Goal: Information Seeking & Learning: Find specific page/section

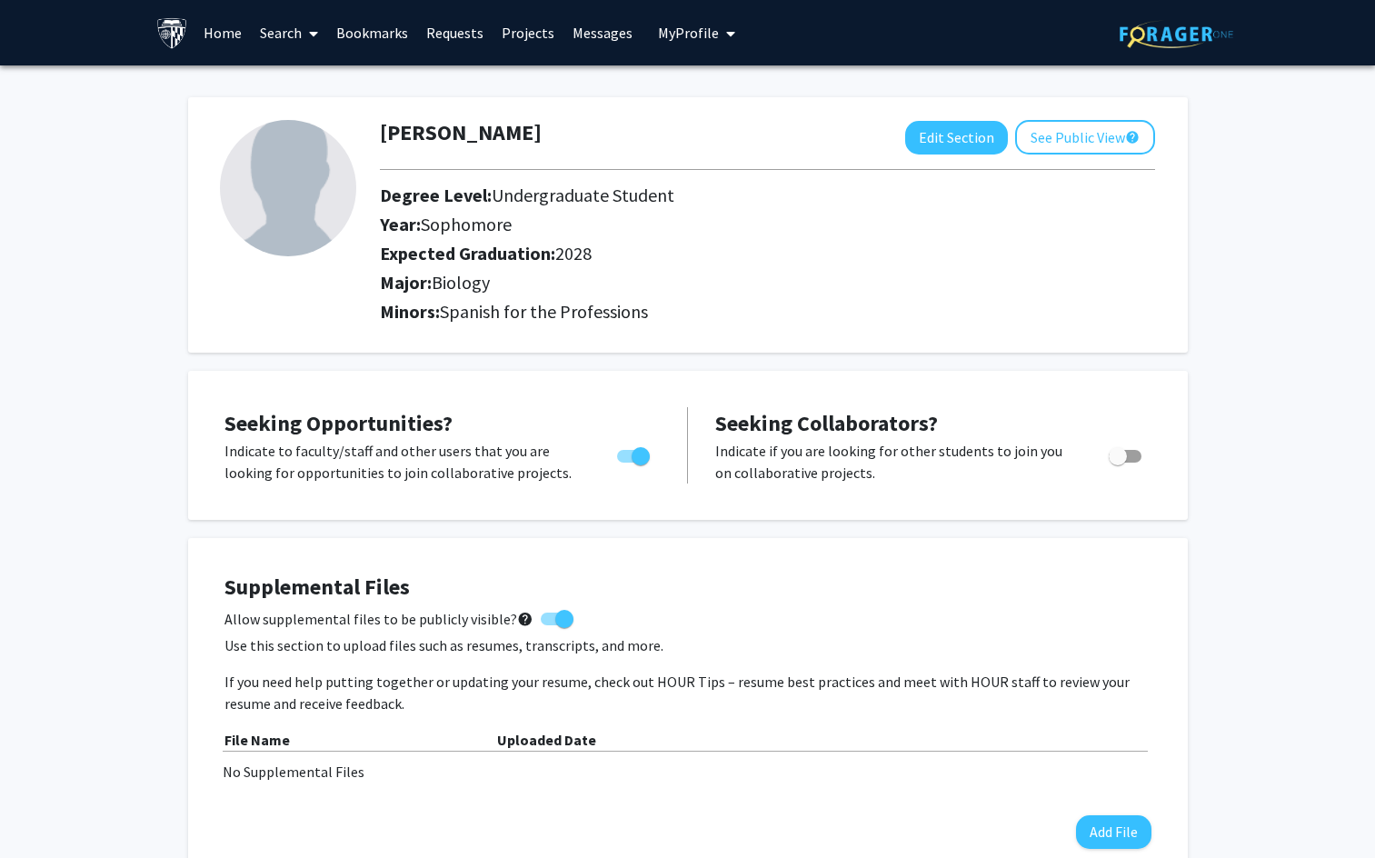
click at [370, 35] on link "Bookmarks" at bounding box center [372, 33] width 90 height 64
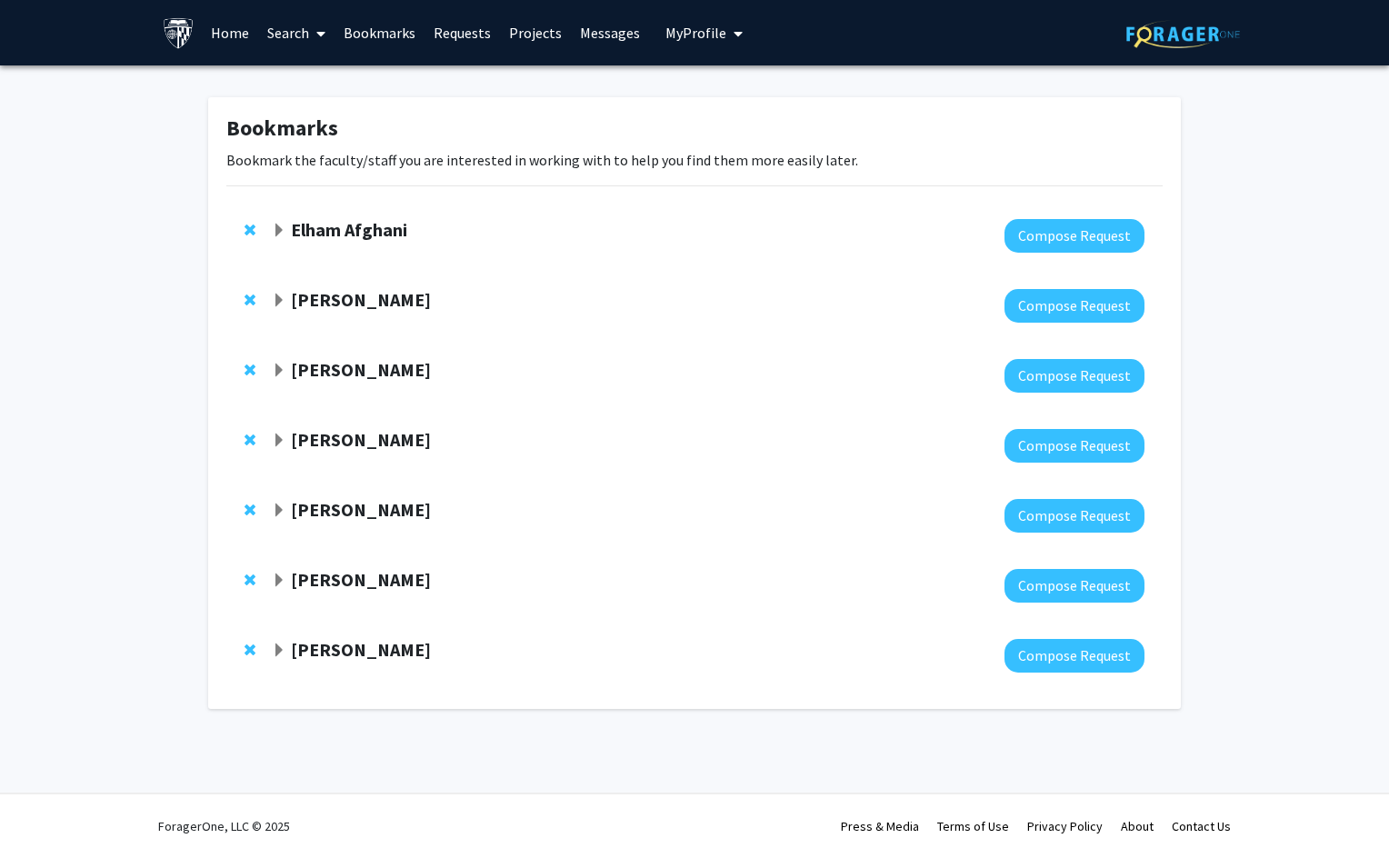
click at [340, 229] on strong "Elham Afghani" at bounding box center [349, 229] width 116 height 23
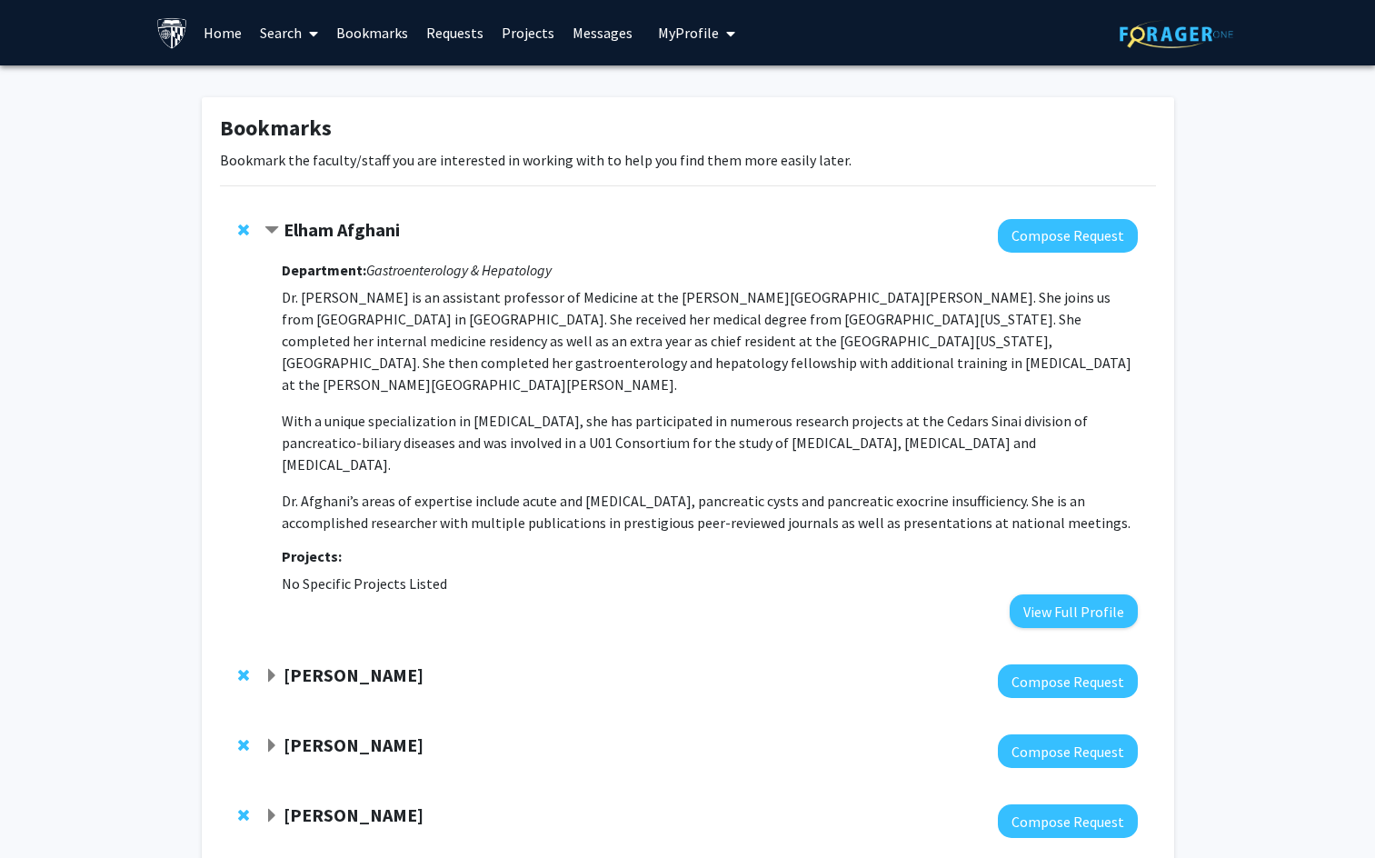
click at [325, 663] on strong "[PERSON_NAME]" at bounding box center [354, 674] width 140 height 23
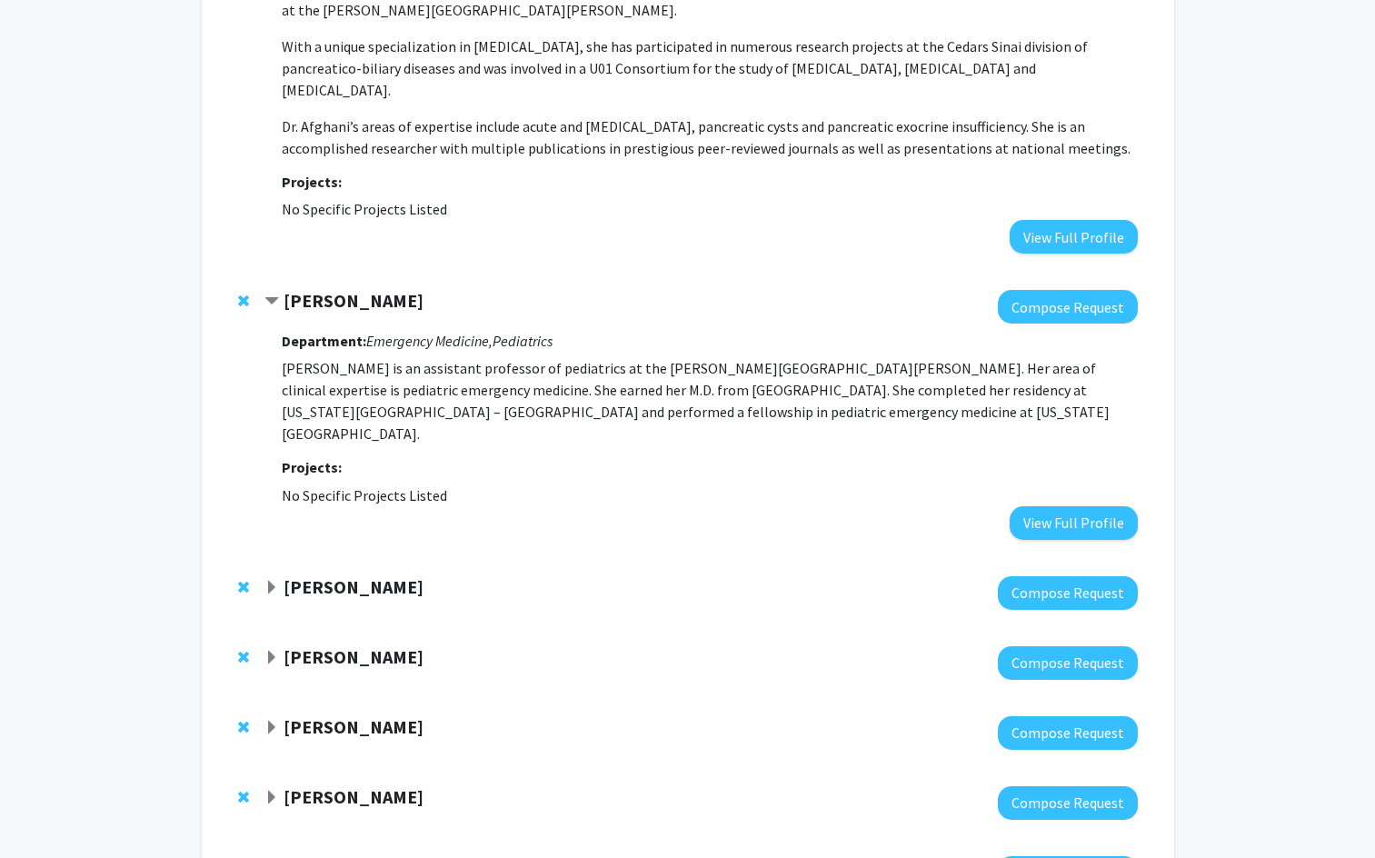
scroll to position [386, 0]
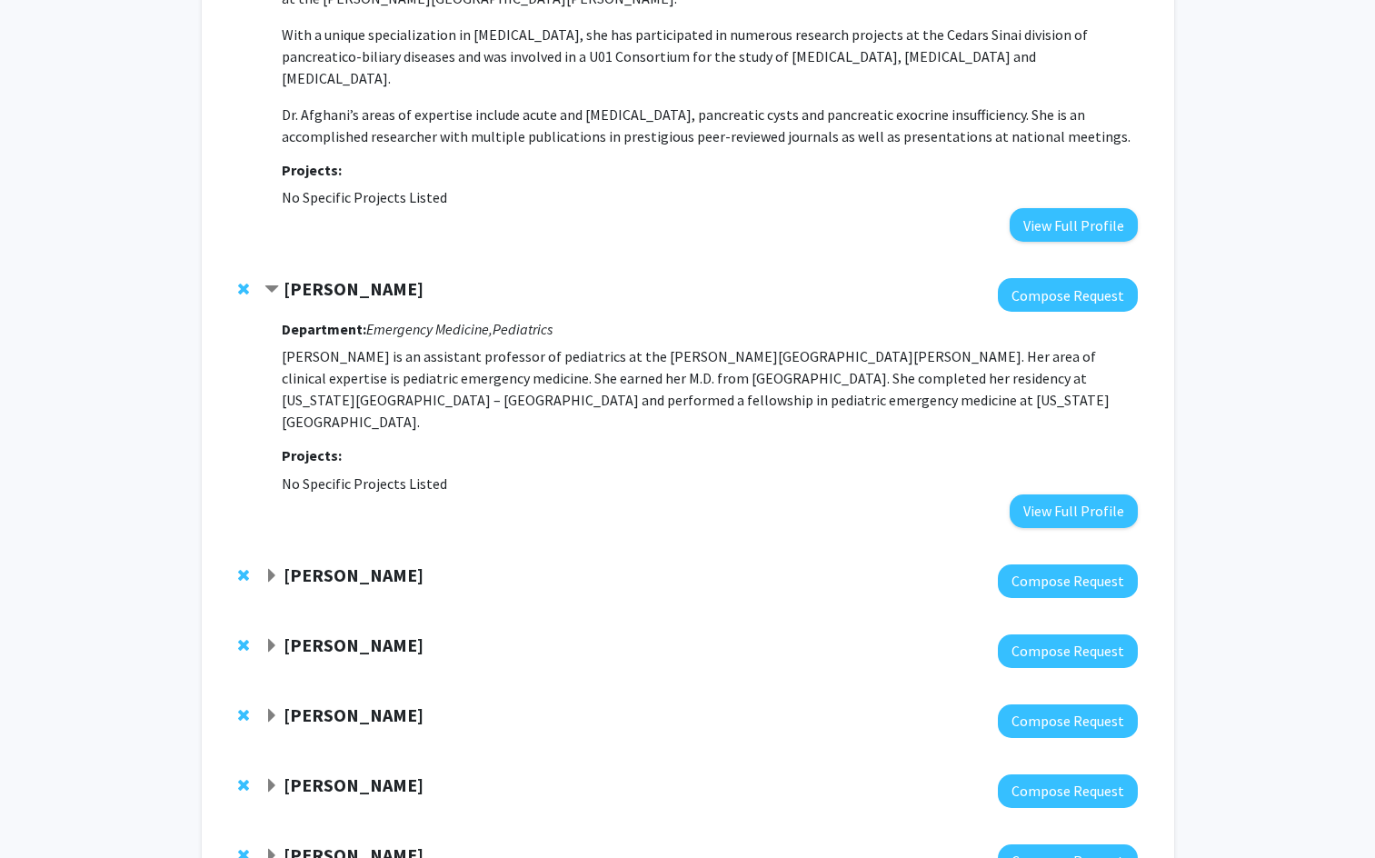
click at [334, 564] on div at bounding box center [700, 581] width 872 height 34
click at [331, 563] on strong "[PERSON_NAME]" at bounding box center [354, 574] width 140 height 23
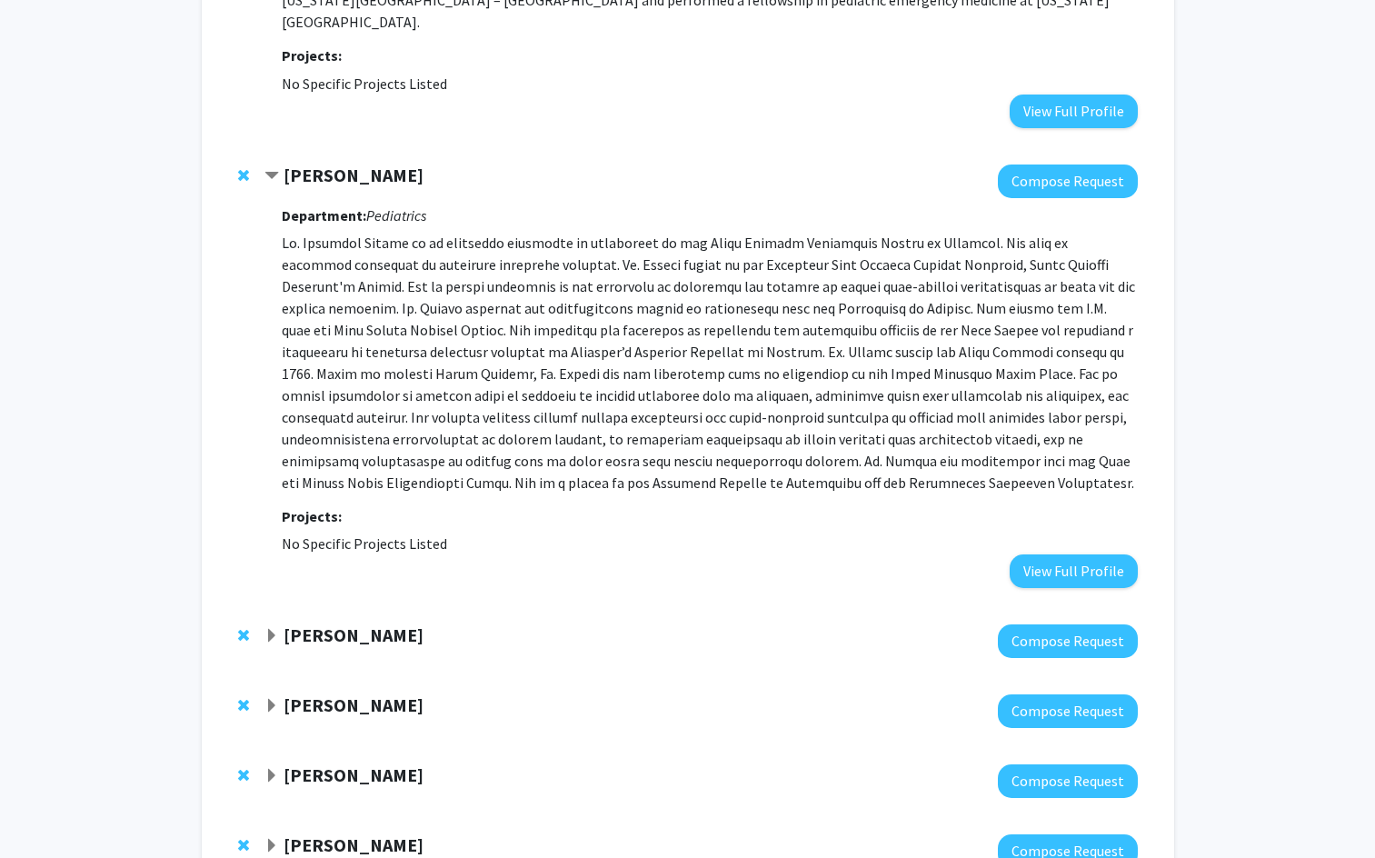
scroll to position [786, 0]
click at [327, 623] on strong "[PERSON_NAME]" at bounding box center [354, 634] width 140 height 23
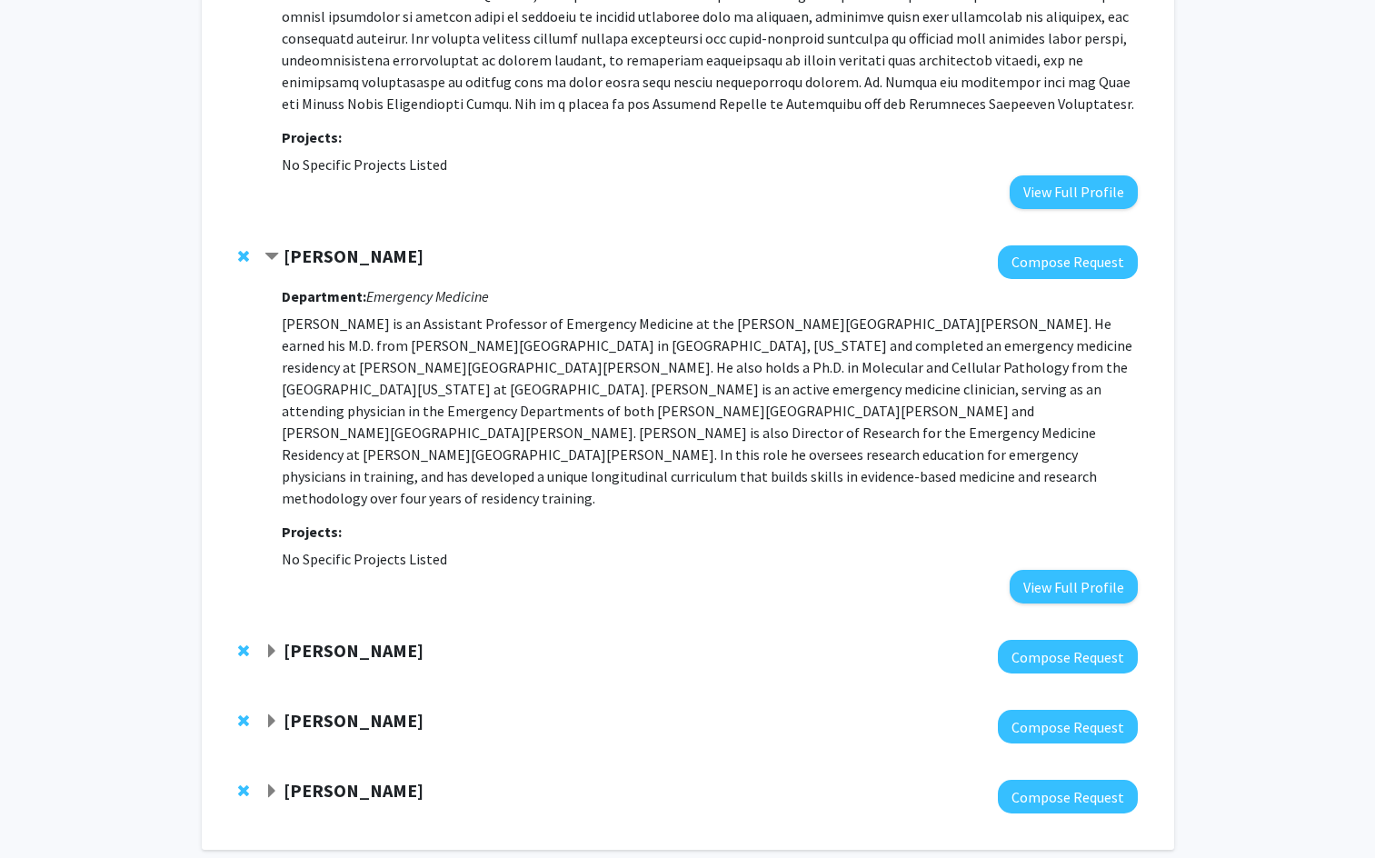
scroll to position [1165, 0]
click at [326, 639] on strong "[PERSON_NAME]" at bounding box center [354, 650] width 140 height 23
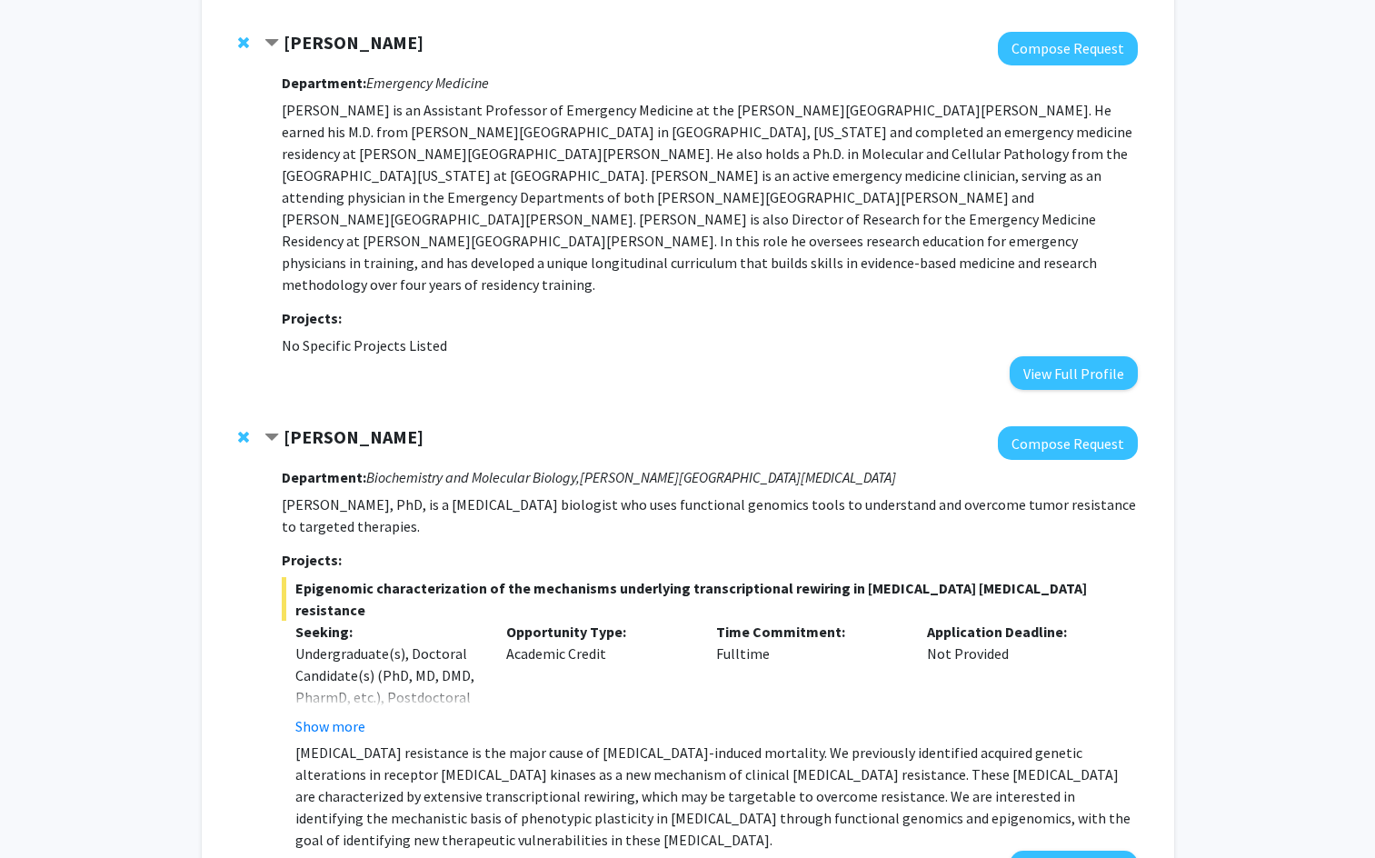
scroll to position [1428, 0]
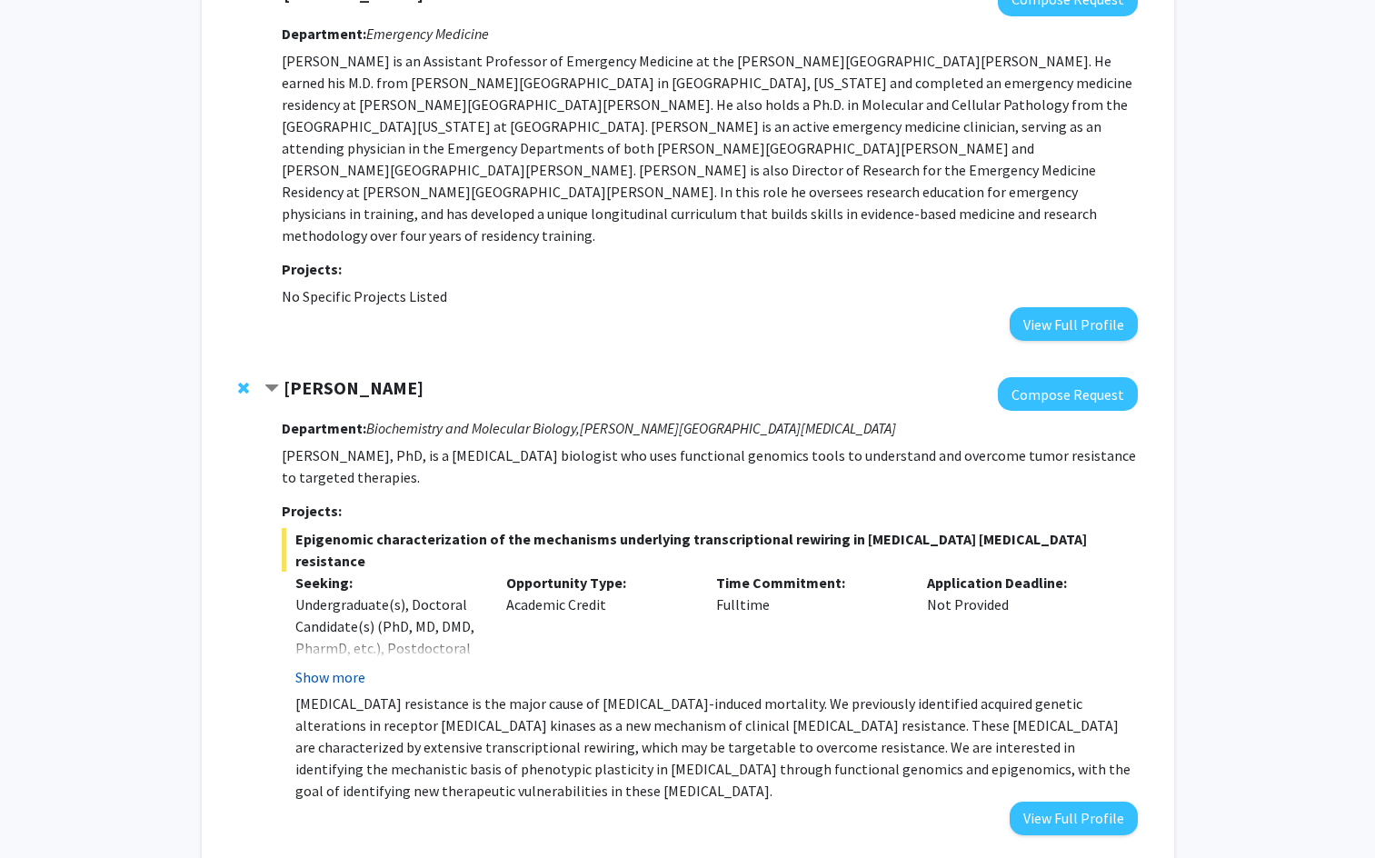
click at [344, 666] on button "Show more" at bounding box center [330, 677] width 70 height 22
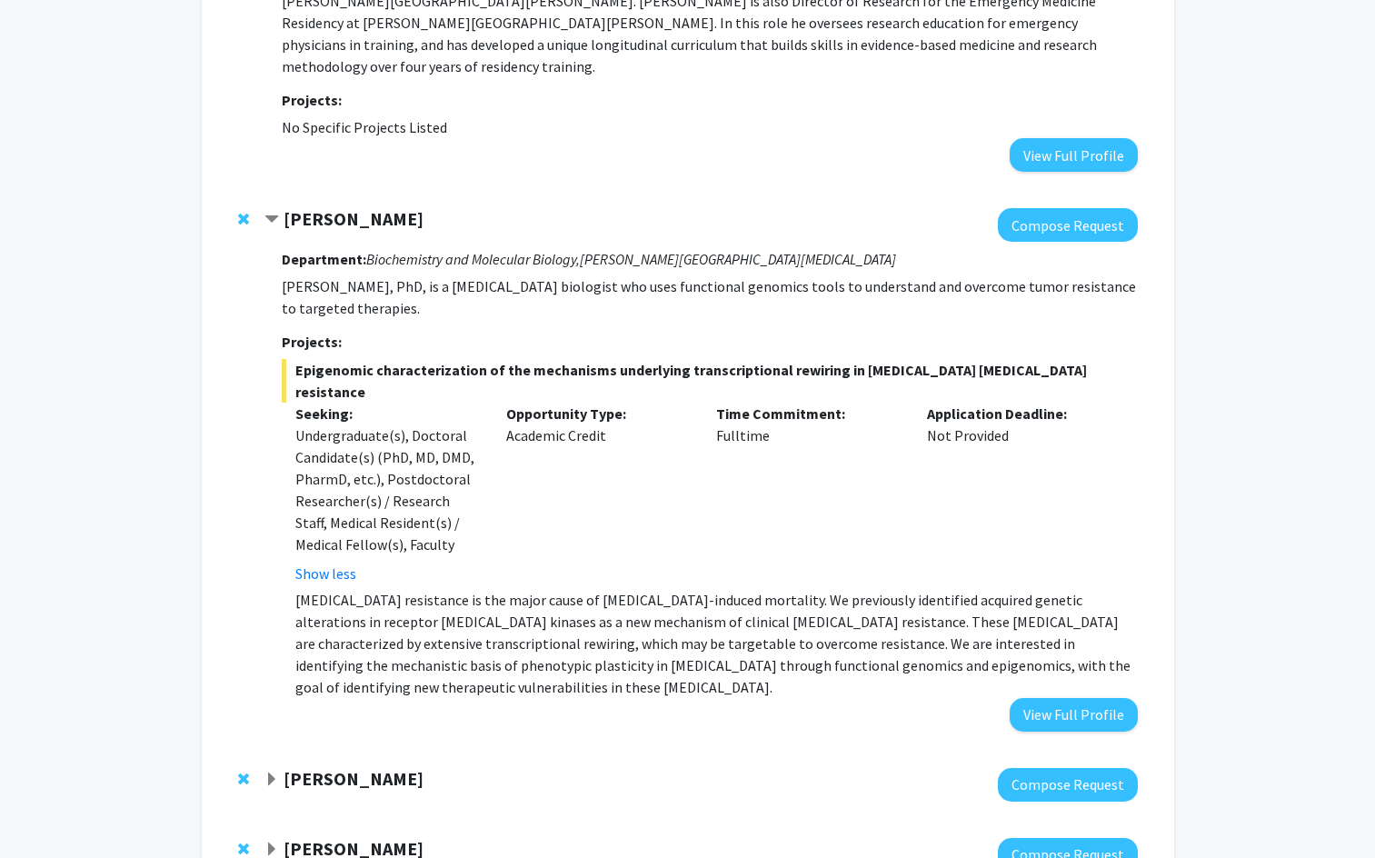
scroll to position [1611, 0]
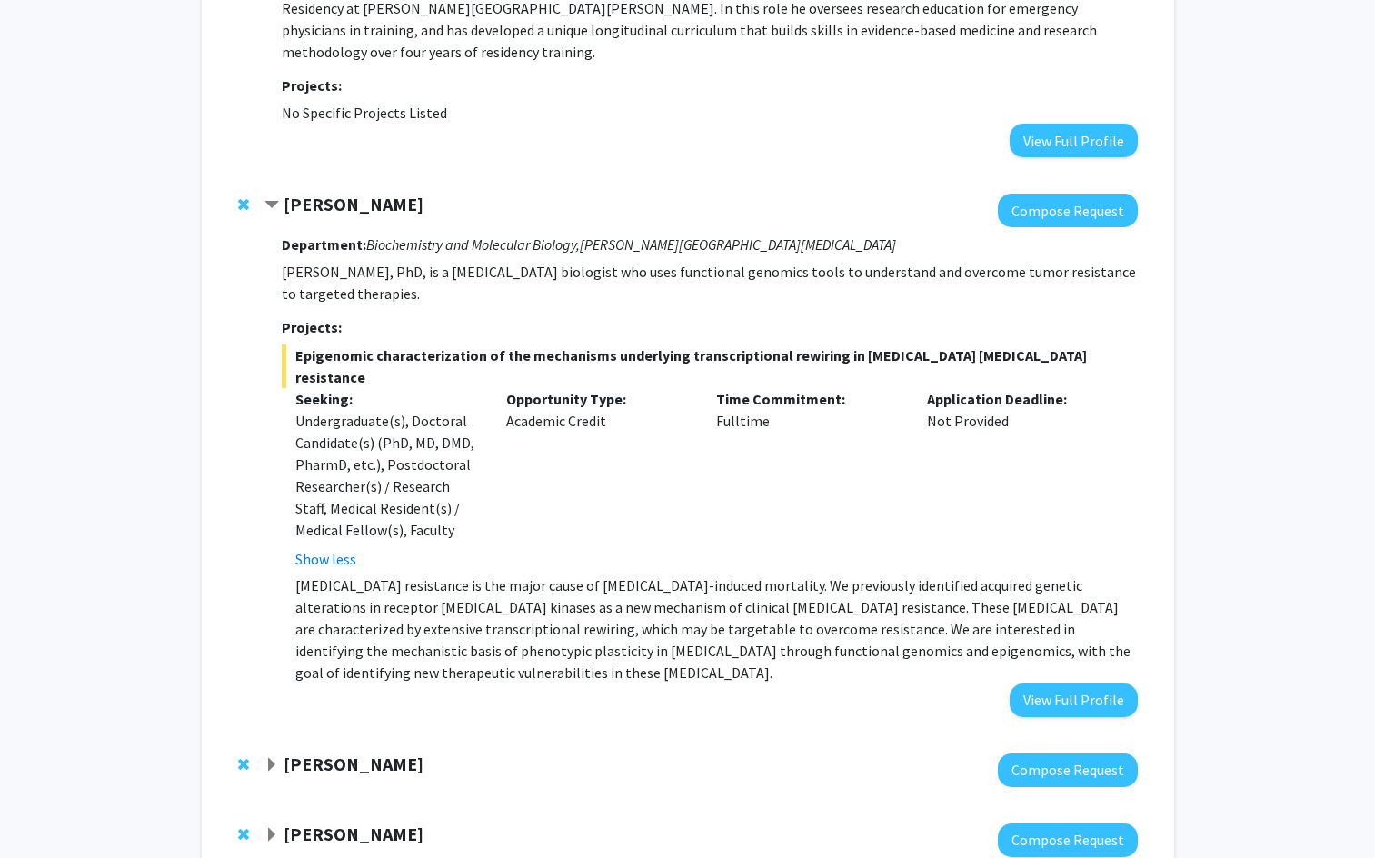
click at [366, 753] on strong "[PERSON_NAME]" at bounding box center [354, 764] width 140 height 23
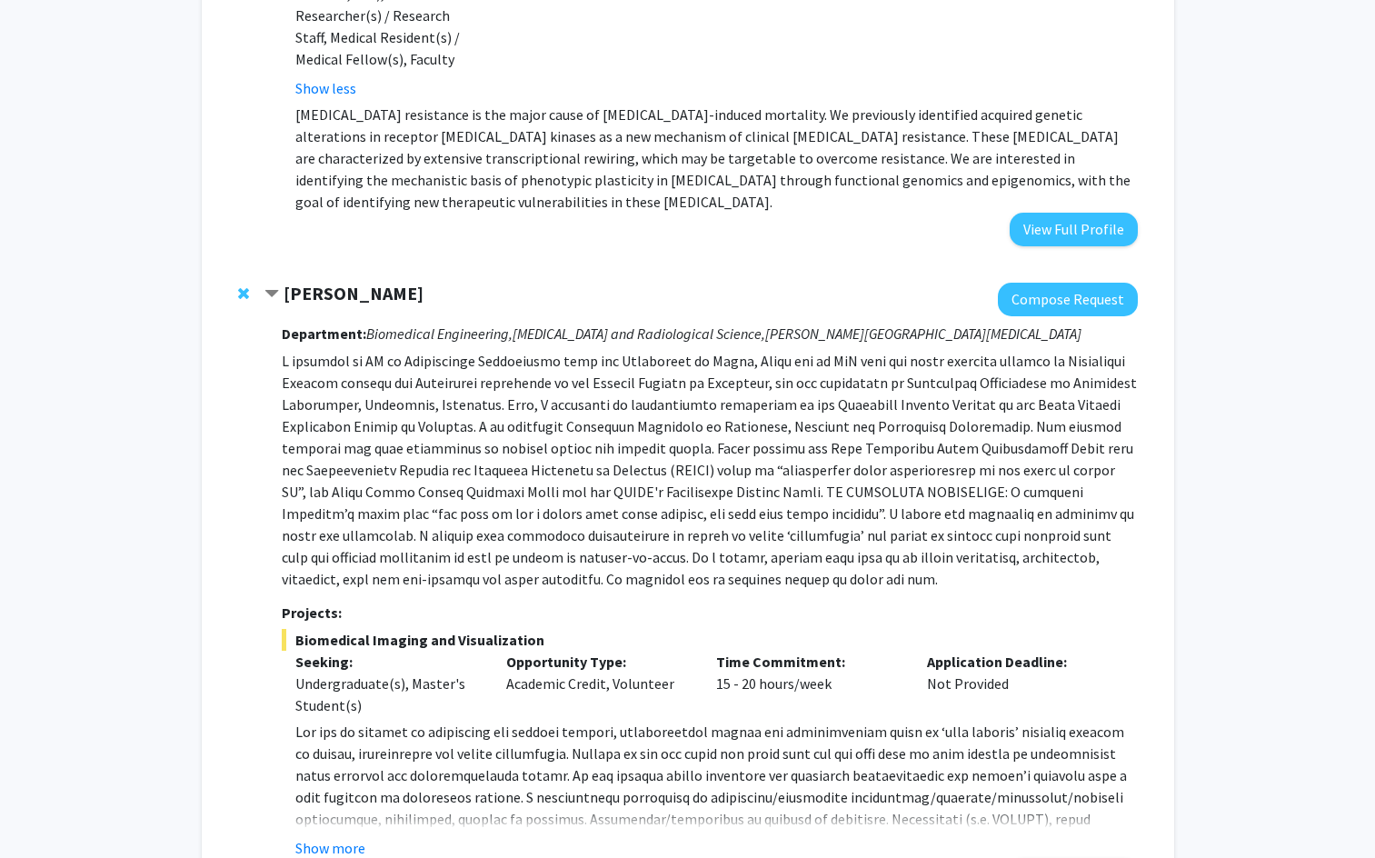
scroll to position [2083, 0]
click at [337, 836] on button "Show more" at bounding box center [330, 847] width 70 height 22
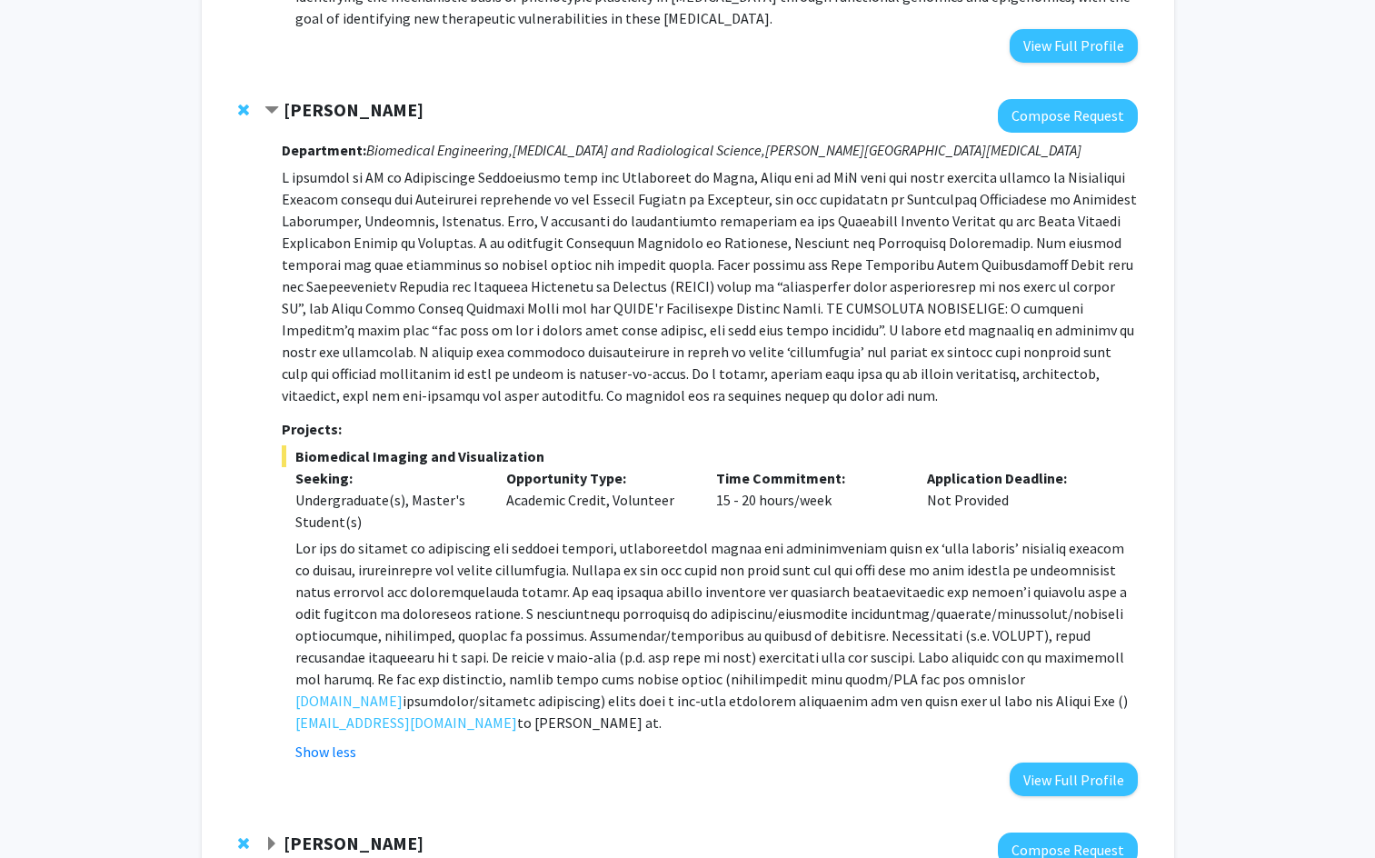
scroll to position [2275, 0]
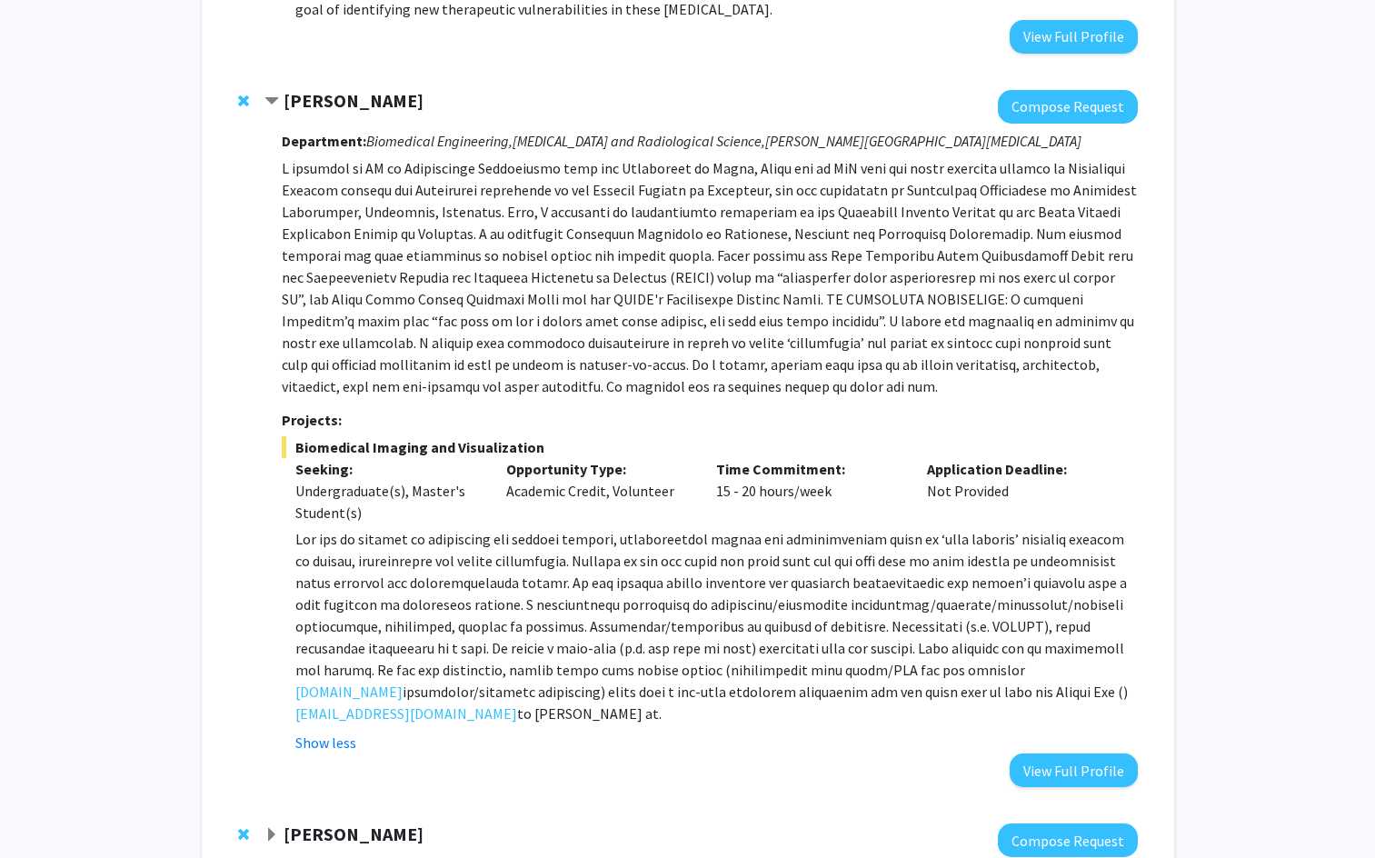
click at [308, 823] on strong "[PERSON_NAME]" at bounding box center [354, 834] width 140 height 23
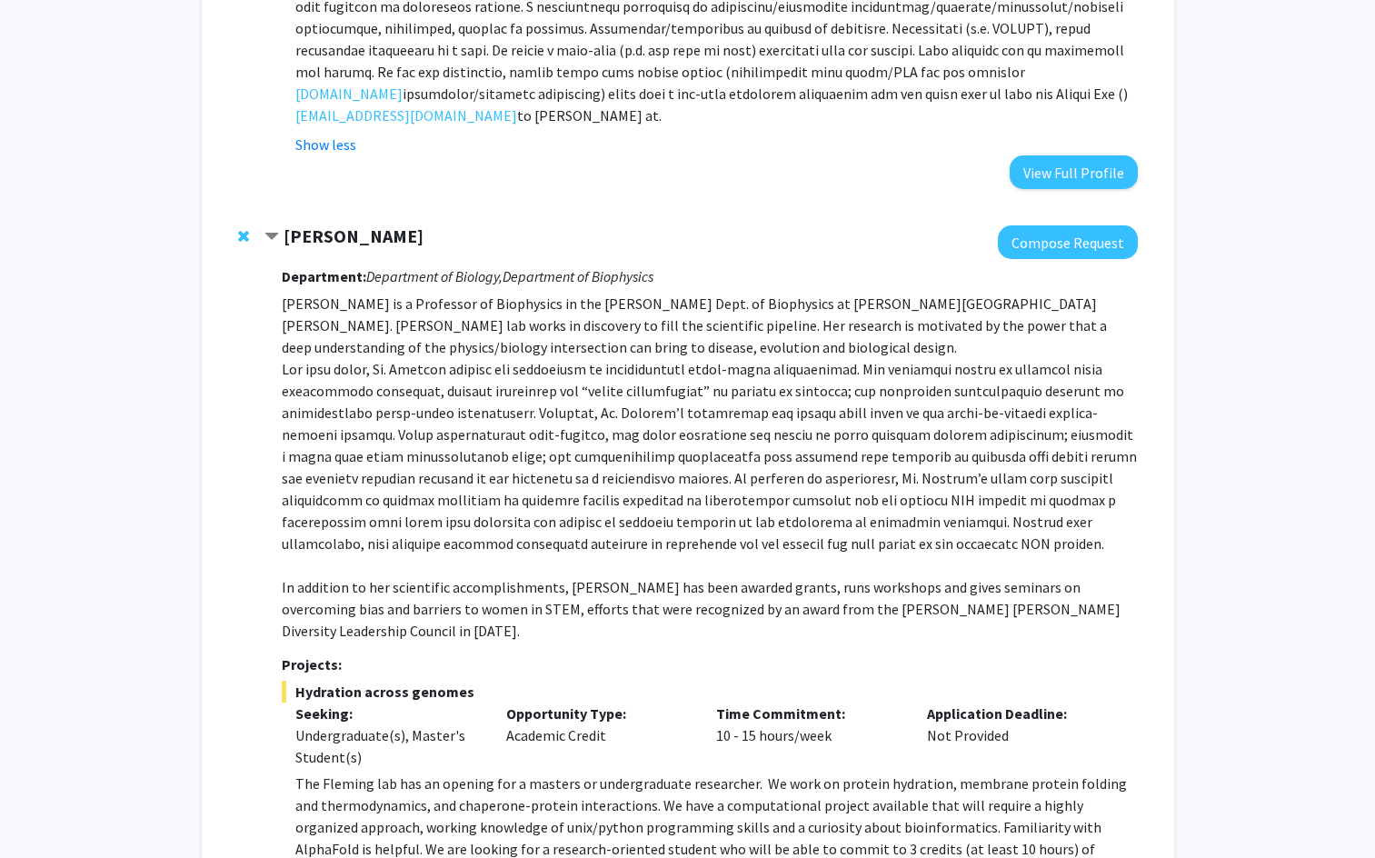
scroll to position [2886, 0]
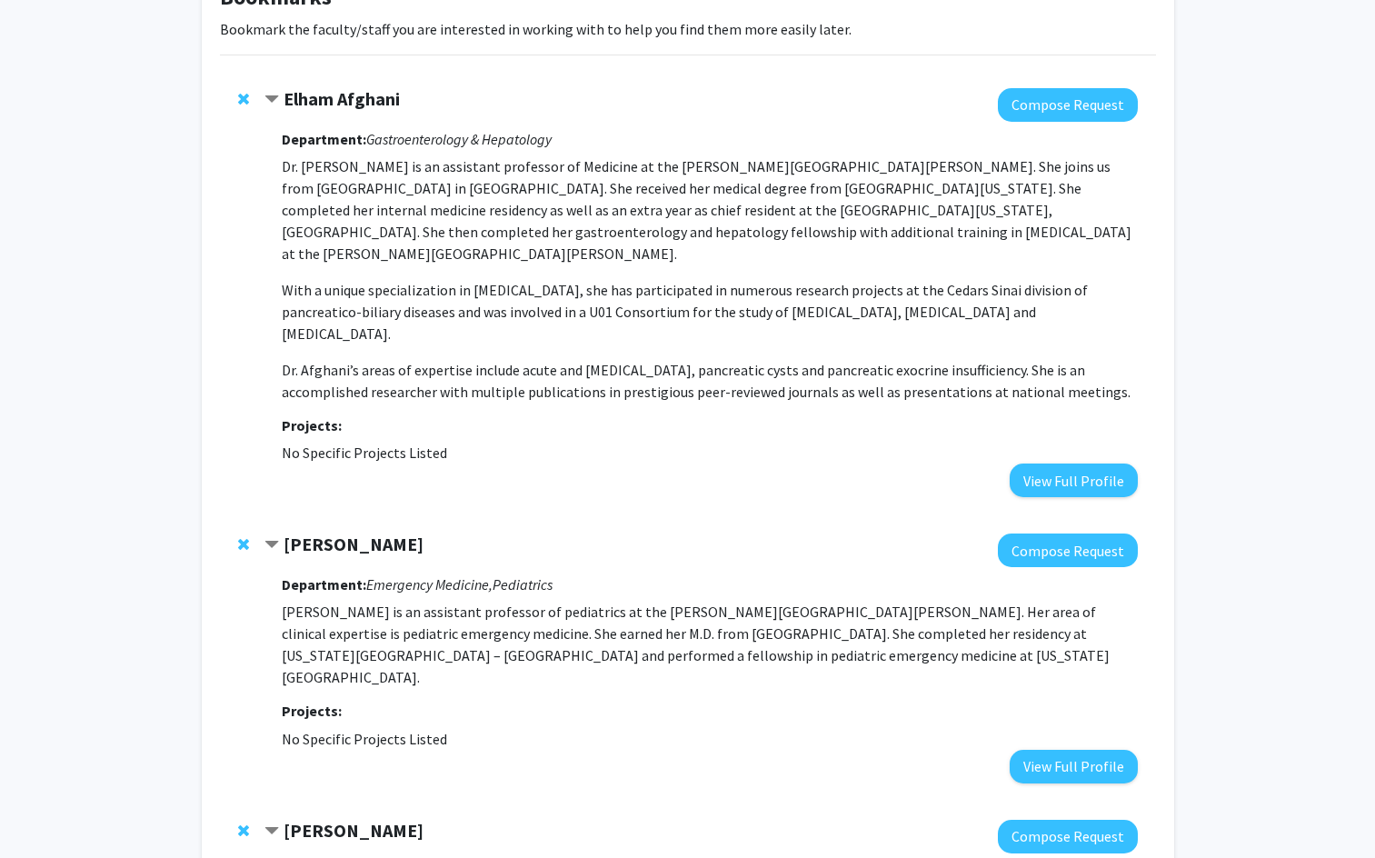
scroll to position [0, 0]
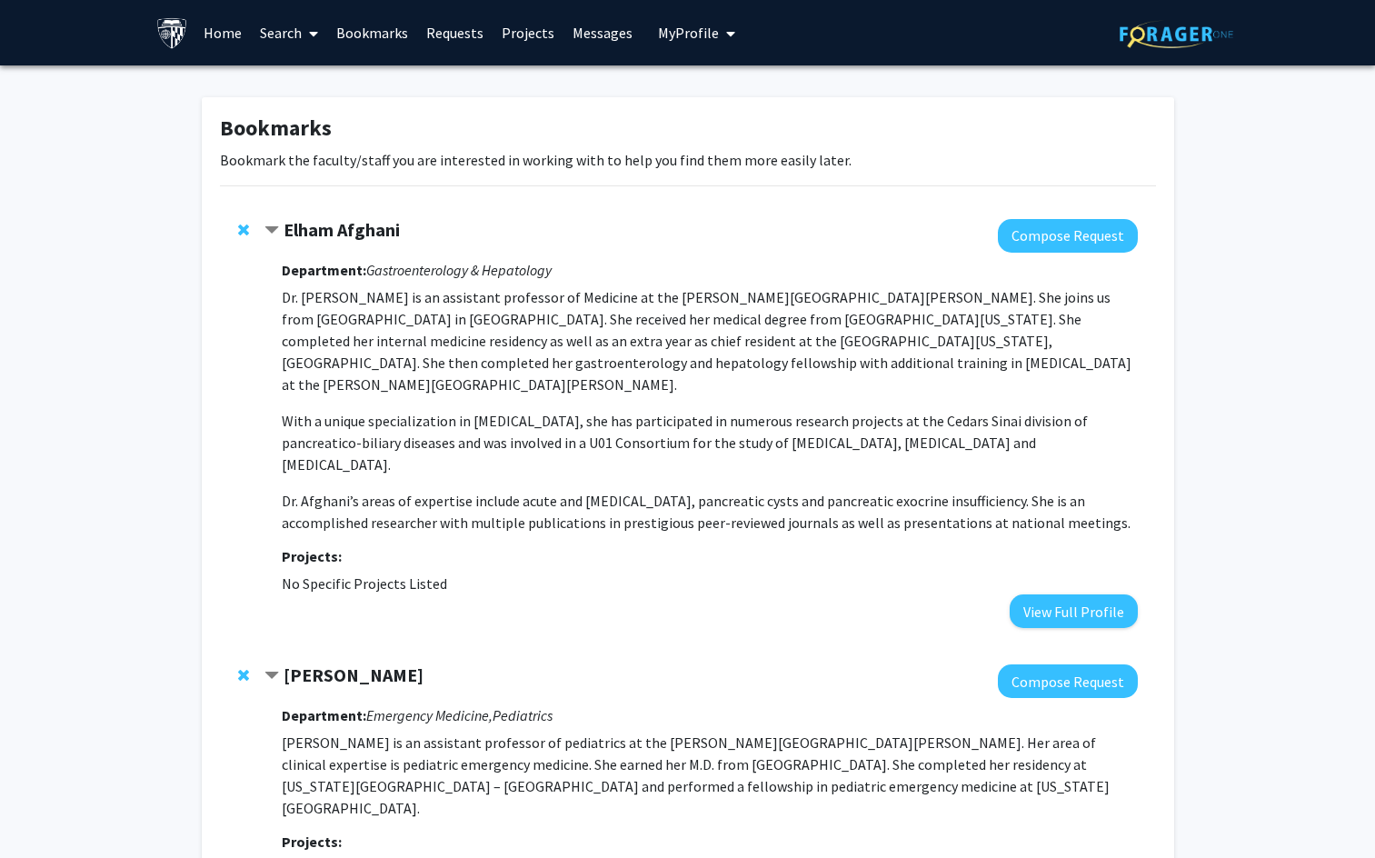
click at [284, 31] on link "Search" at bounding box center [289, 33] width 76 height 64
click at [304, 75] on span "Faculty/Staff" at bounding box center [318, 83] width 134 height 36
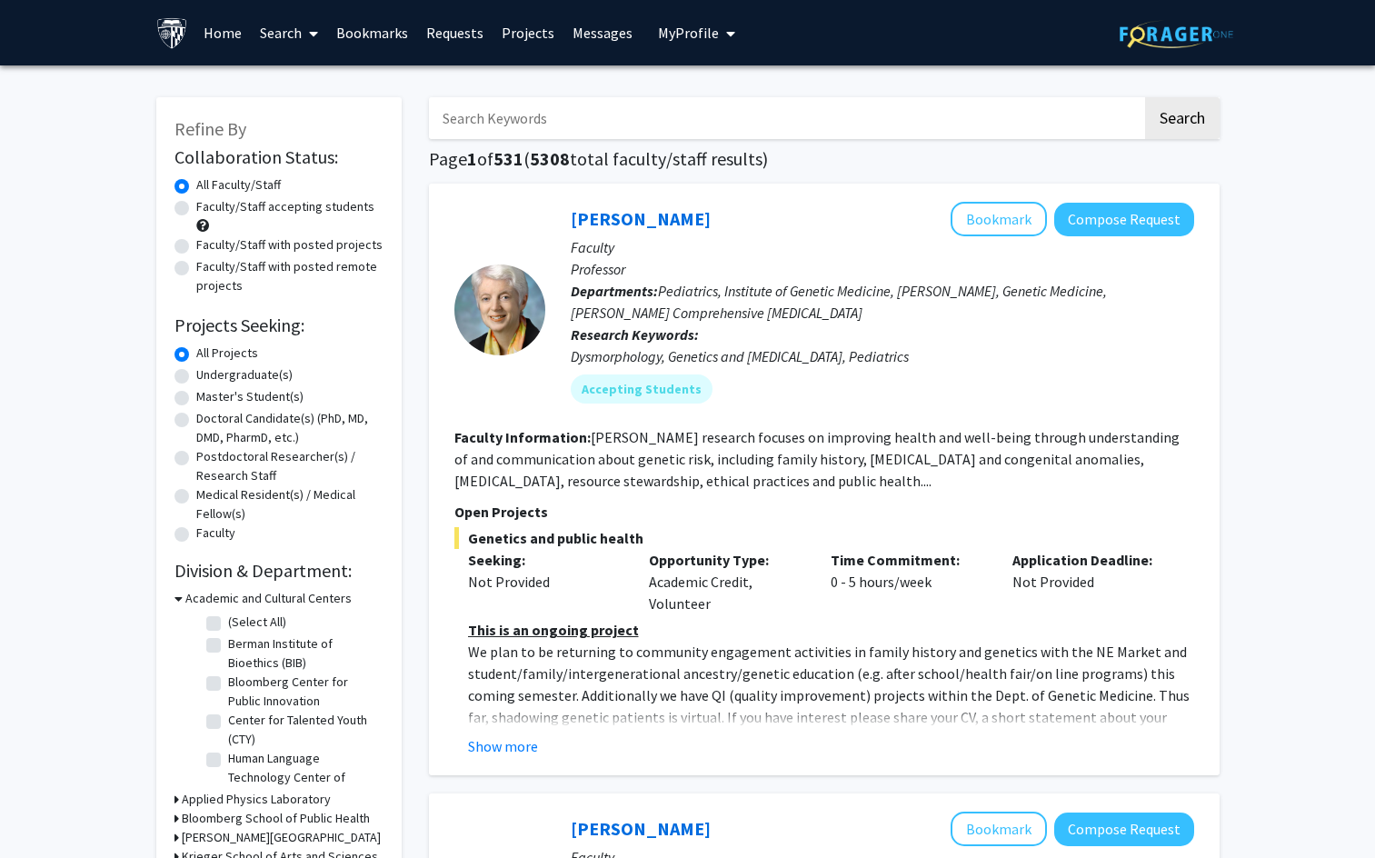
click at [235, 376] on label "Undergraduate(s)" at bounding box center [244, 374] width 96 height 19
click at [208, 376] on input "Undergraduate(s)" at bounding box center [202, 371] width 12 height 12
radio input "true"
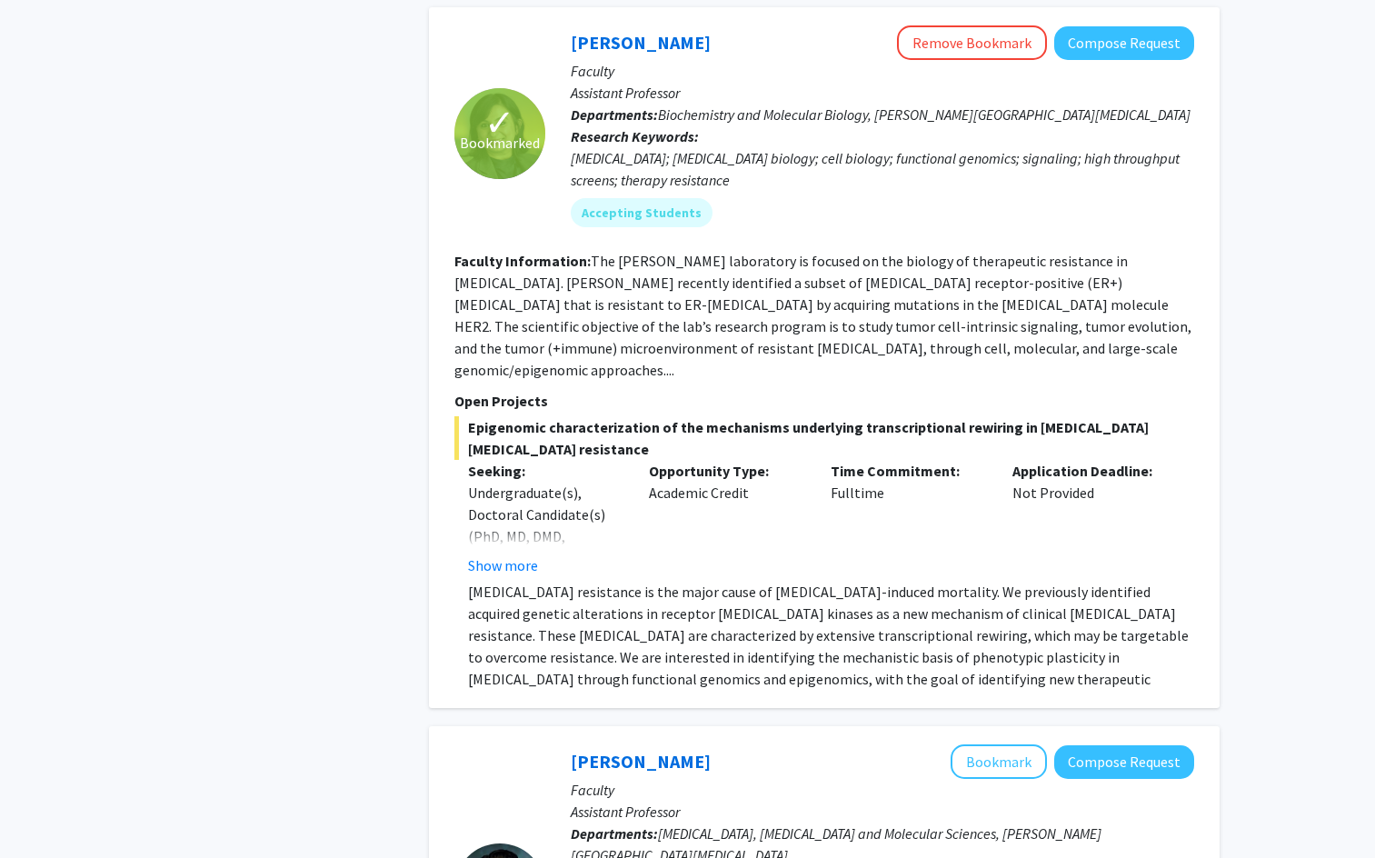
scroll to position [825, 0]
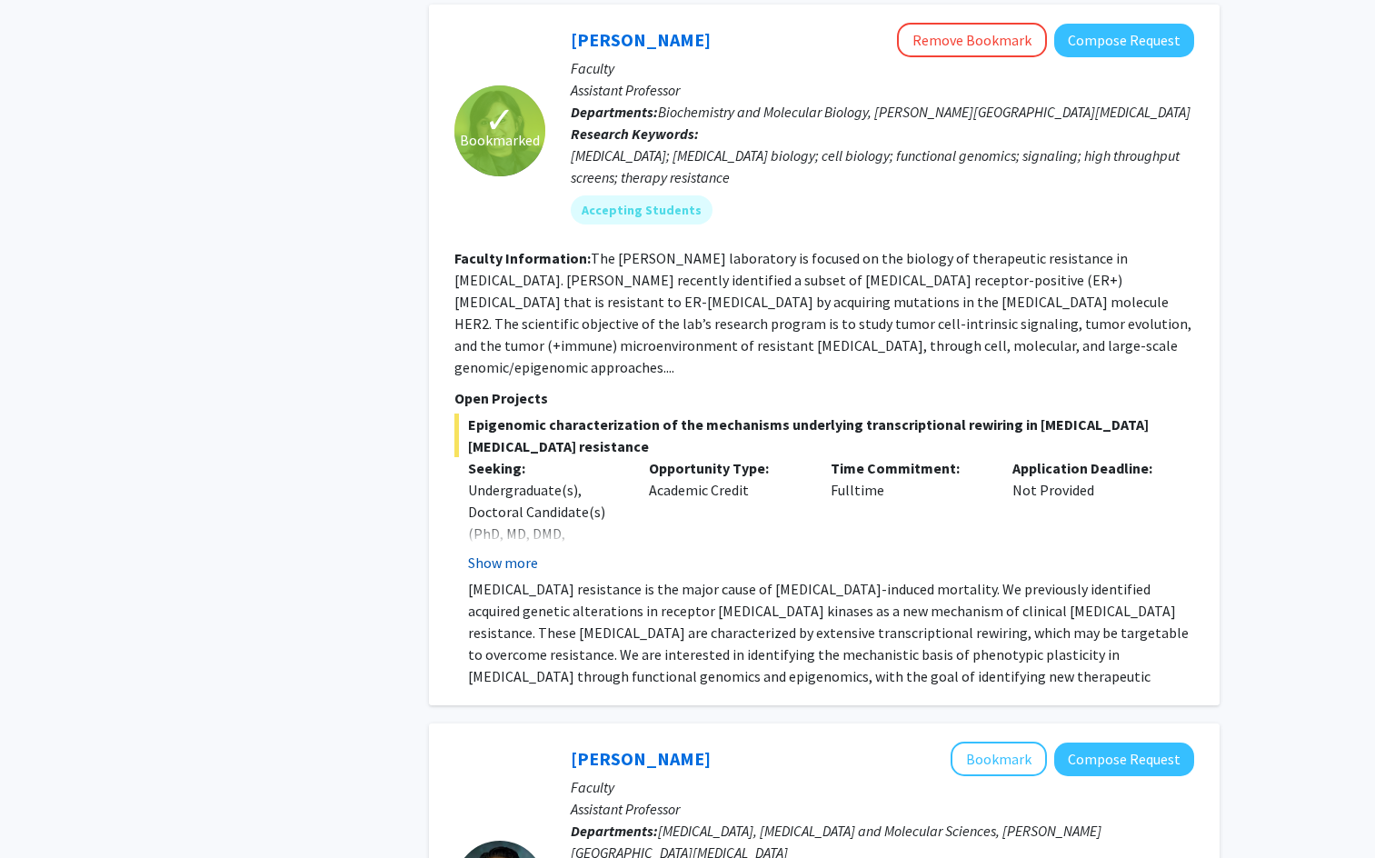
click at [486, 552] on button "Show more" at bounding box center [503, 563] width 70 height 22
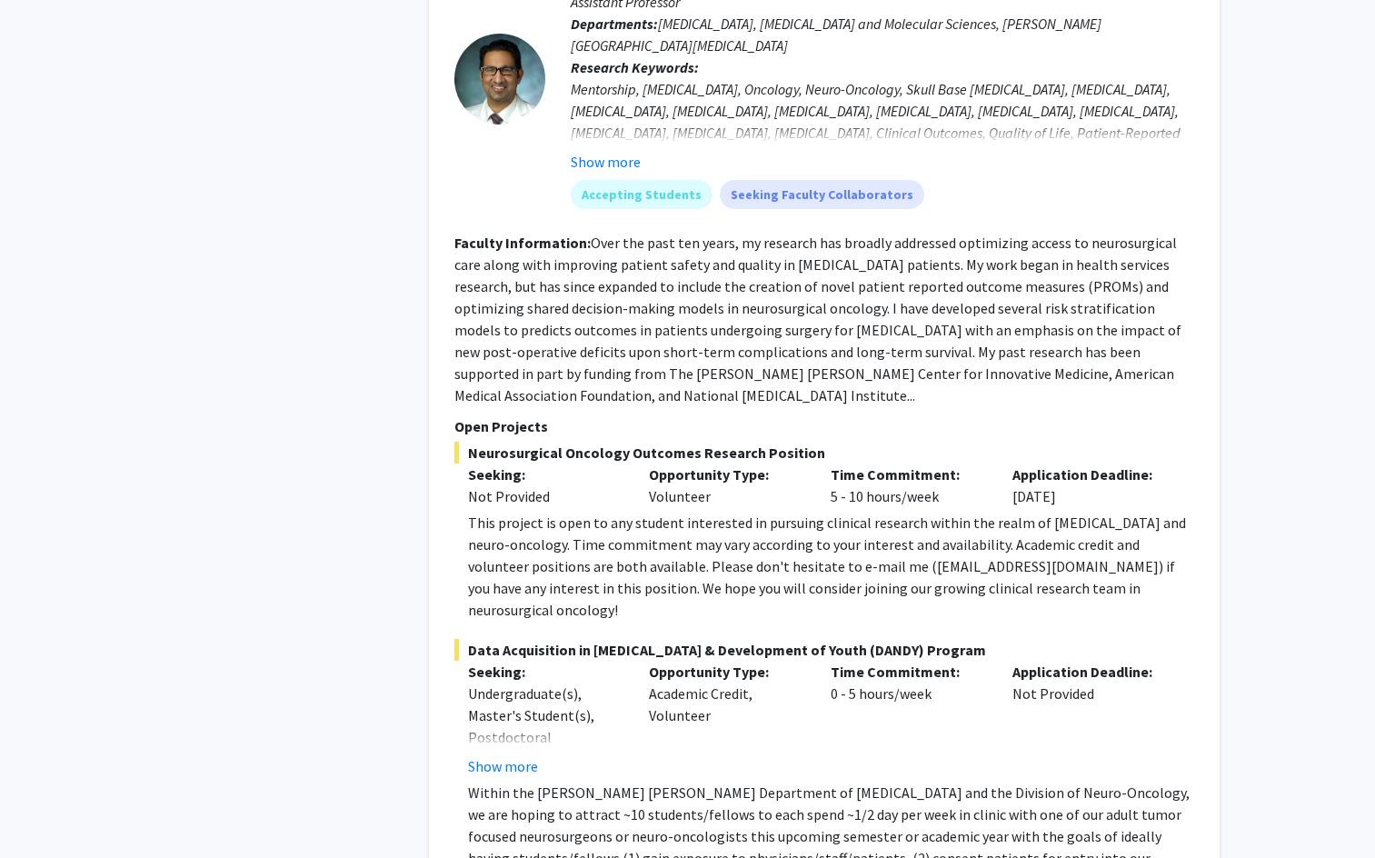
scroll to position [1766, 0]
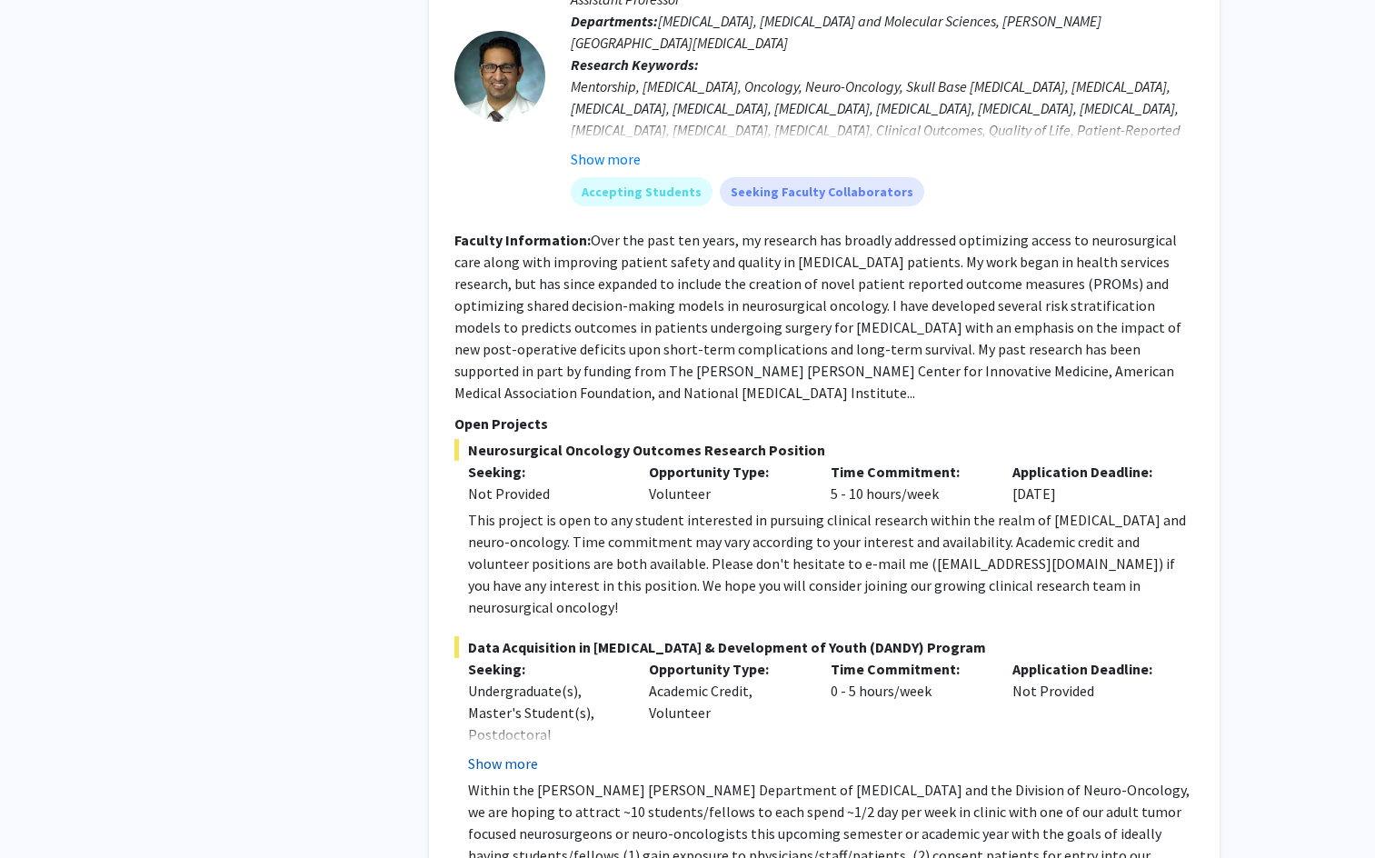
click at [505, 753] on button "Show more" at bounding box center [503, 764] width 70 height 22
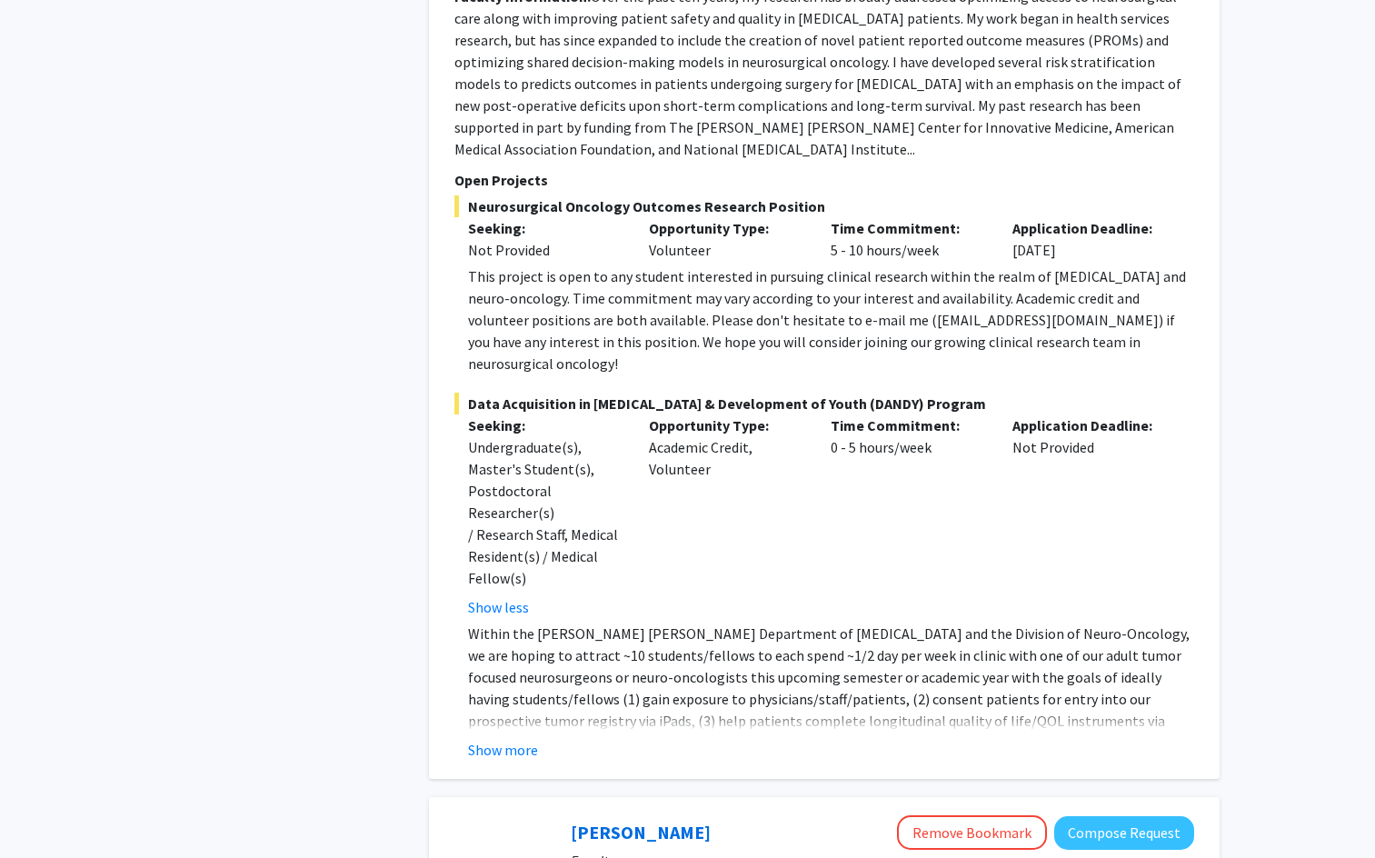
scroll to position [2028, 0]
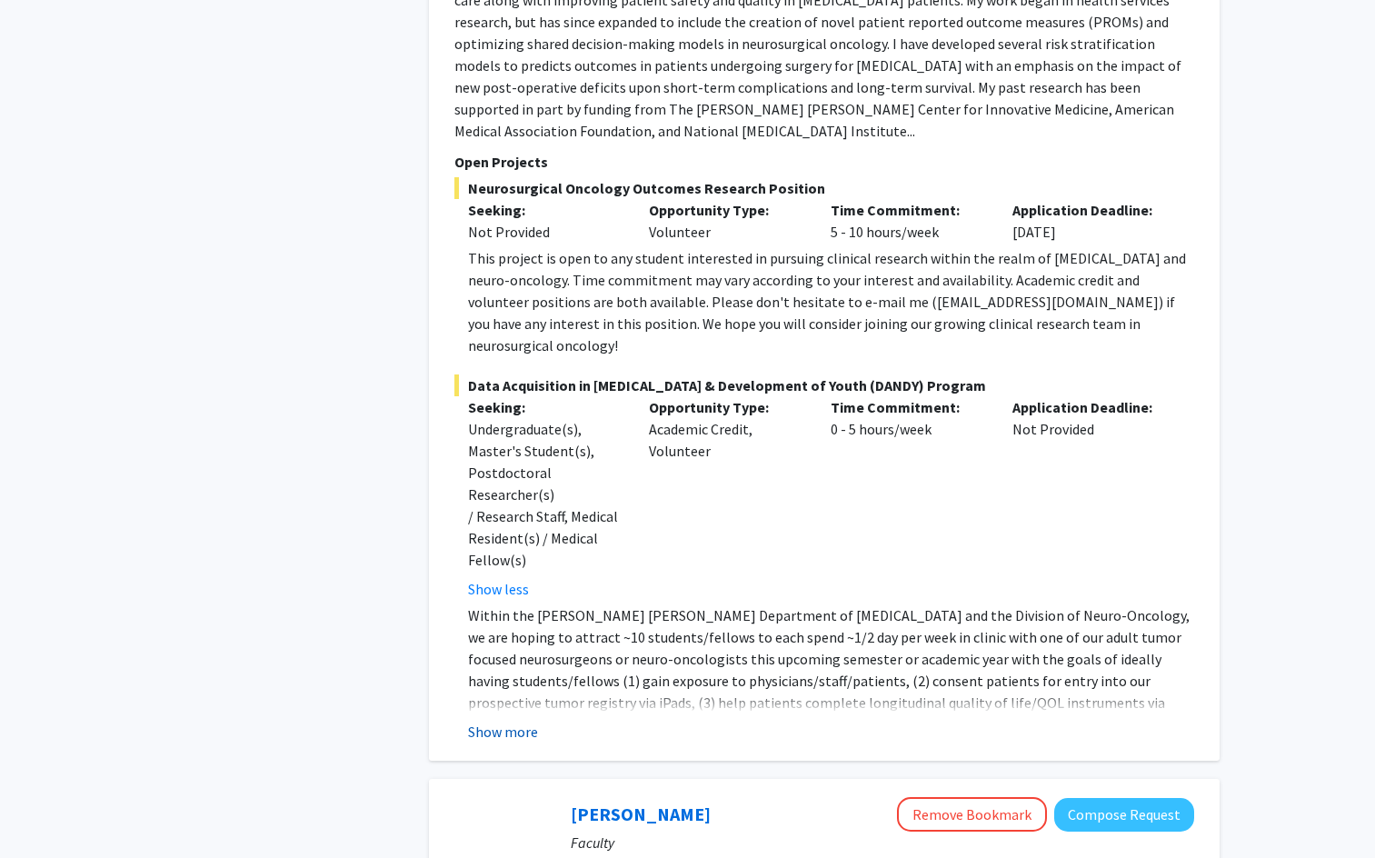
click at [503, 721] on button "Show more" at bounding box center [503, 732] width 70 height 22
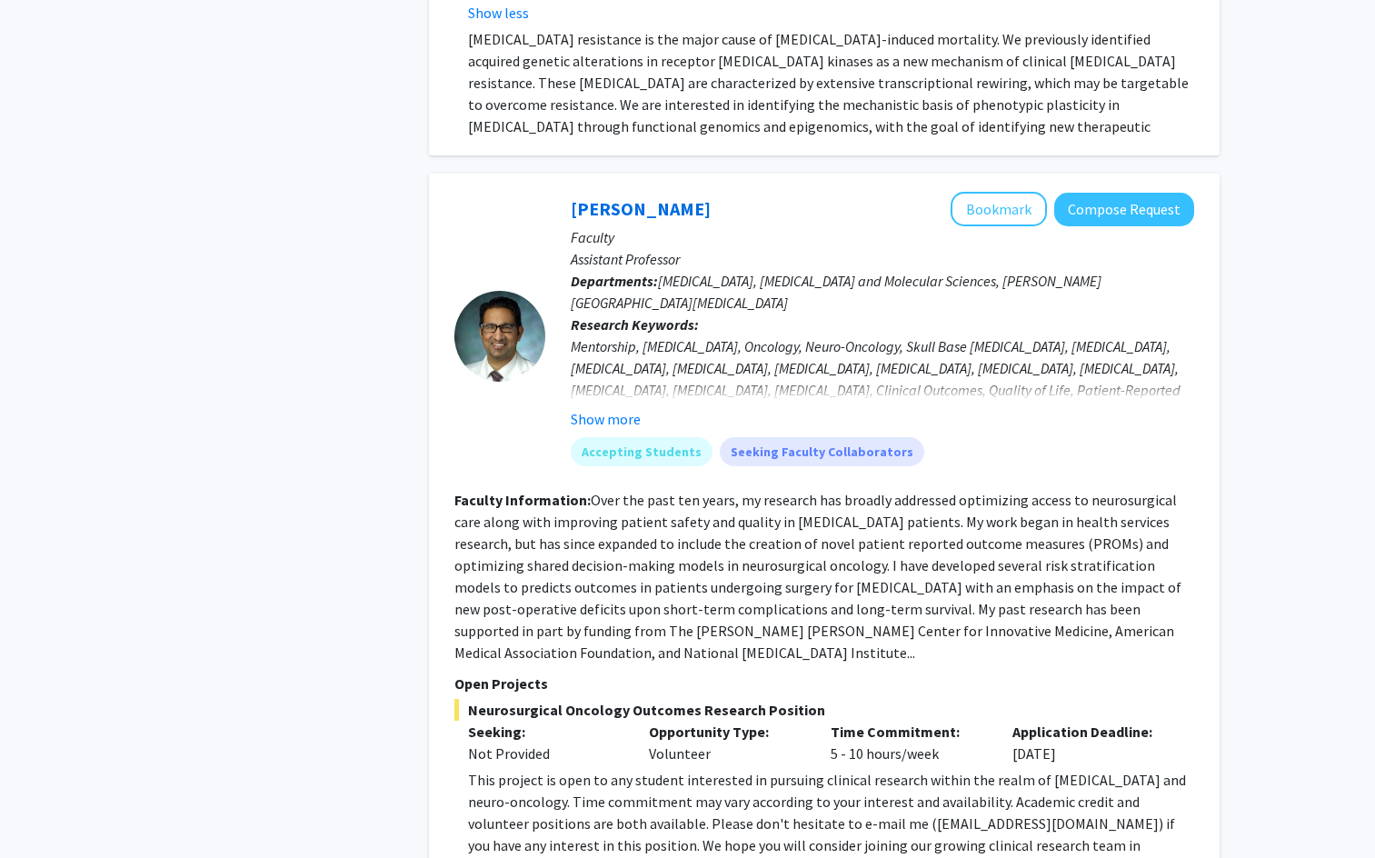
scroll to position [1504, 0]
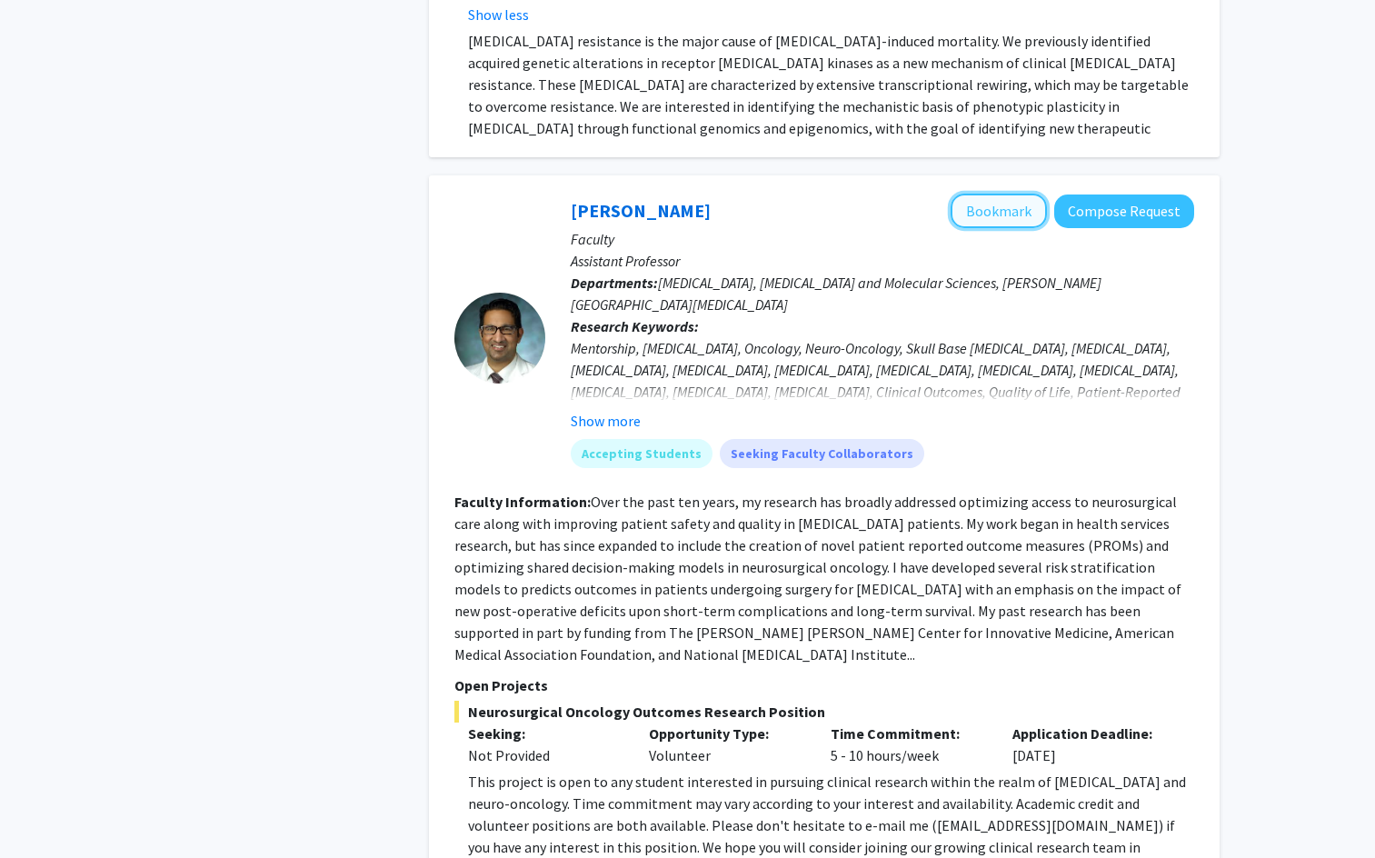
click at [1013, 194] on button "Bookmark" at bounding box center [999, 211] width 96 height 35
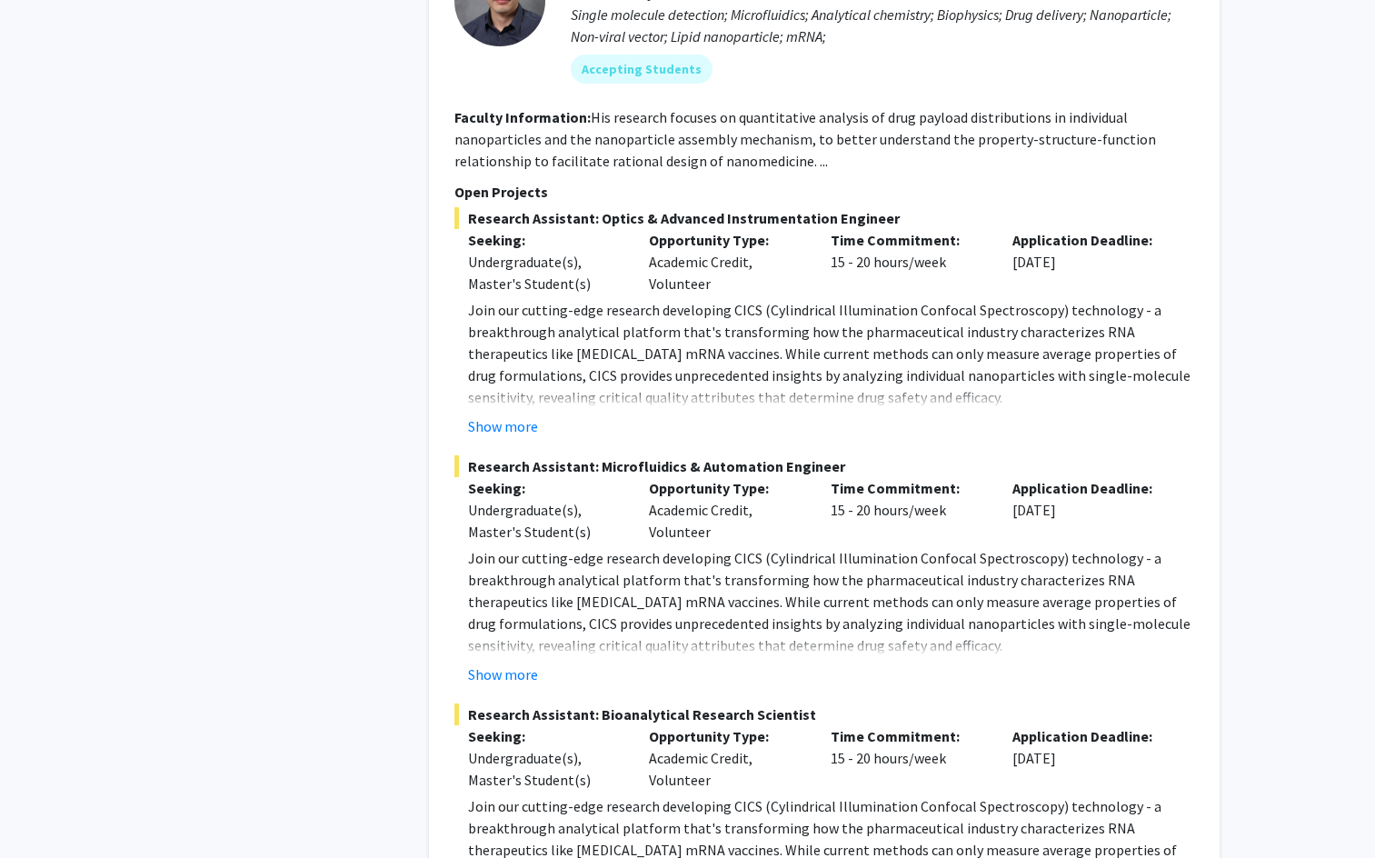
scroll to position [6235, 0]
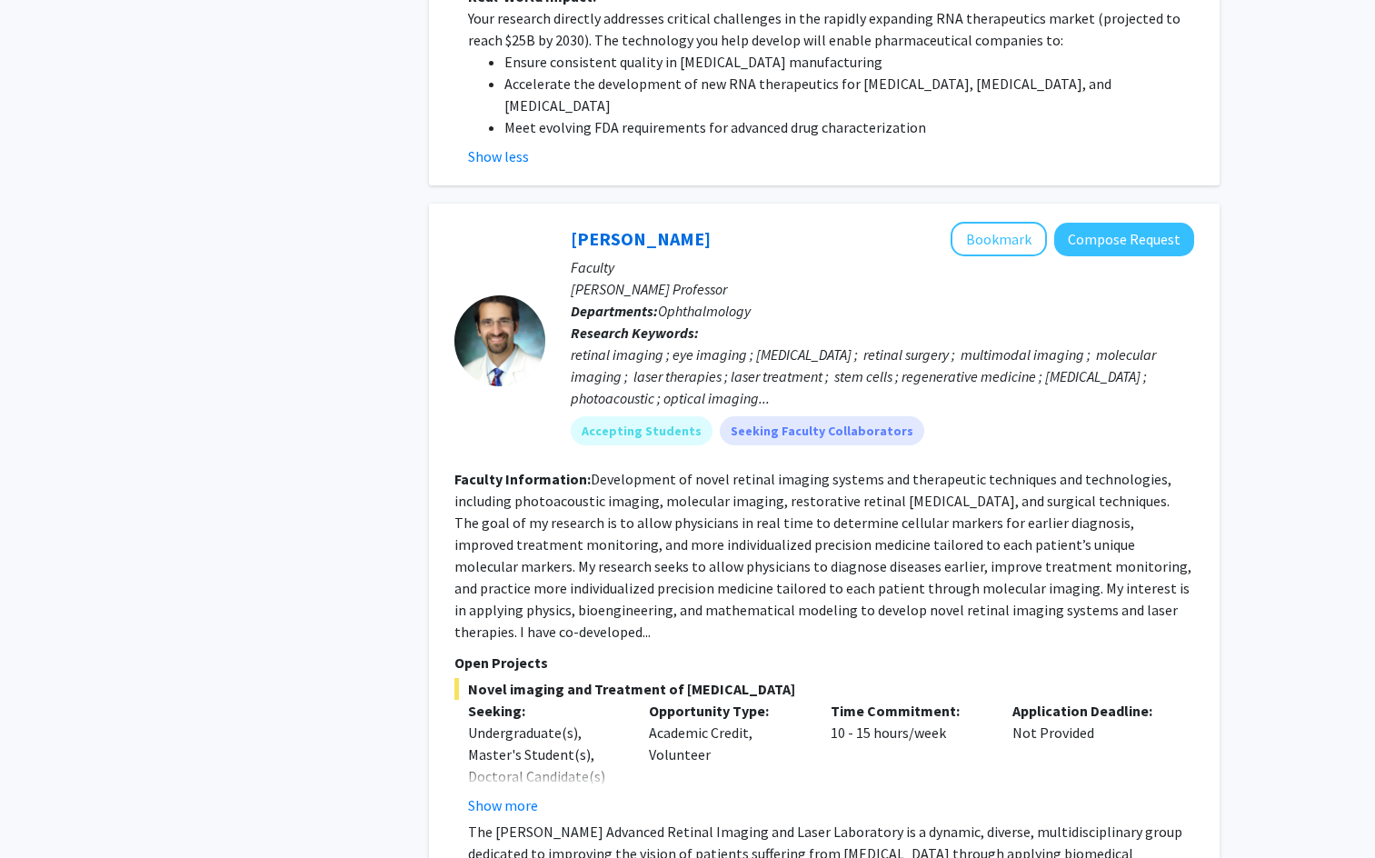
scroll to position [7708, 0]
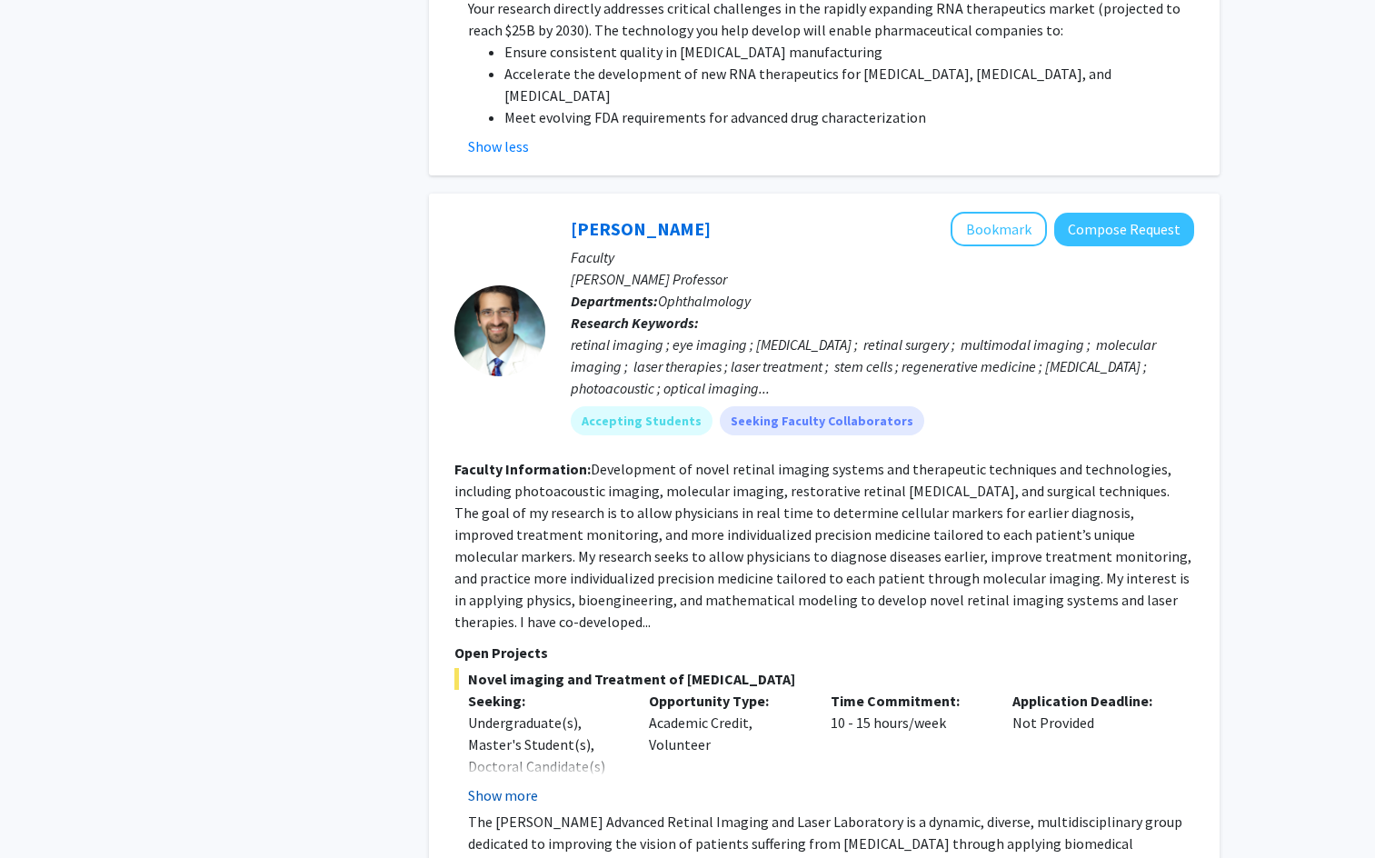
click at [501, 784] on button "Show more" at bounding box center [503, 795] width 70 height 22
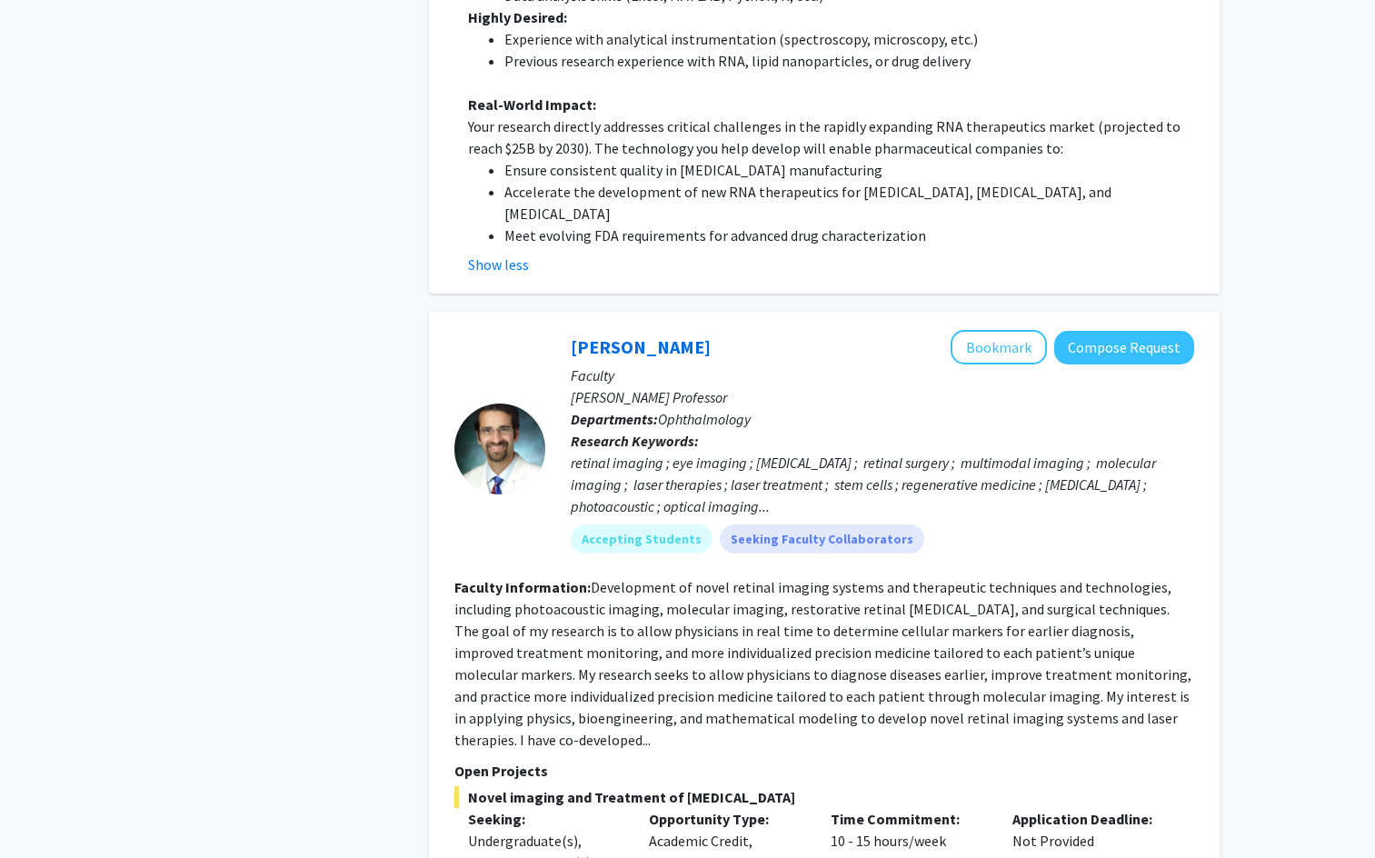
scroll to position [7589, 0]
click at [1021, 331] on button "Bookmark" at bounding box center [999, 348] width 96 height 35
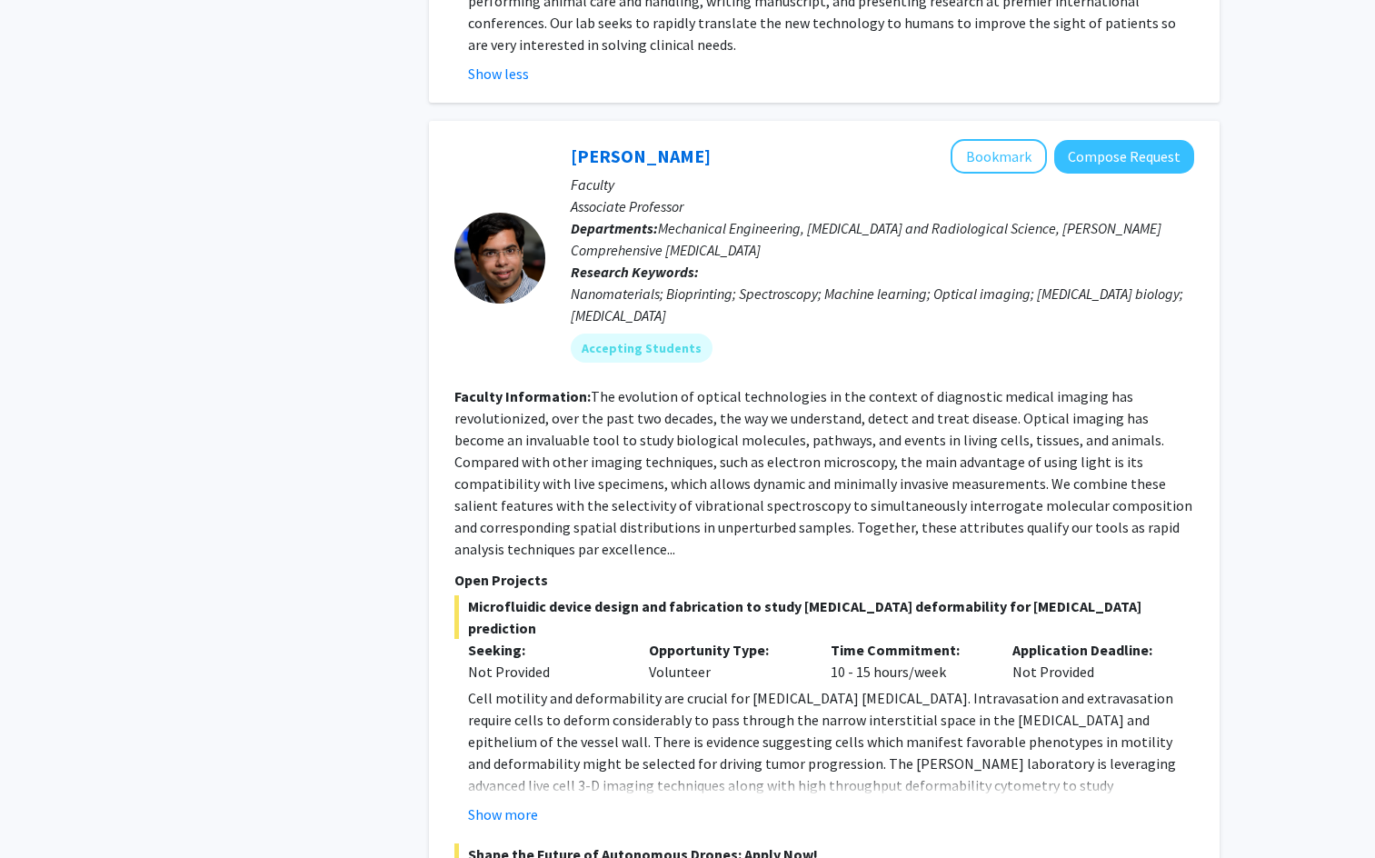
scroll to position [8791, 0]
click at [486, 803] on button "Show more" at bounding box center [503, 814] width 70 height 22
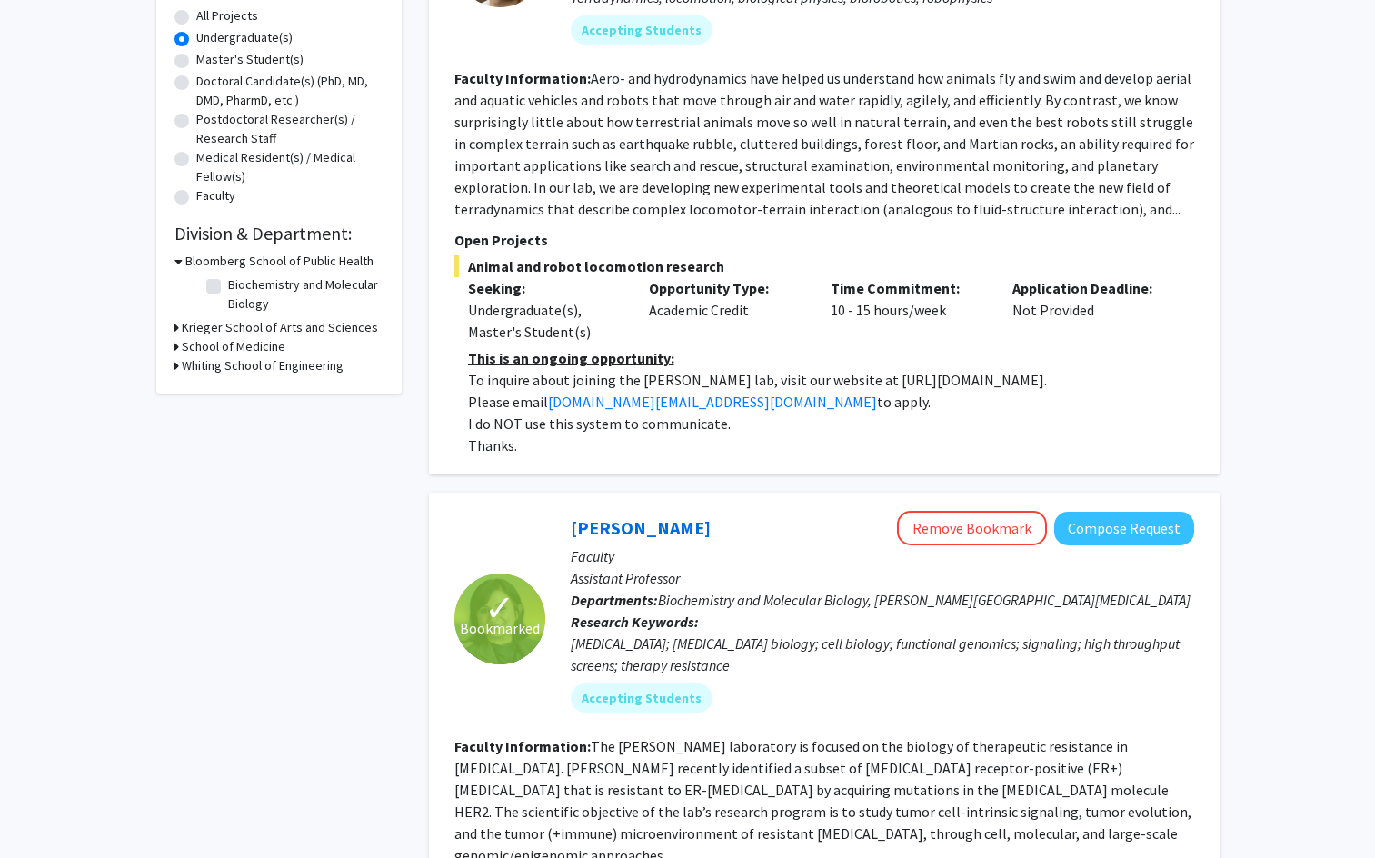
scroll to position [0, 0]
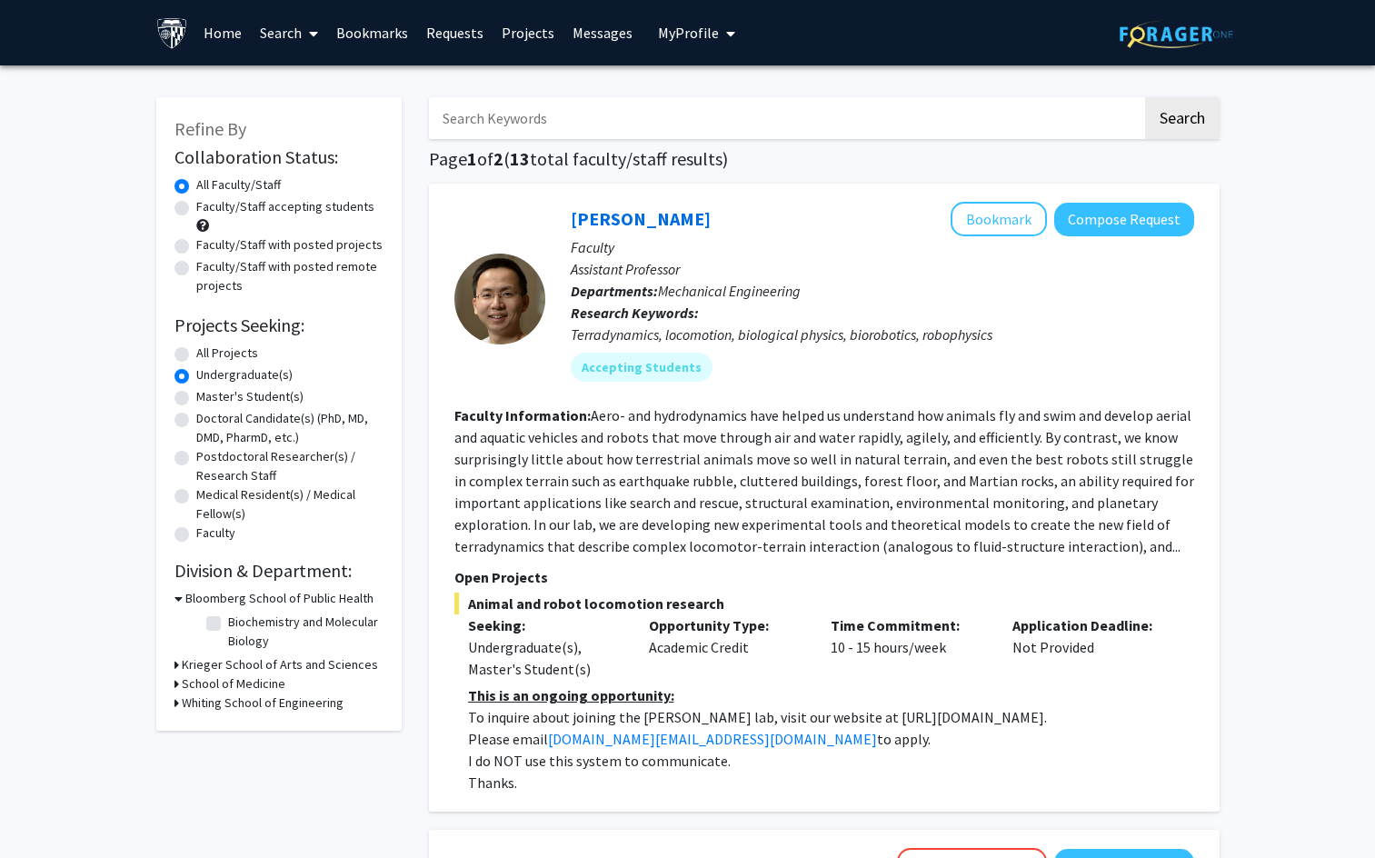
click at [404, 38] on link "Bookmarks" at bounding box center [372, 33] width 90 height 64
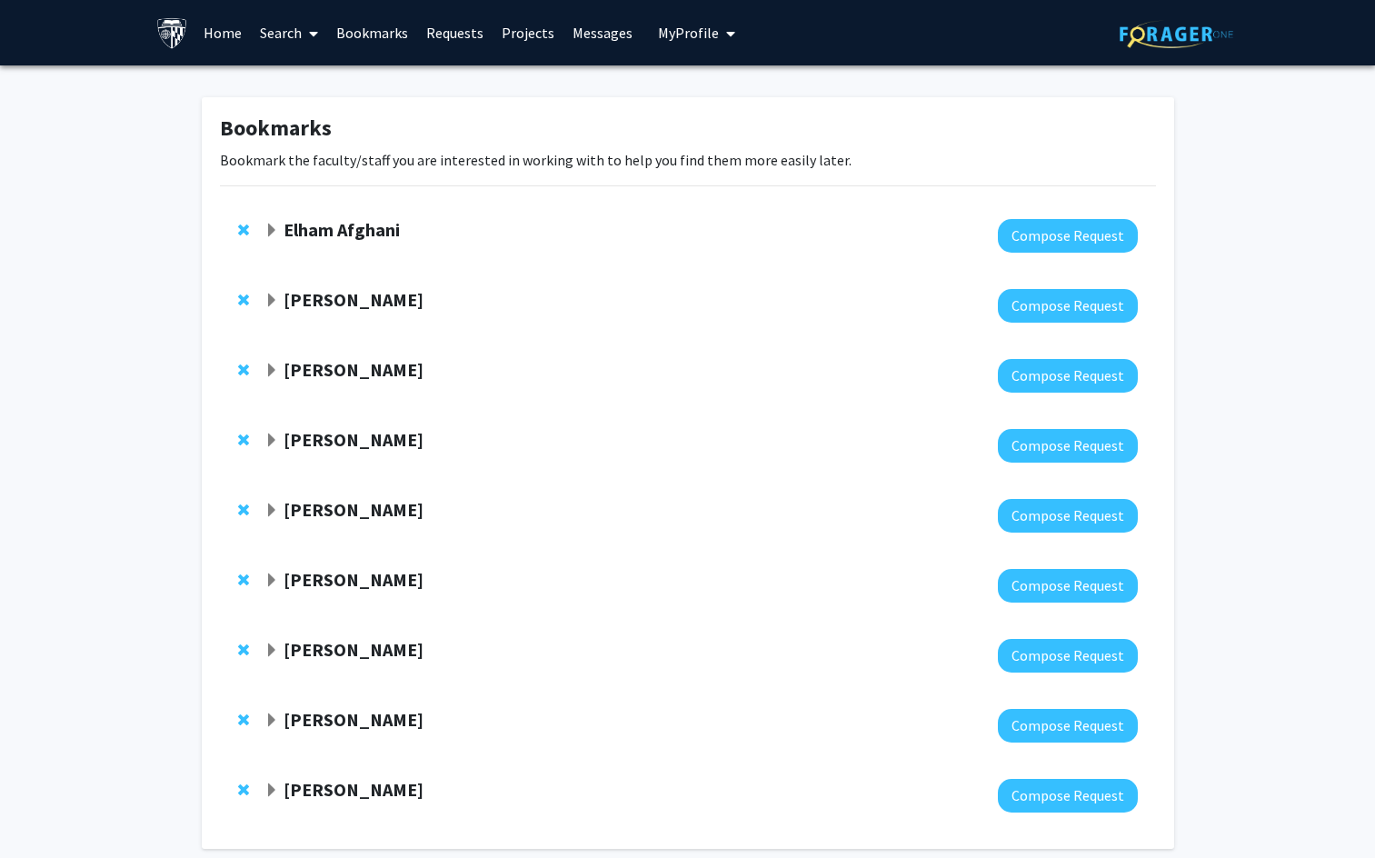
scroll to position [86, 0]
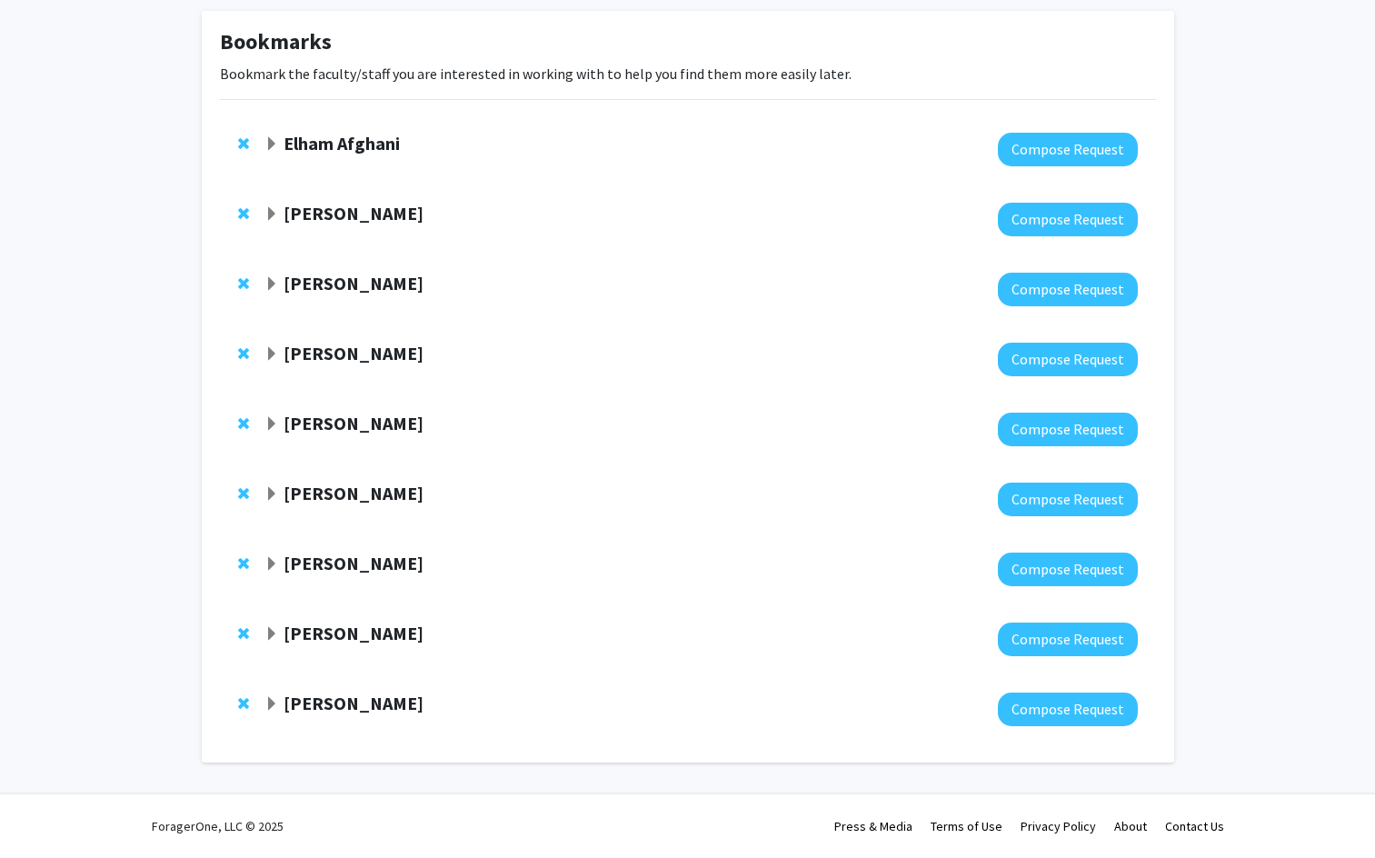
click at [322, 147] on strong "Elham Afghani" at bounding box center [342, 143] width 116 height 23
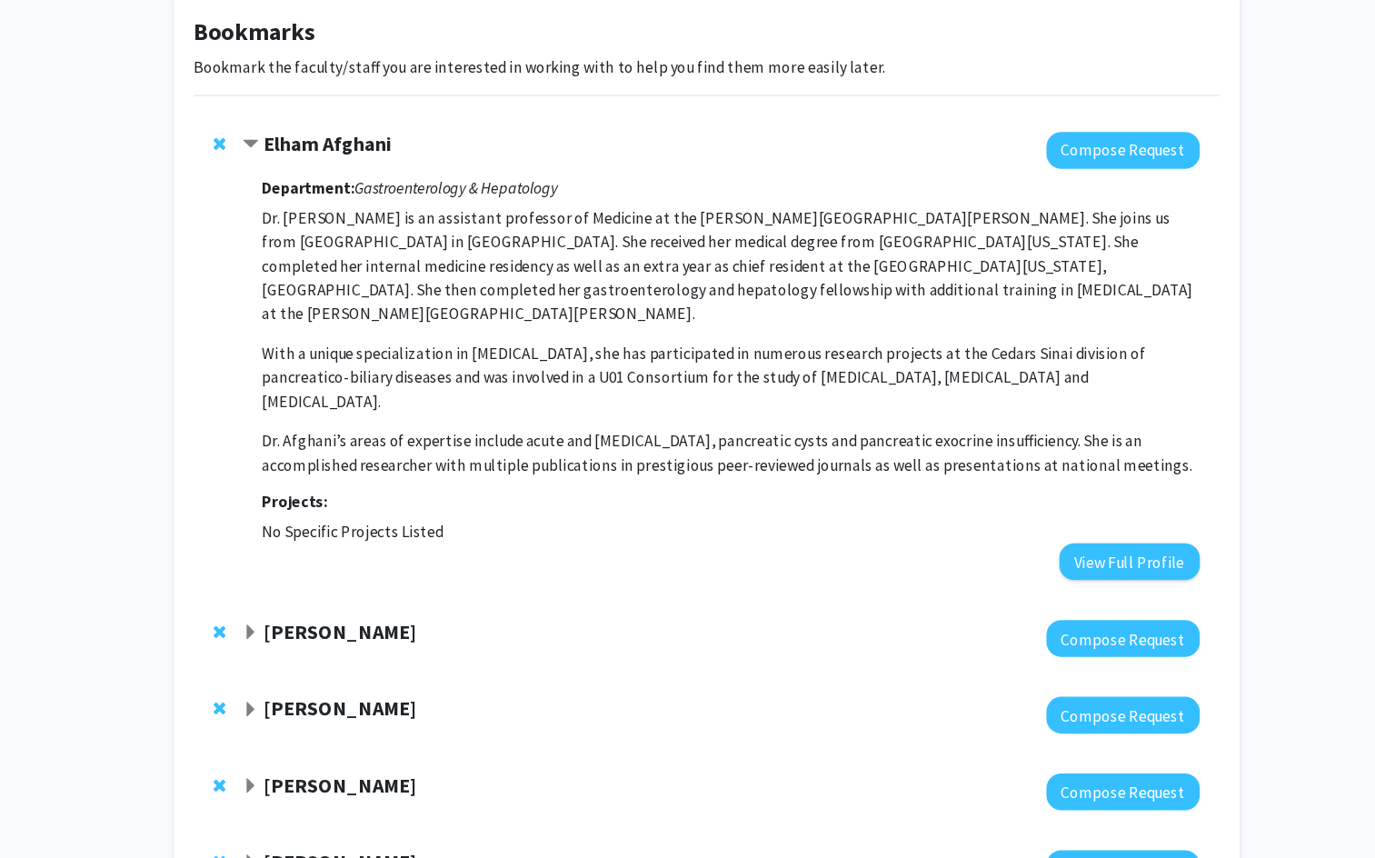
click at [314, 186] on strong "Department:" at bounding box center [324, 183] width 85 height 18
click at [299, 577] on strong "[PERSON_NAME]" at bounding box center [354, 588] width 140 height 23
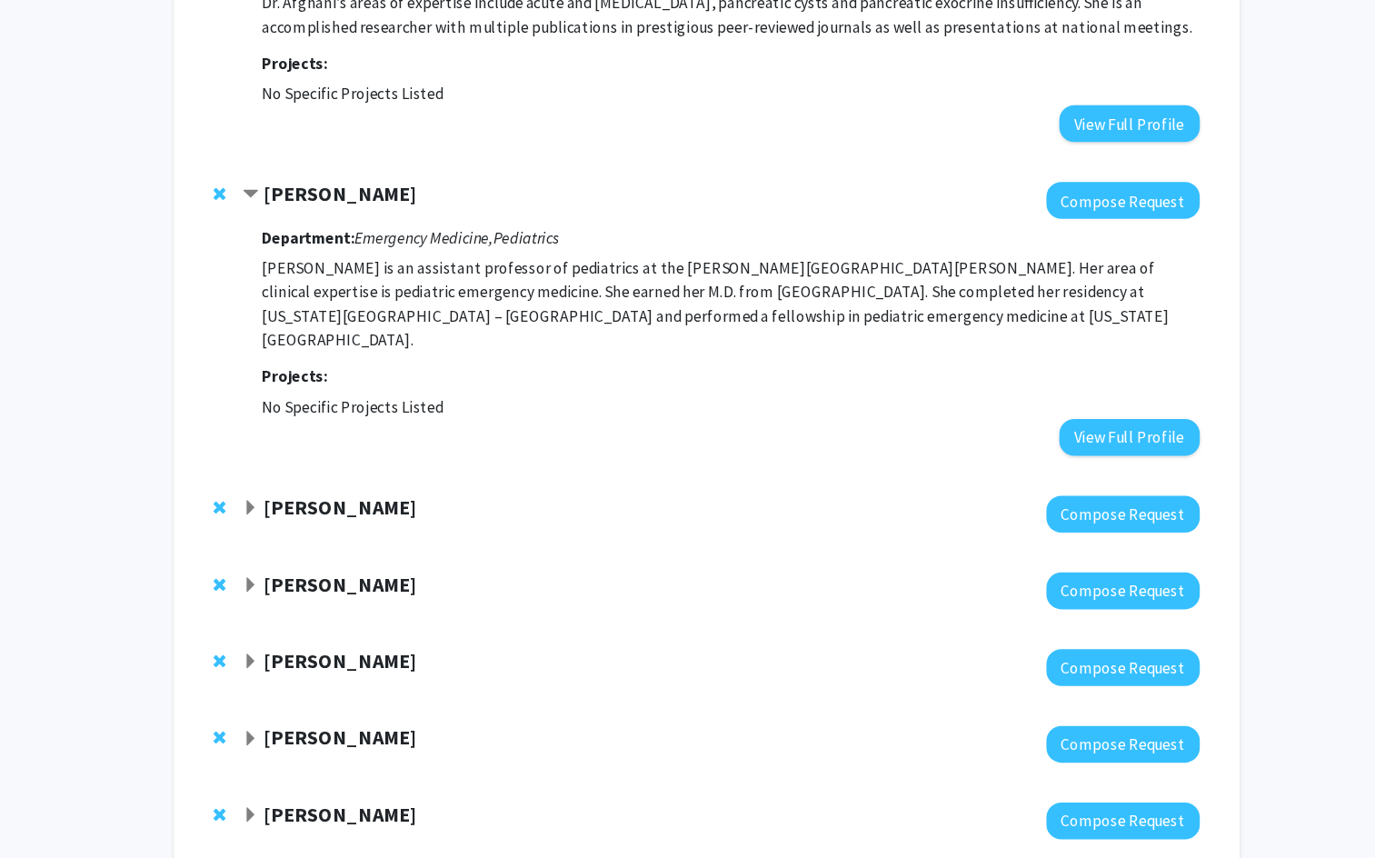
scroll to position [428, 0]
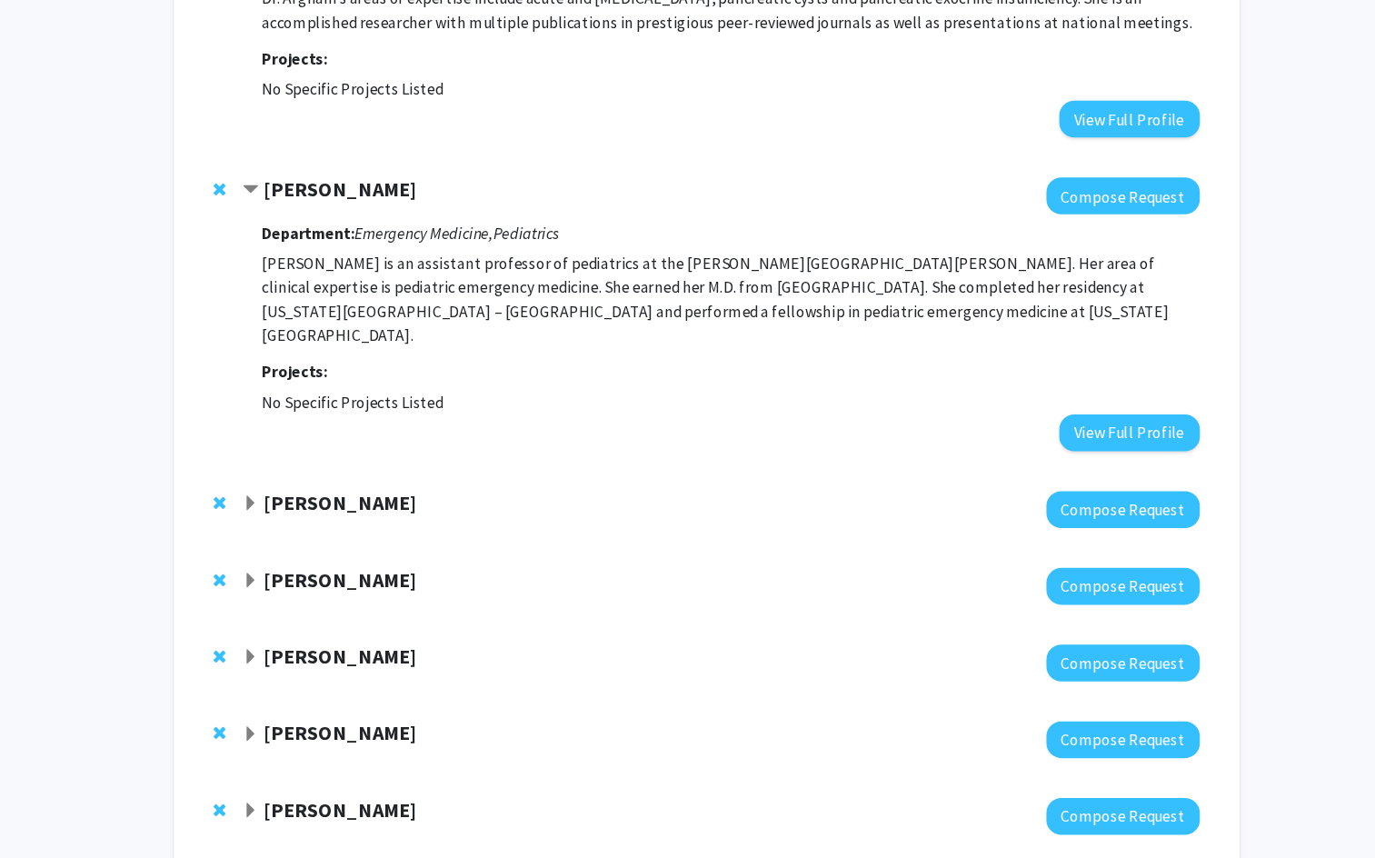
click at [370, 522] on strong "[PERSON_NAME]" at bounding box center [354, 533] width 140 height 23
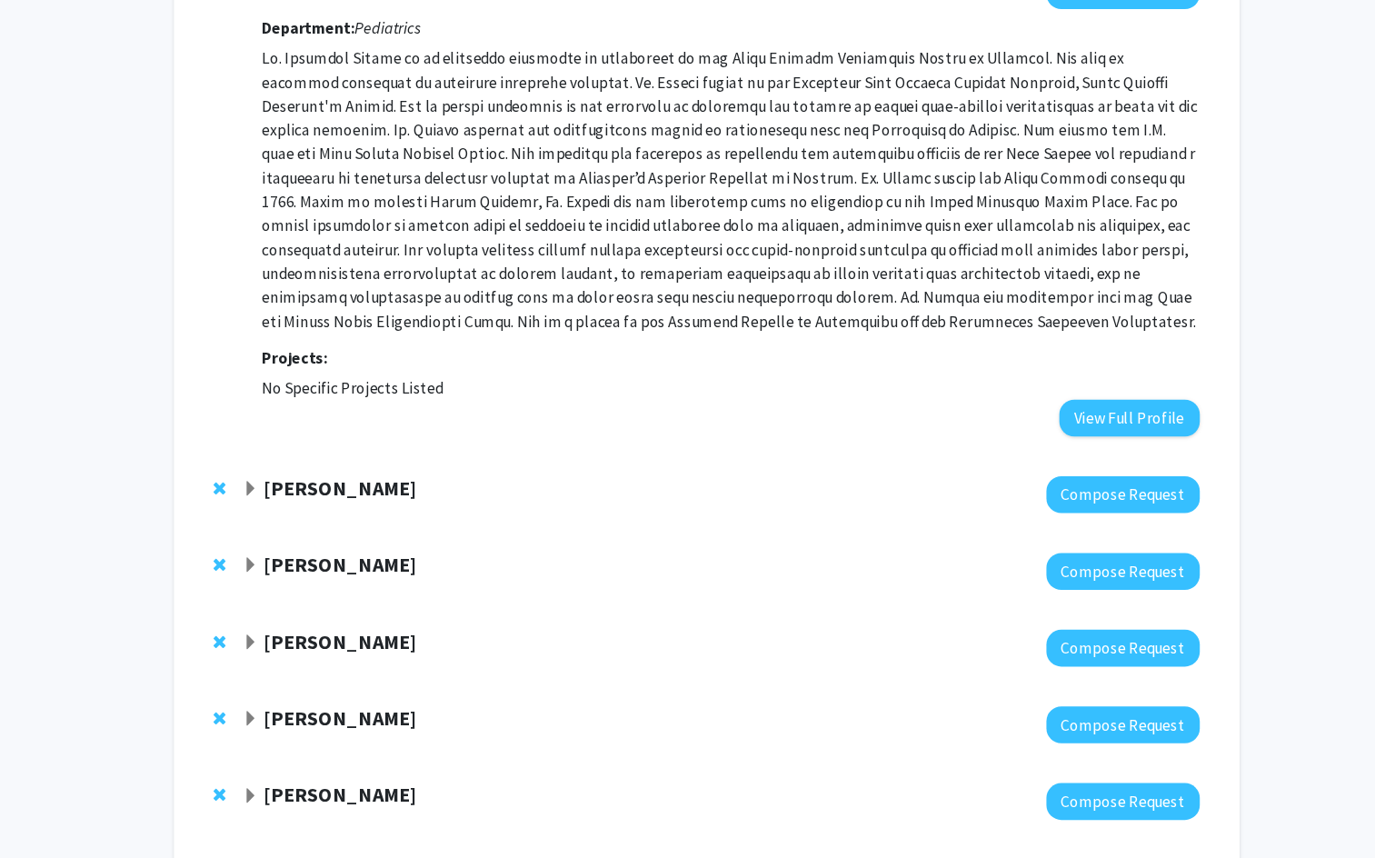
scroll to position [999, 0]
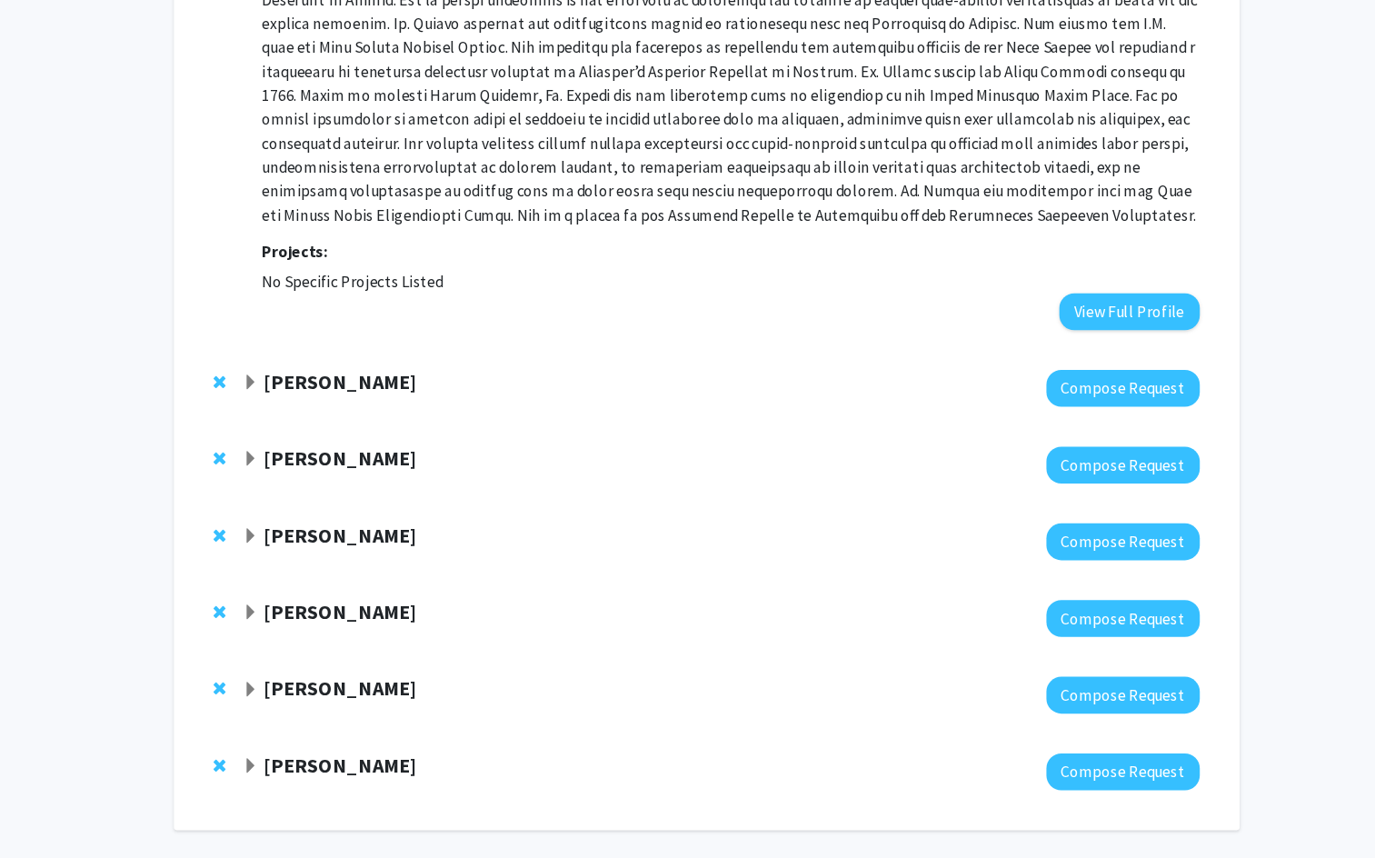
click at [341, 411] on strong "[PERSON_NAME]" at bounding box center [354, 422] width 140 height 23
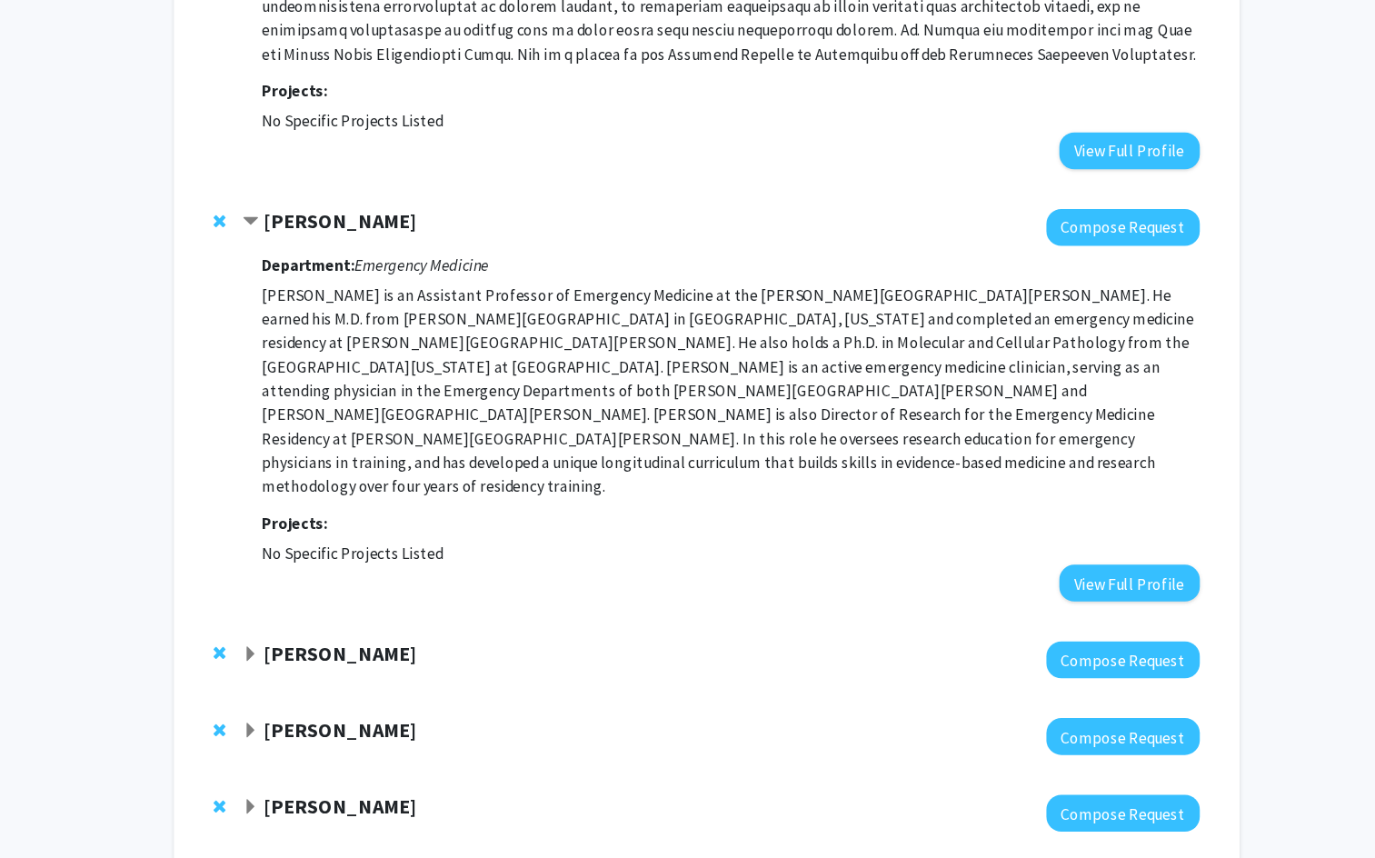
scroll to position [1305, 0]
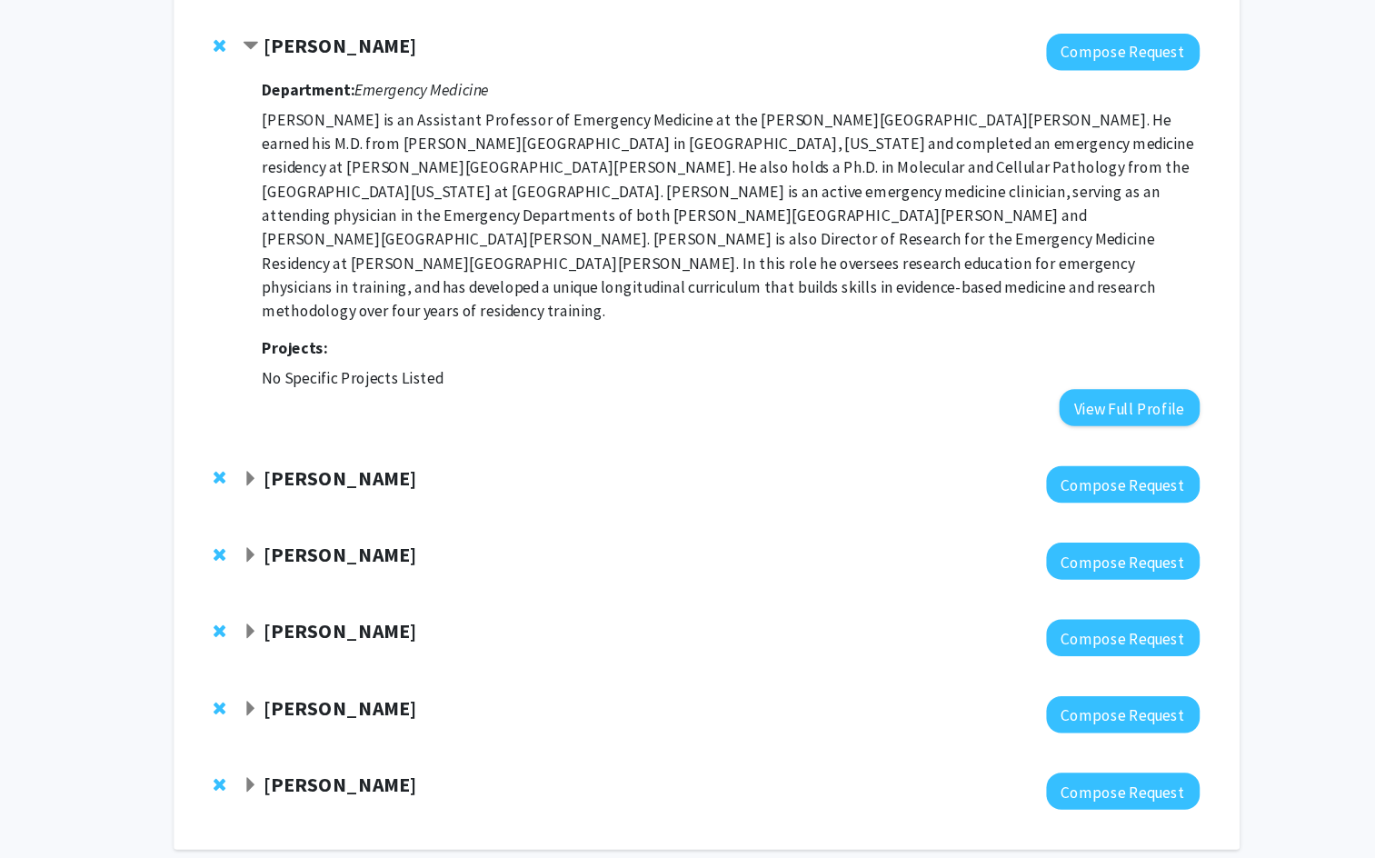
click at [330, 499] on strong "[PERSON_NAME]" at bounding box center [354, 510] width 140 height 23
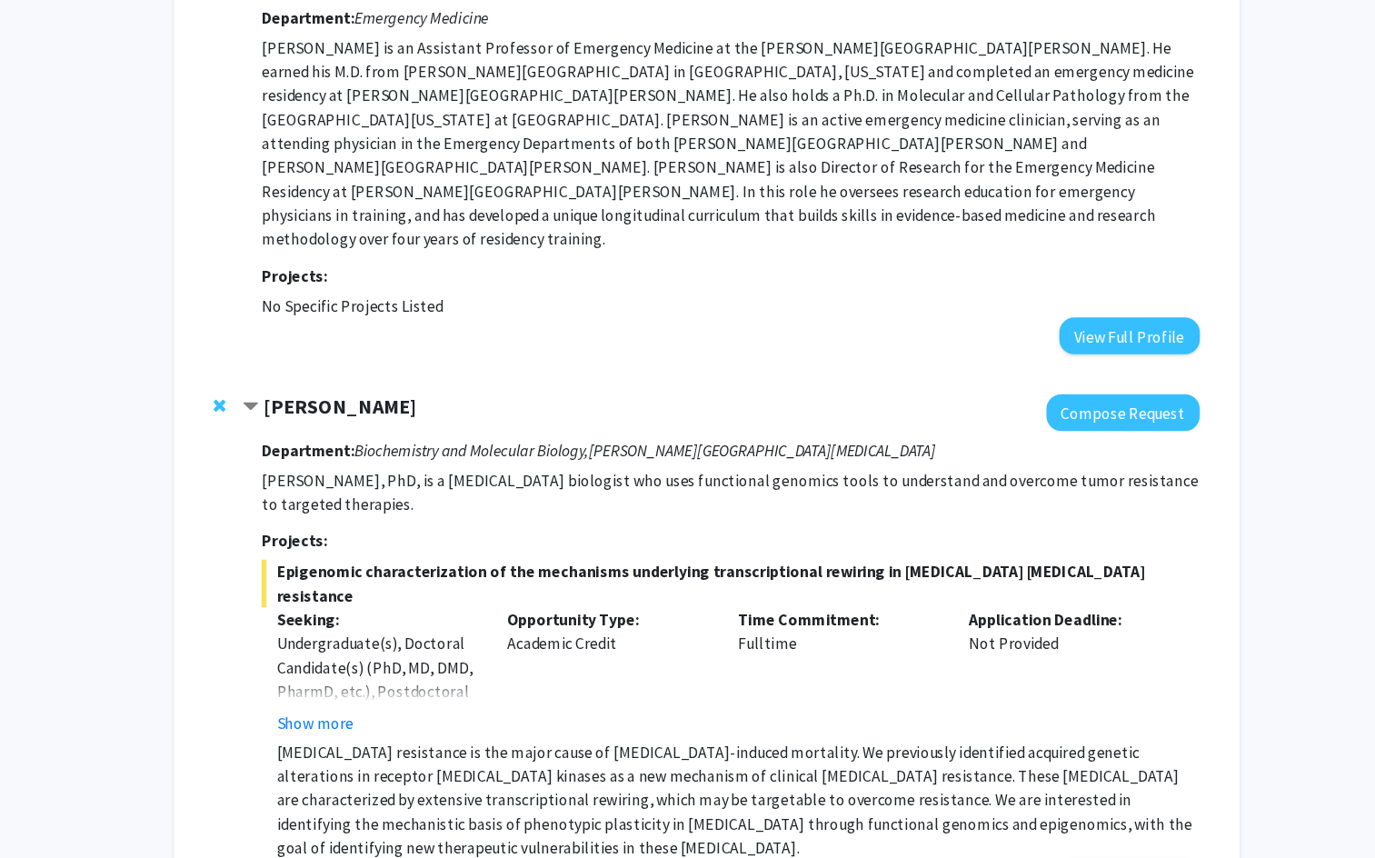
scroll to position [1386, 0]
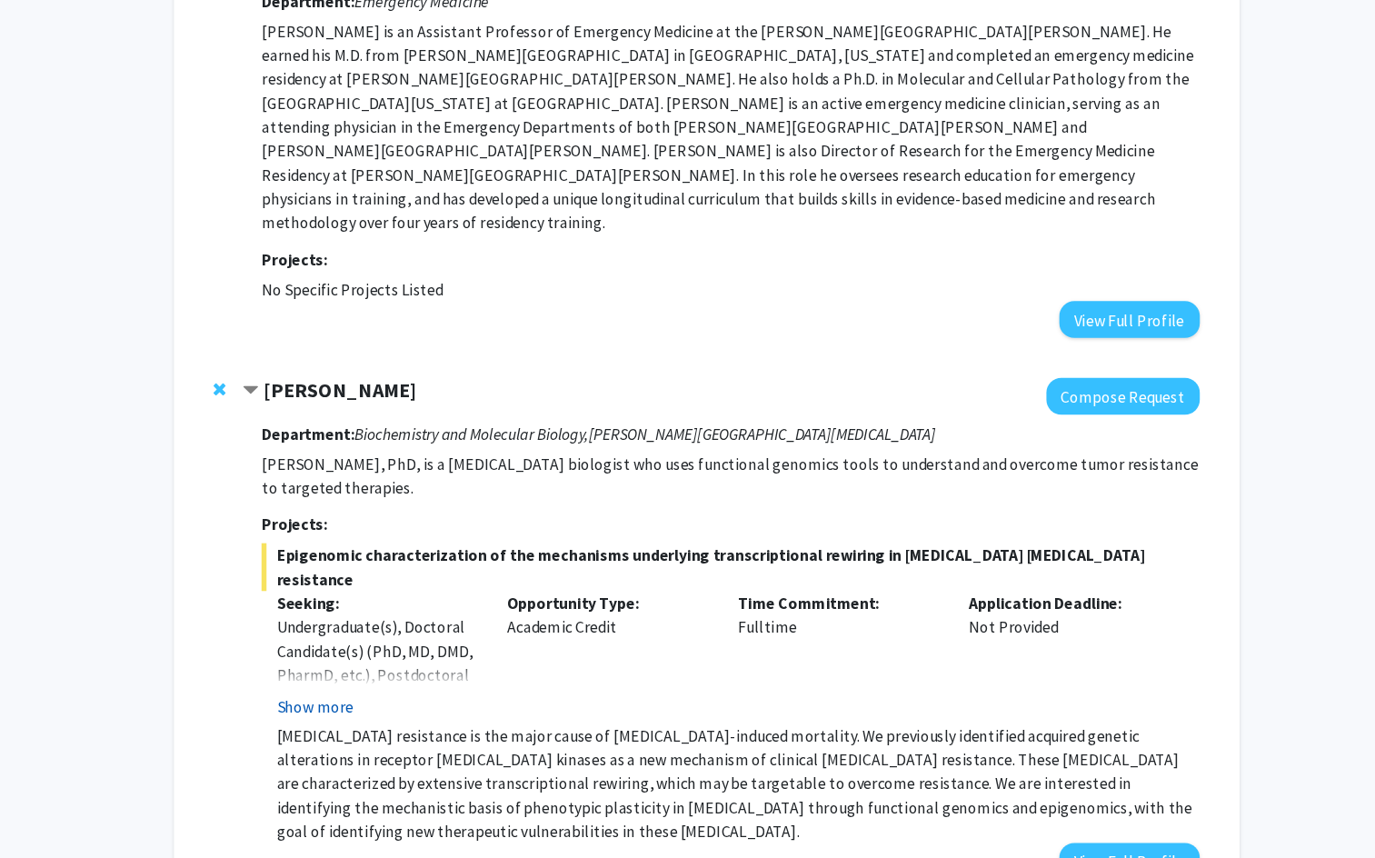
click at [316, 708] on button "Show more" at bounding box center [330, 719] width 70 height 22
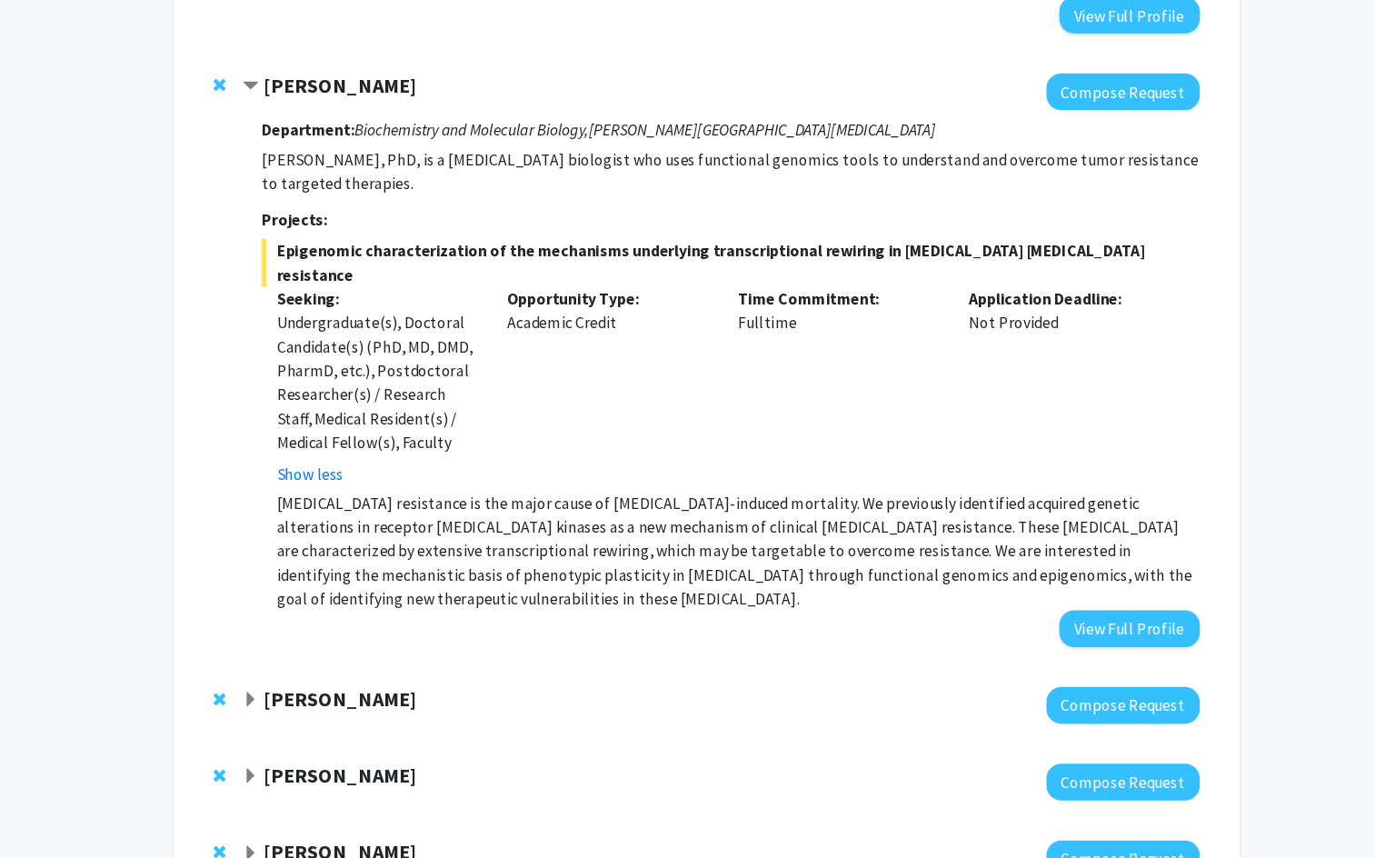
scroll to position [1711, 0]
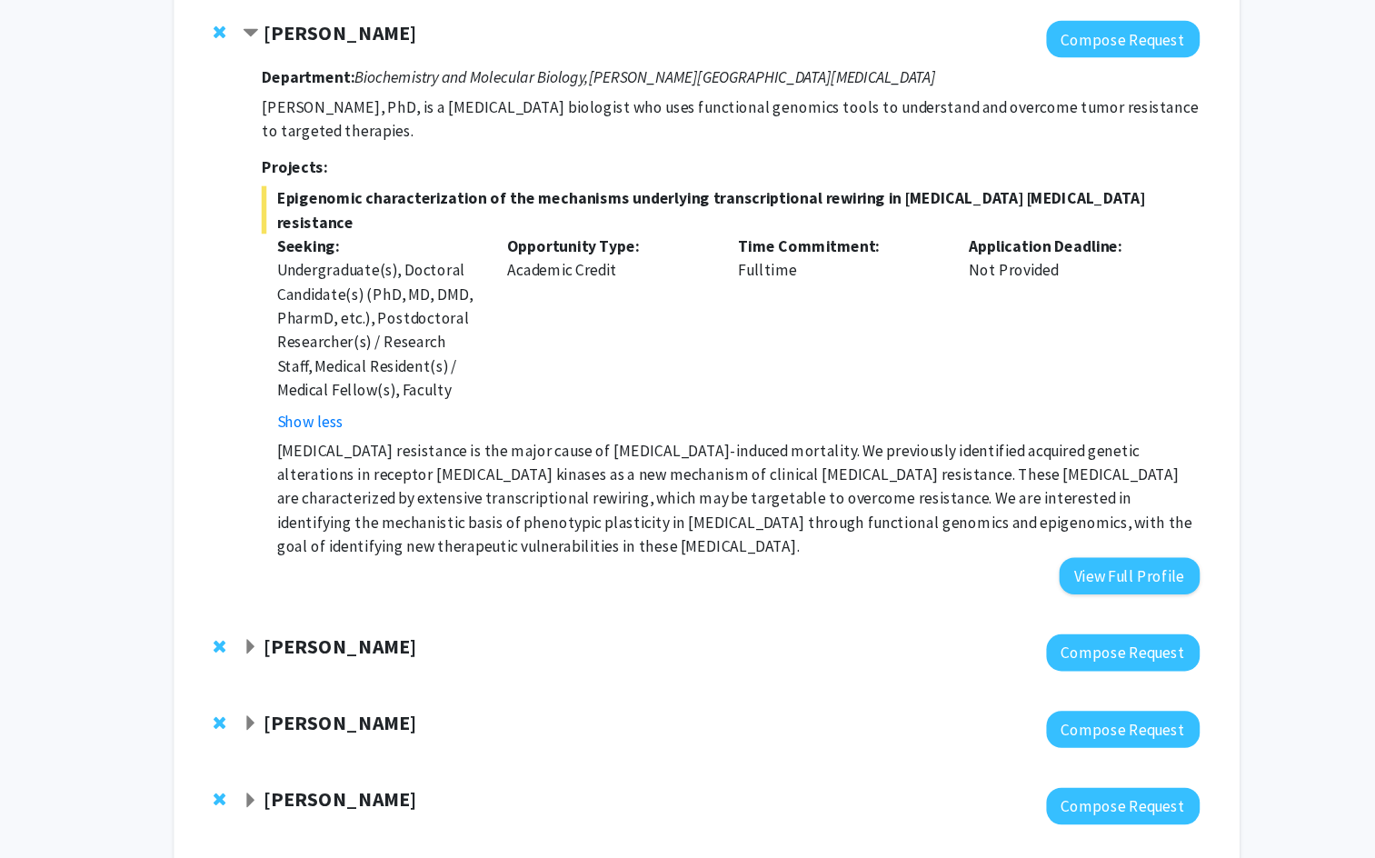
click at [307, 653] on strong "[PERSON_NAME]" at bounding box center [354, 664] width 140 height 23
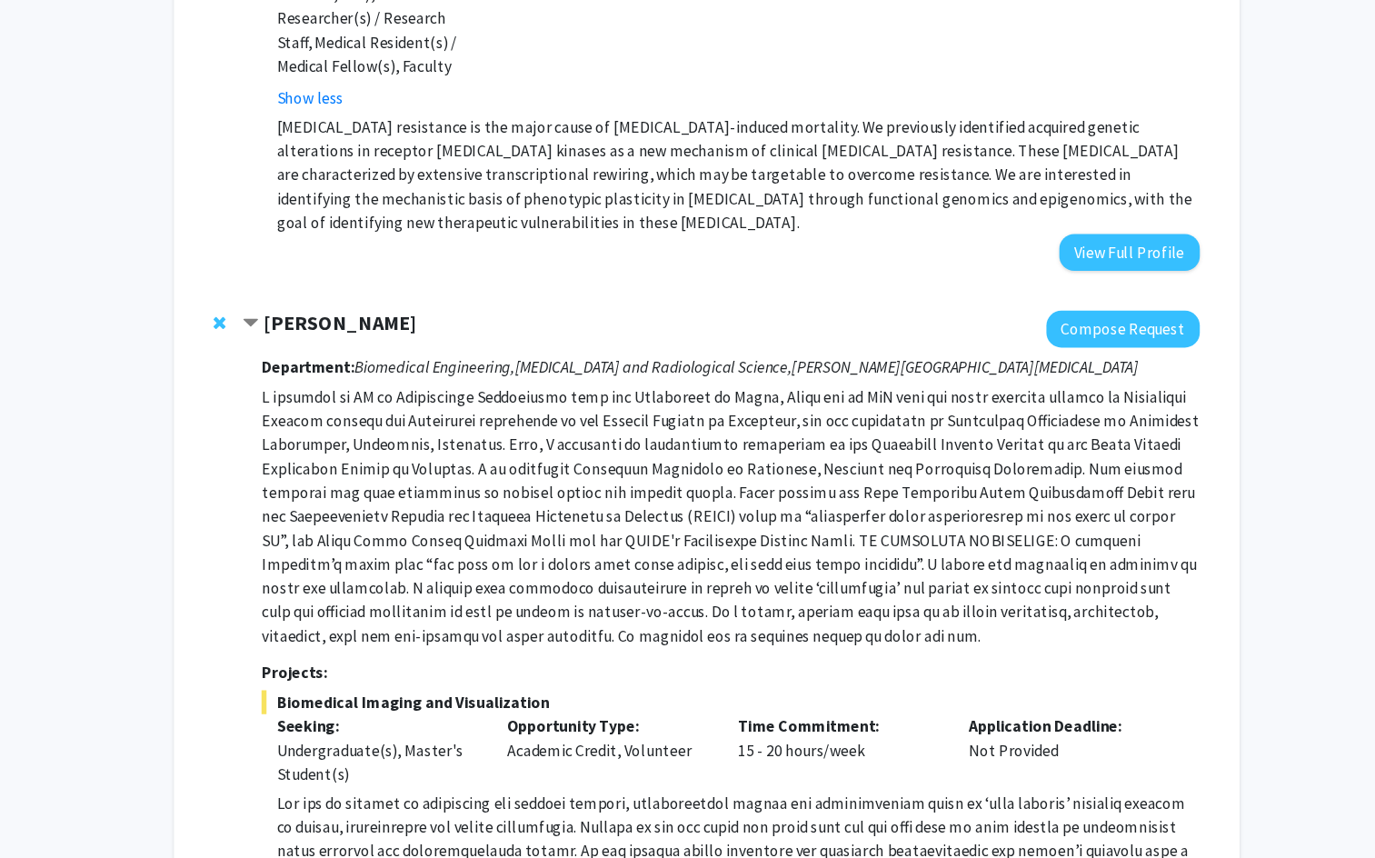
scroll to position [2019, 0]
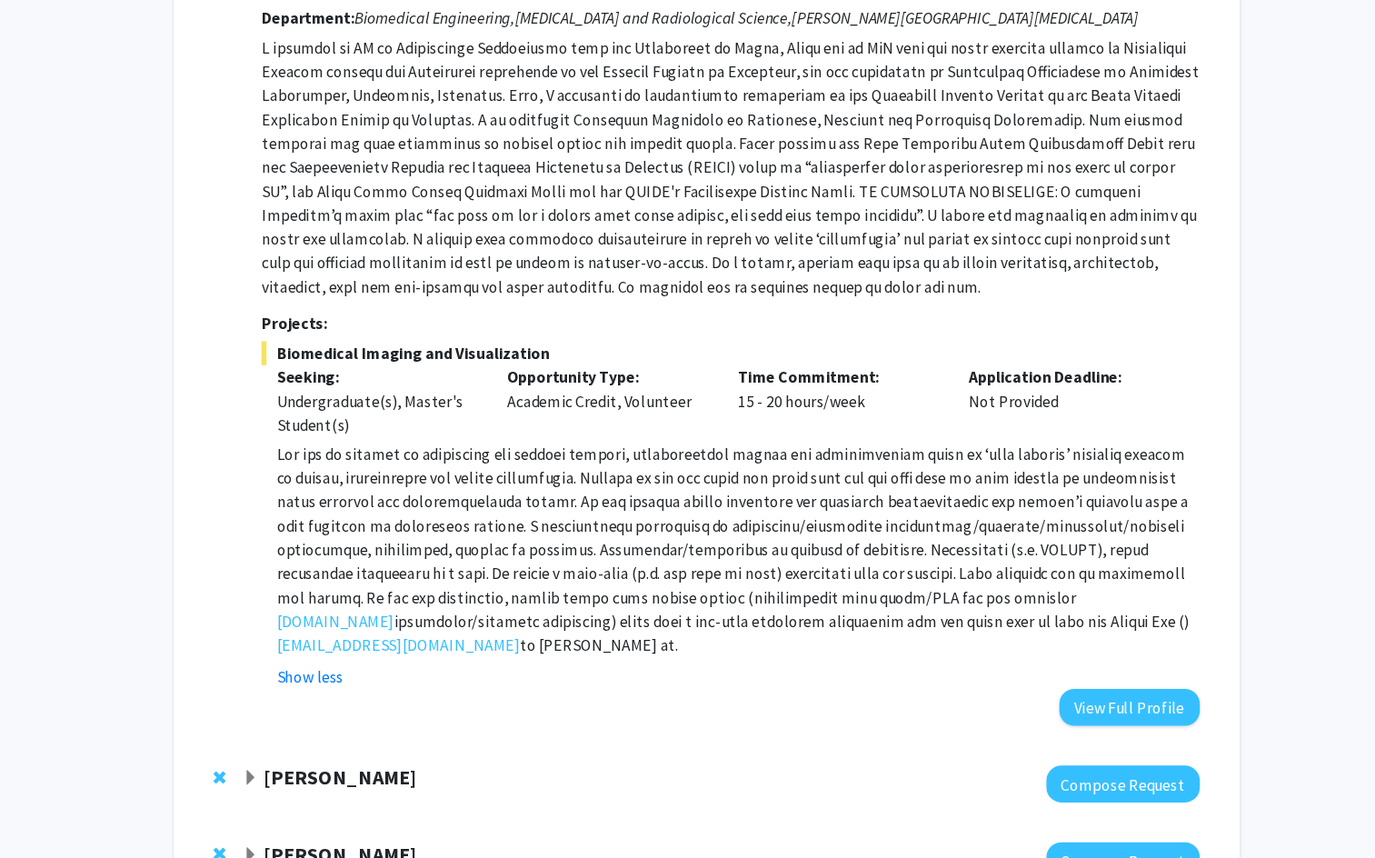
scroll to position [2415, 0]
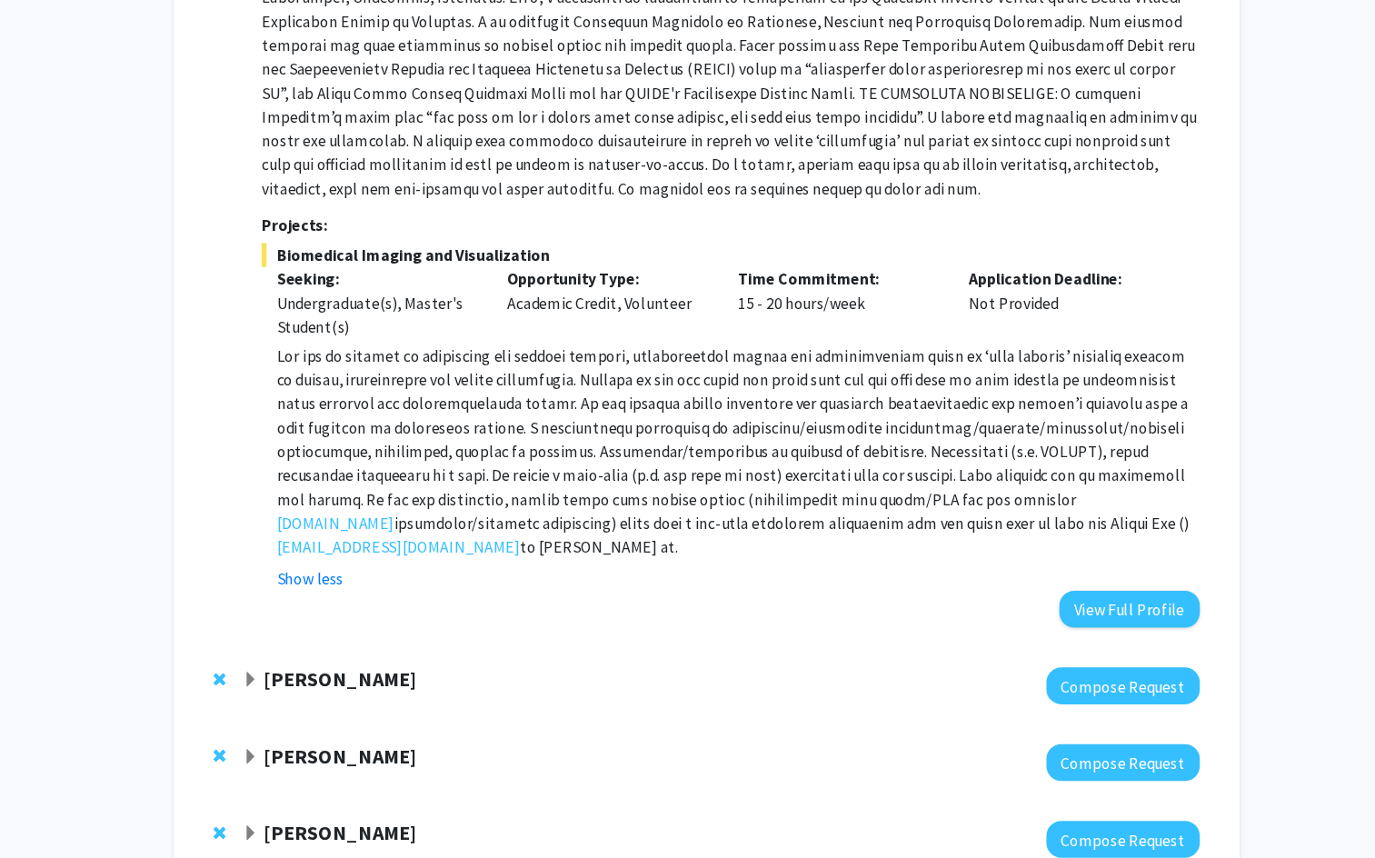
click at [309, 683] on strong "[PERSON_NAME]" at bounding box center [354, 694] width 140 height 23
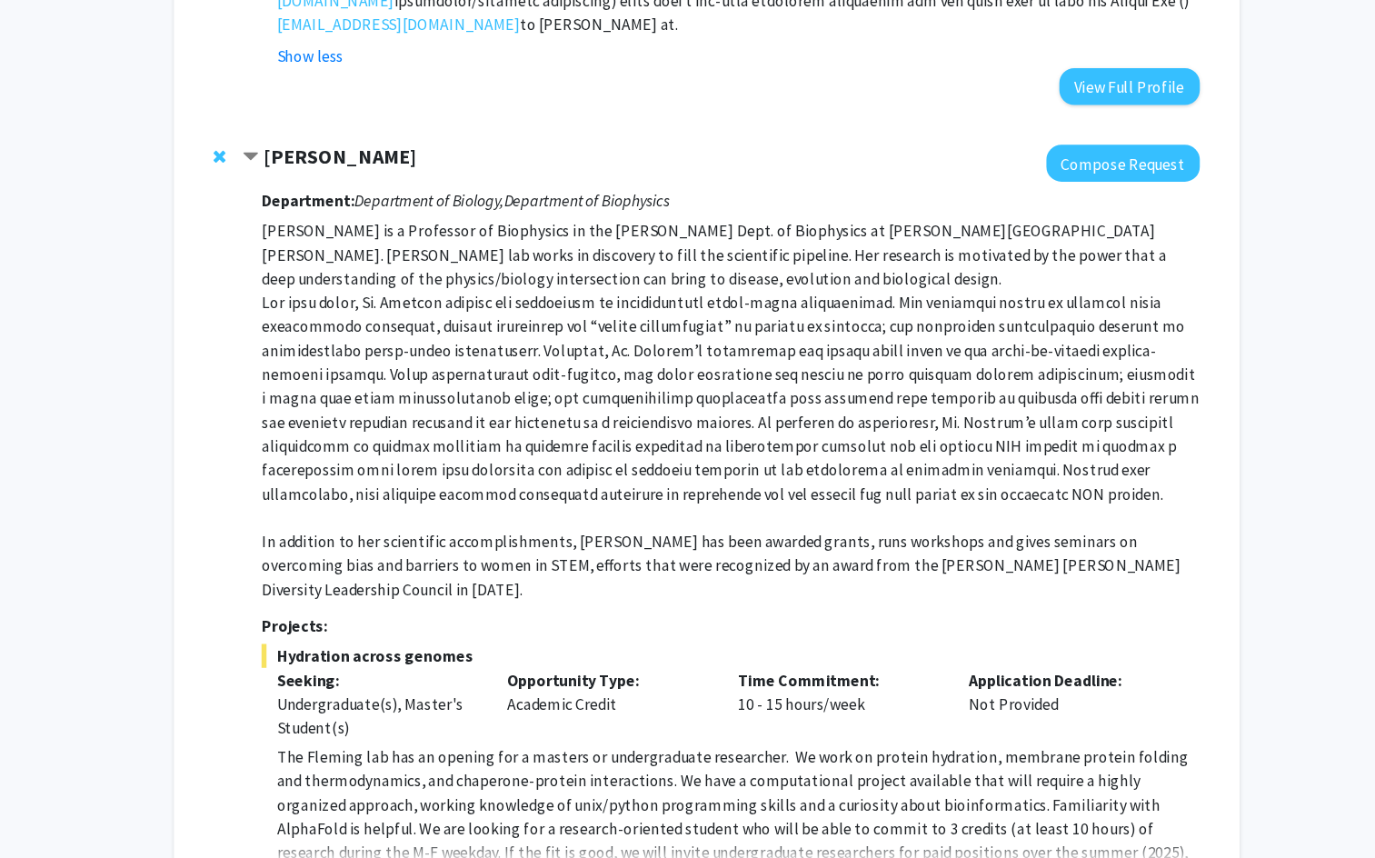
scroll to position [2893, 0]
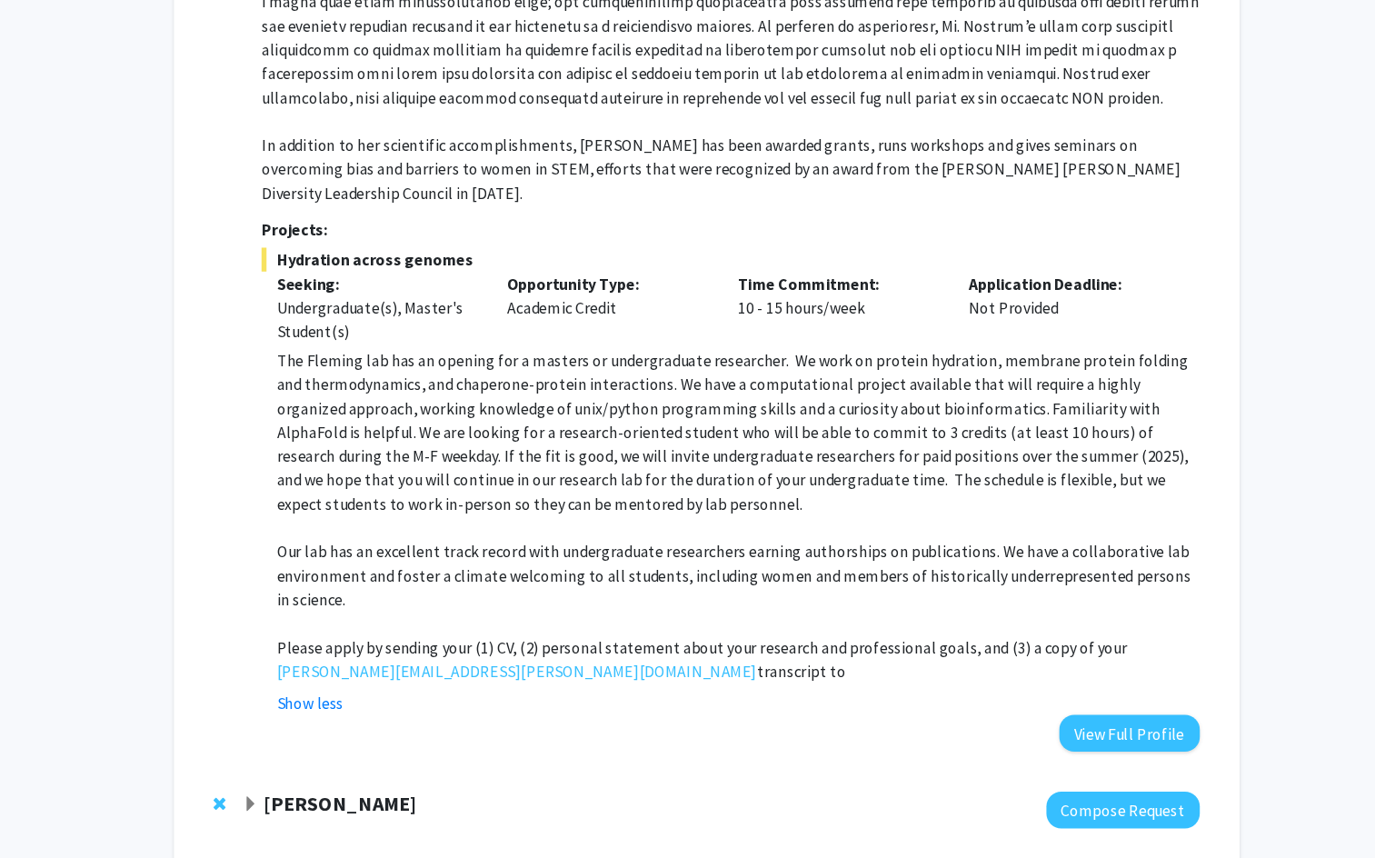
scroll to position [3275, 0]
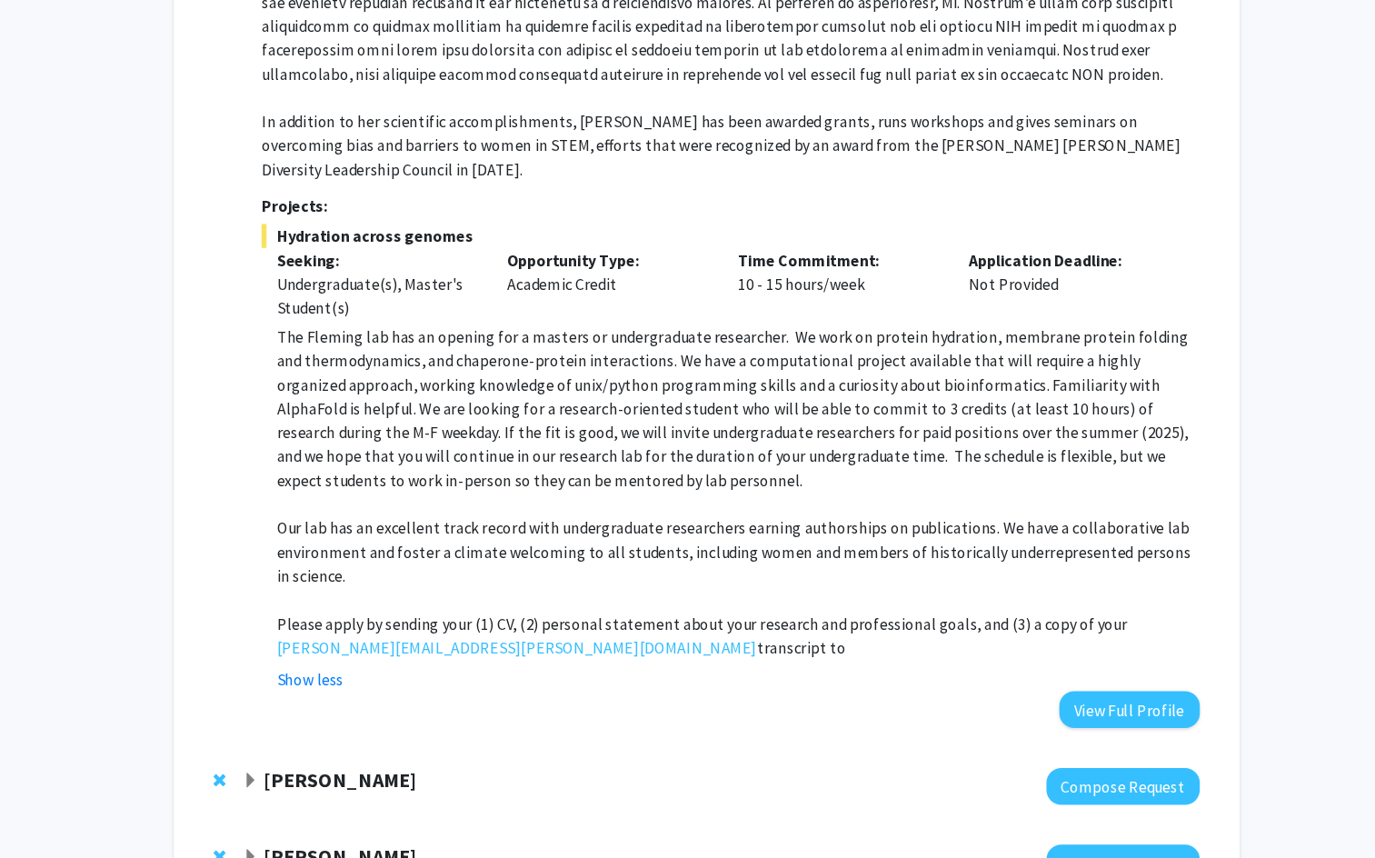
click at [300, 757] on div "[PERSON_NAME] Compose Request" at bounding box center [688, 792] width 936 height 70
click at [304, 774] on strong "[PERSON_NAME]" at bounding box center [354, 785] width 140 height 23
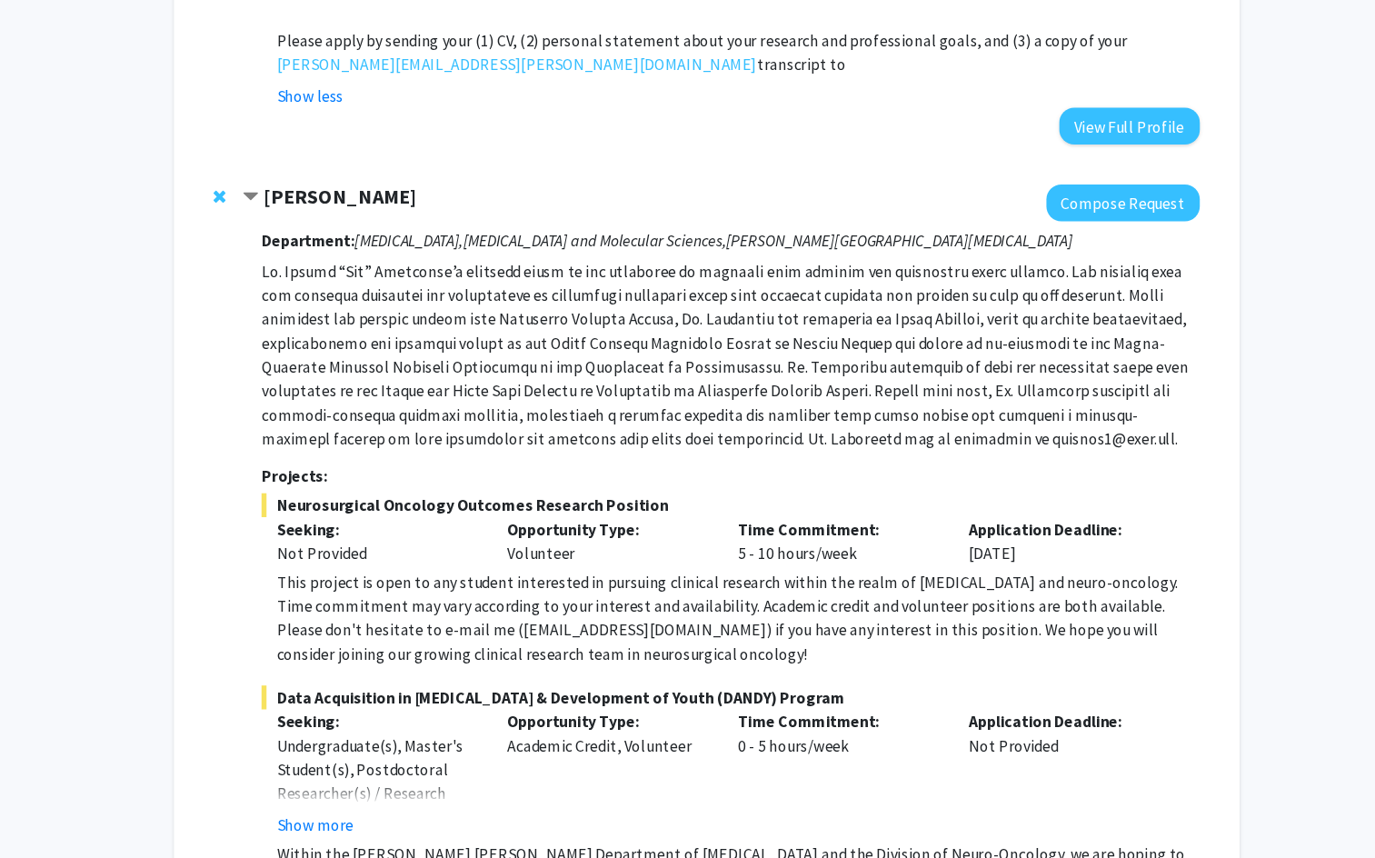
scroll to position [3808, 0]
click at [324, 815] on button "Show more" at bounding box center [330, 826] width 70 height 22
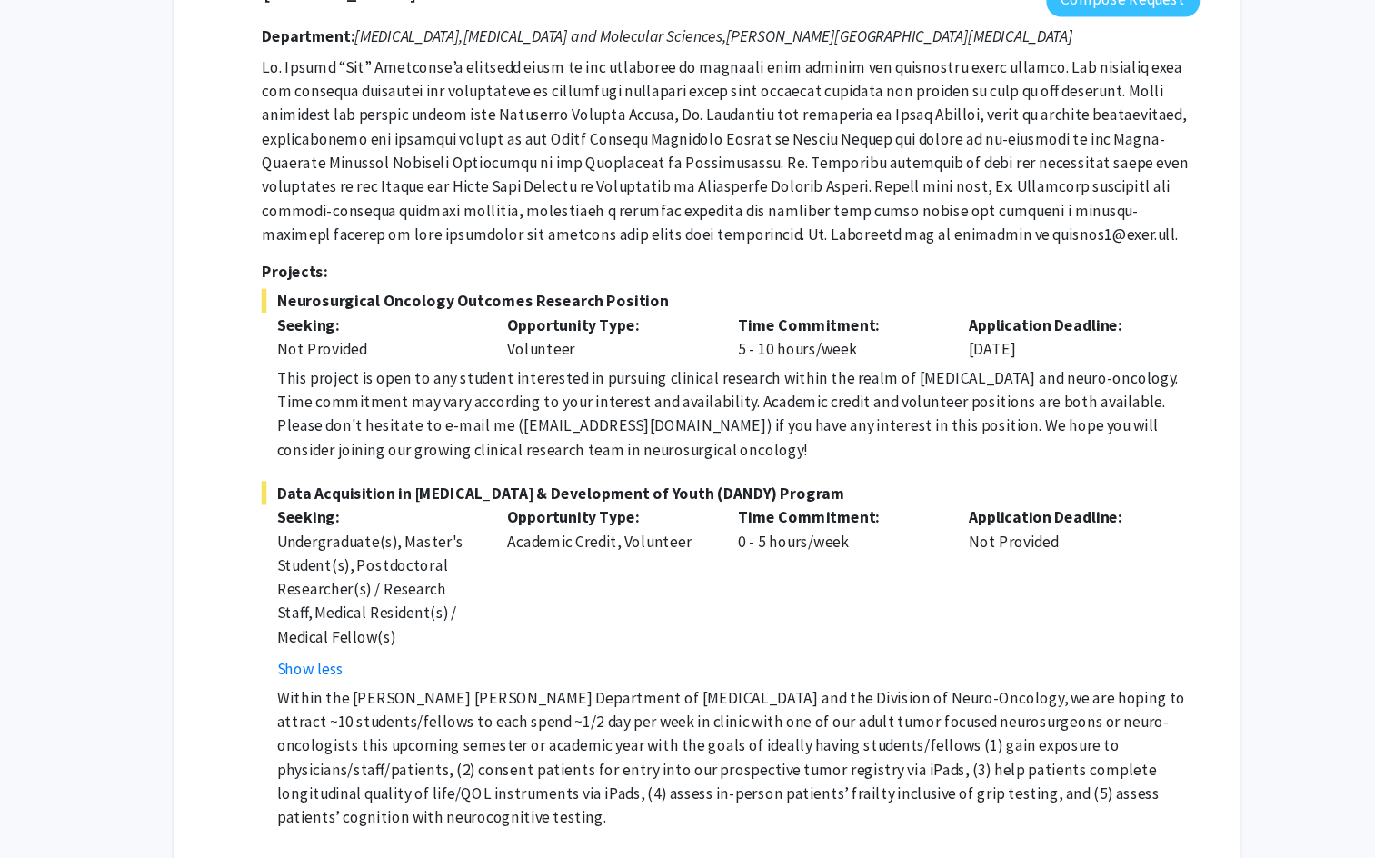
scroll to position [4209, 0]
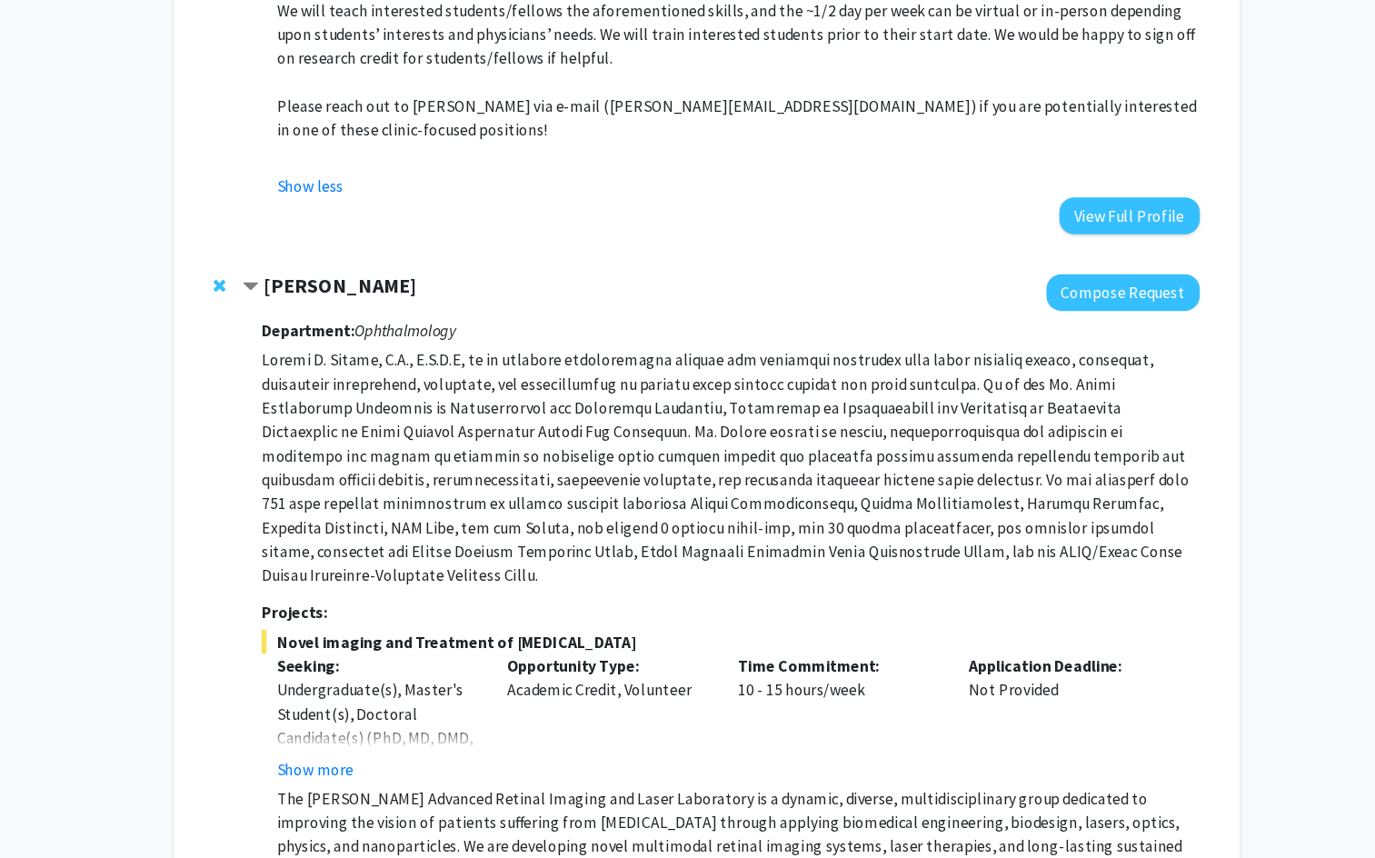
scroll to position [4792, 0]
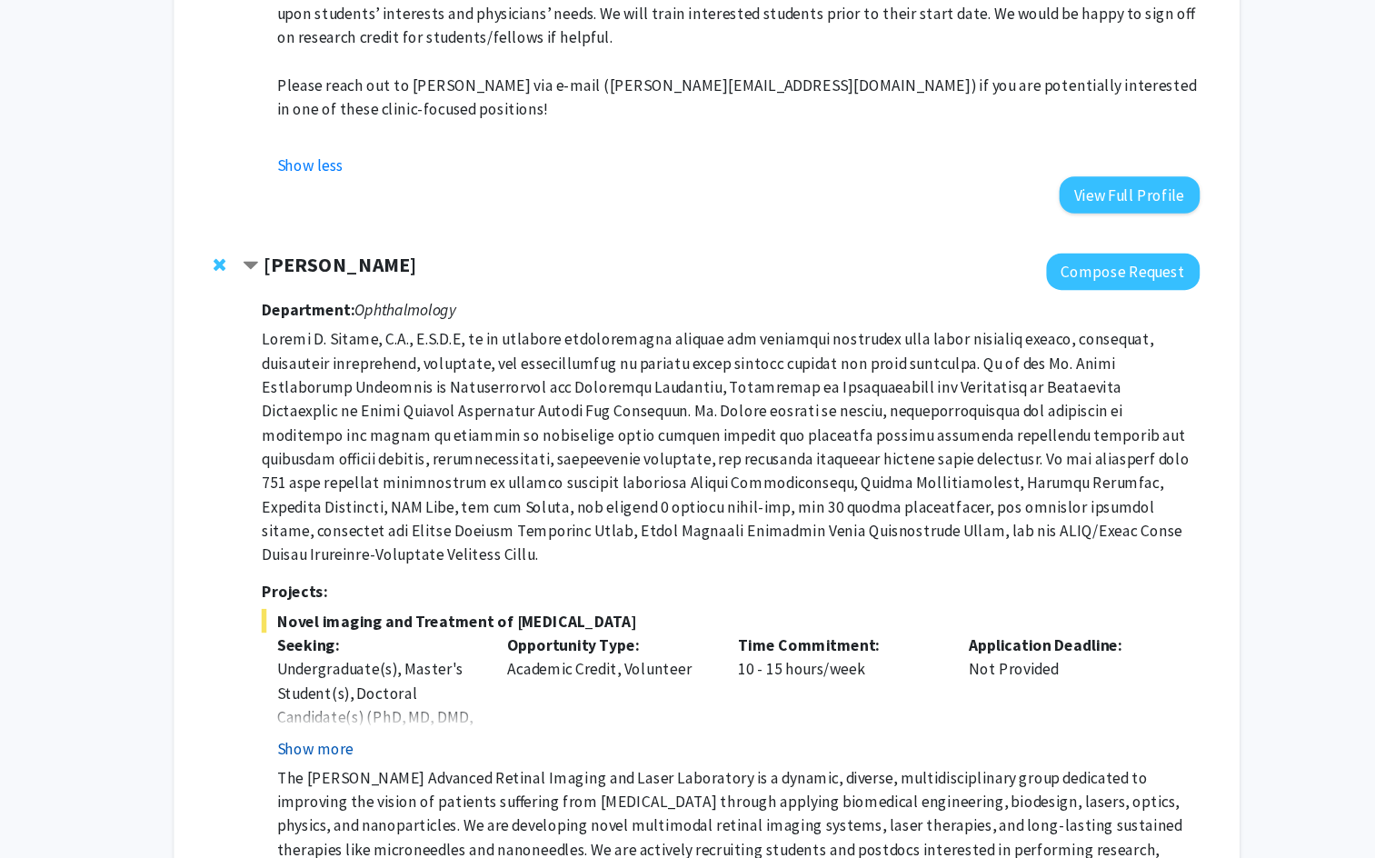
click at [341, 746] on button "Show more" at bounding box center [330, 757] width 70 height 22
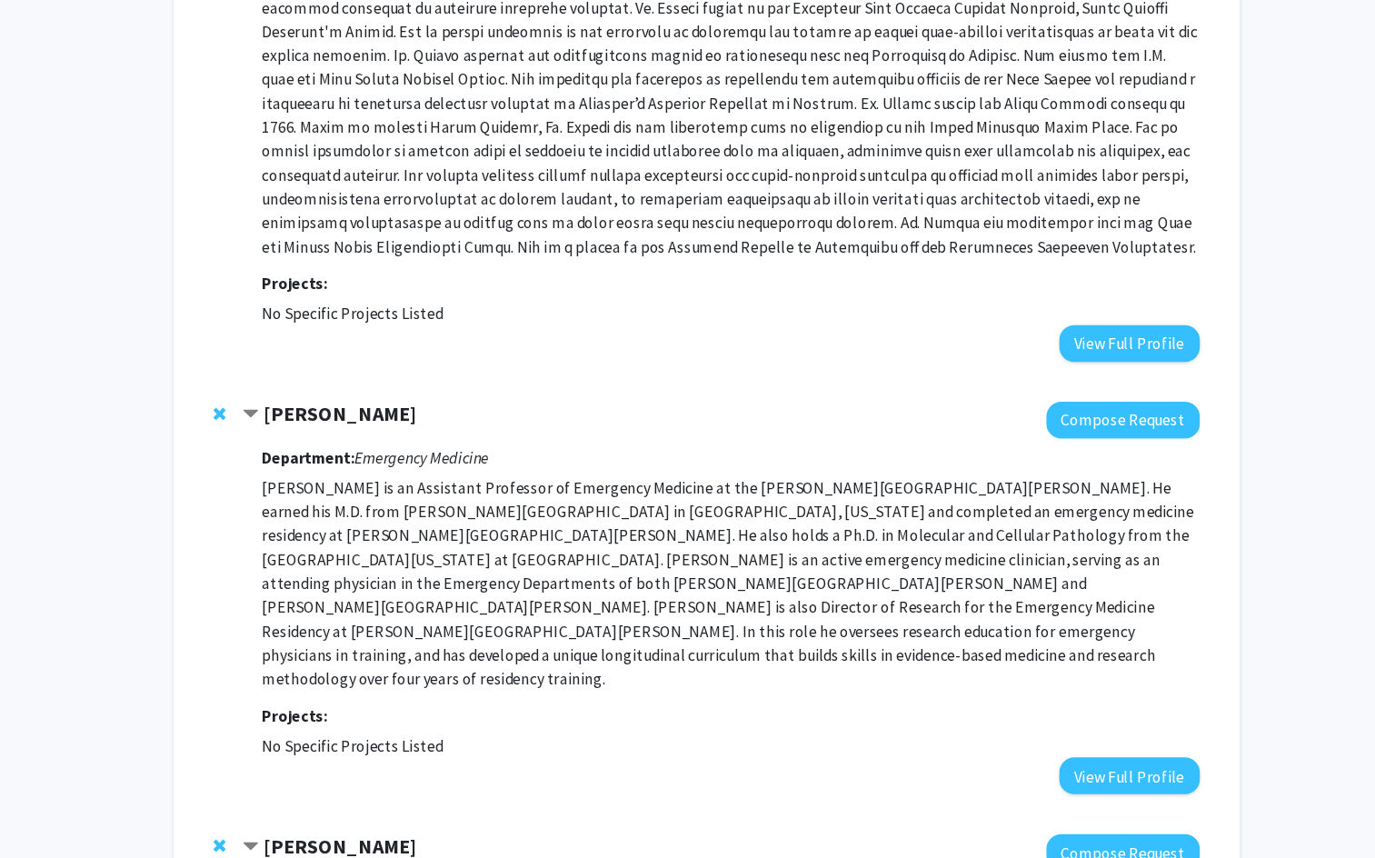
scroll to position [961, 0]
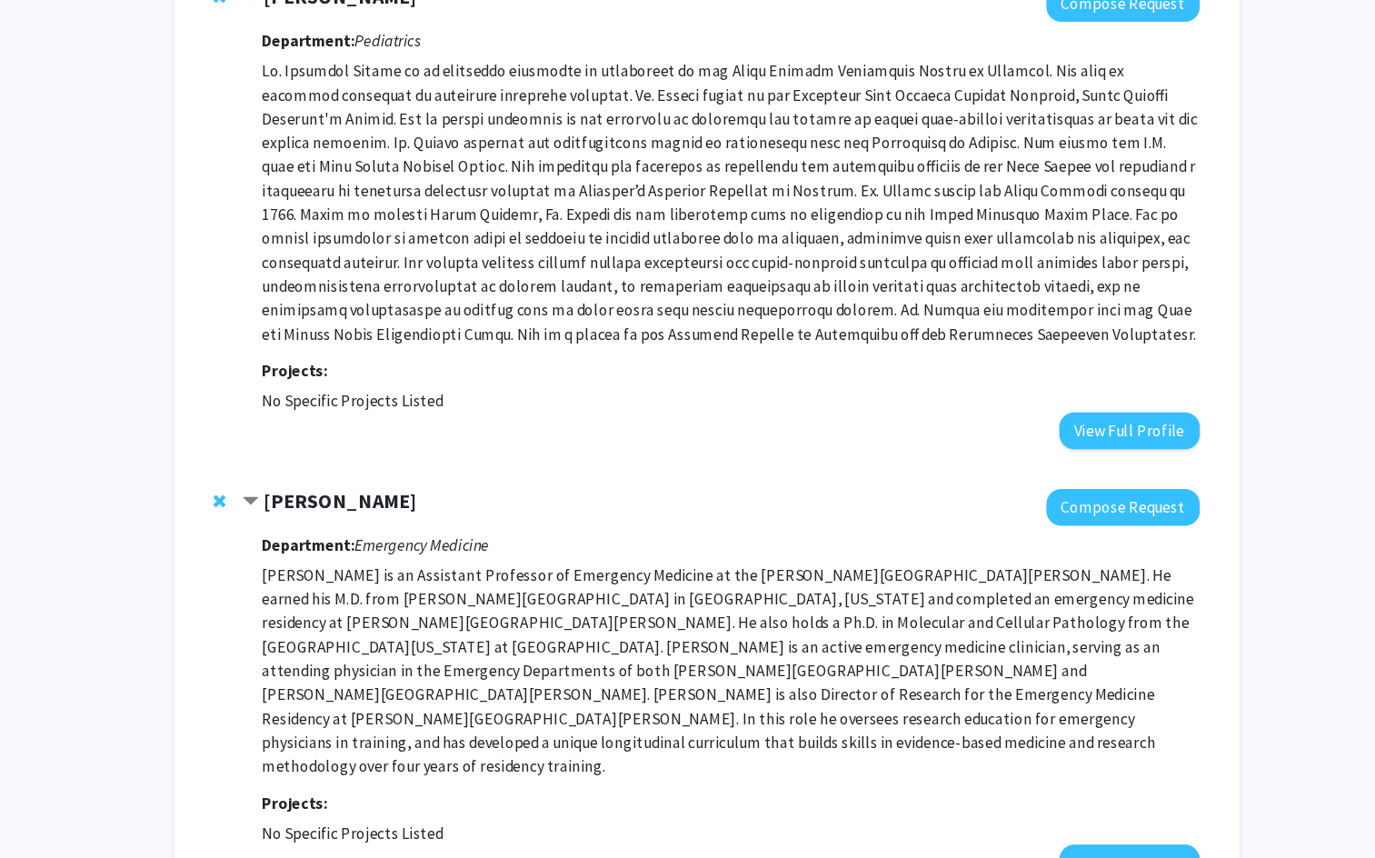
click at [307, 449] on strong "[PERSON_NAME]" at bounding box center [354, 460] width 140 height 23
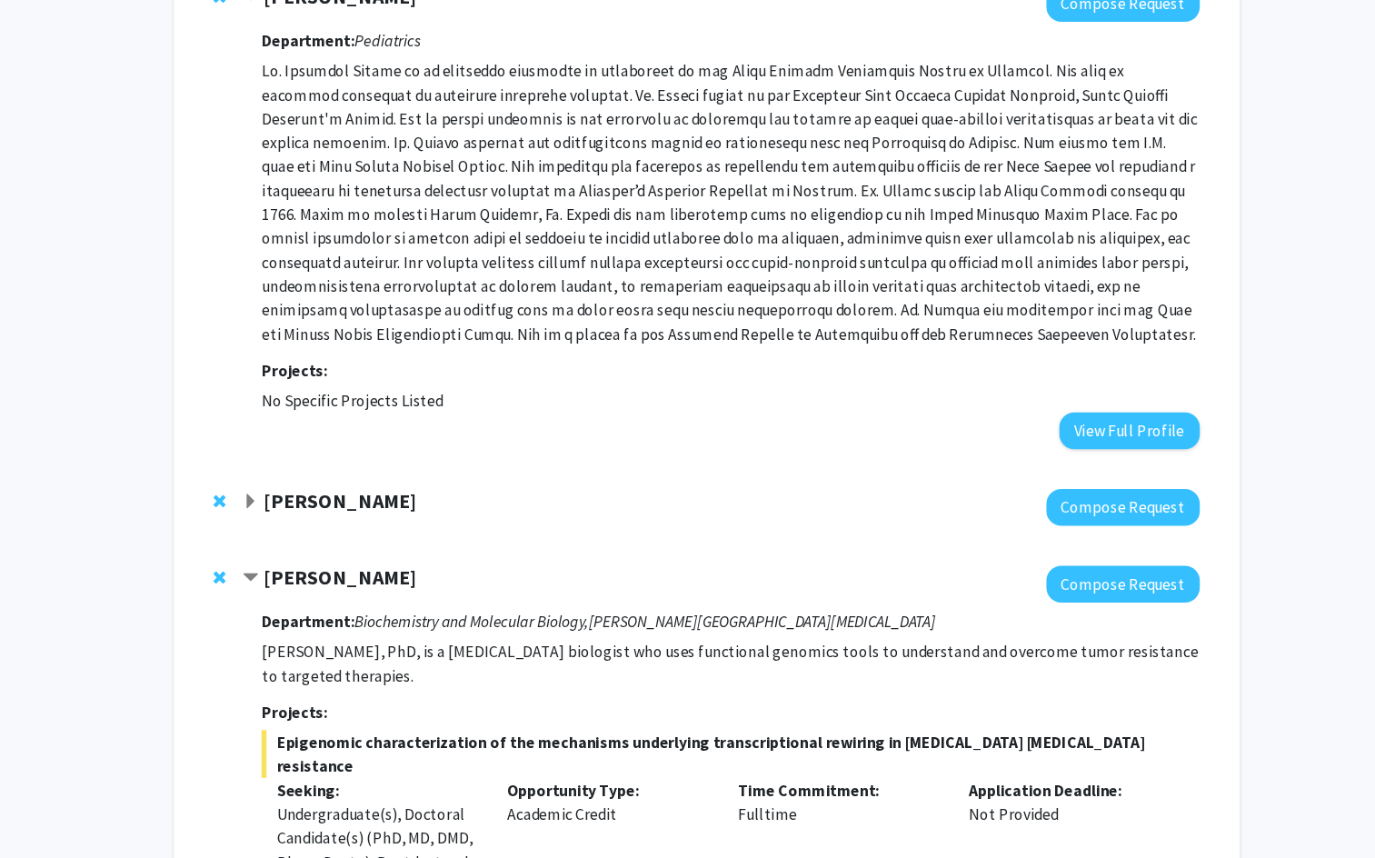
click at [307, 449] on strong "[PERSON_NAME]" at bounding box center [354, 460] width 140 height 23
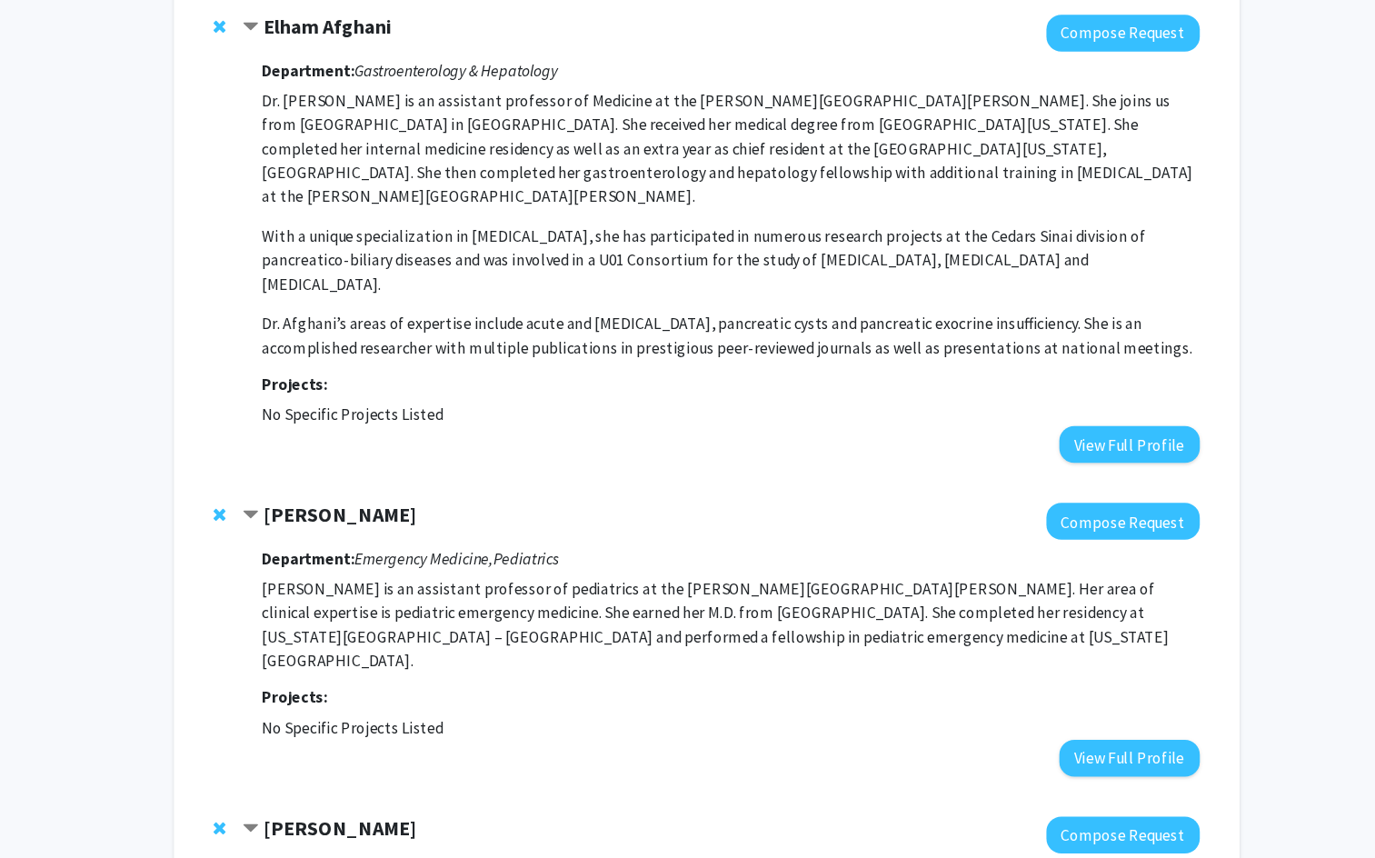
scroll to position [0, 0]
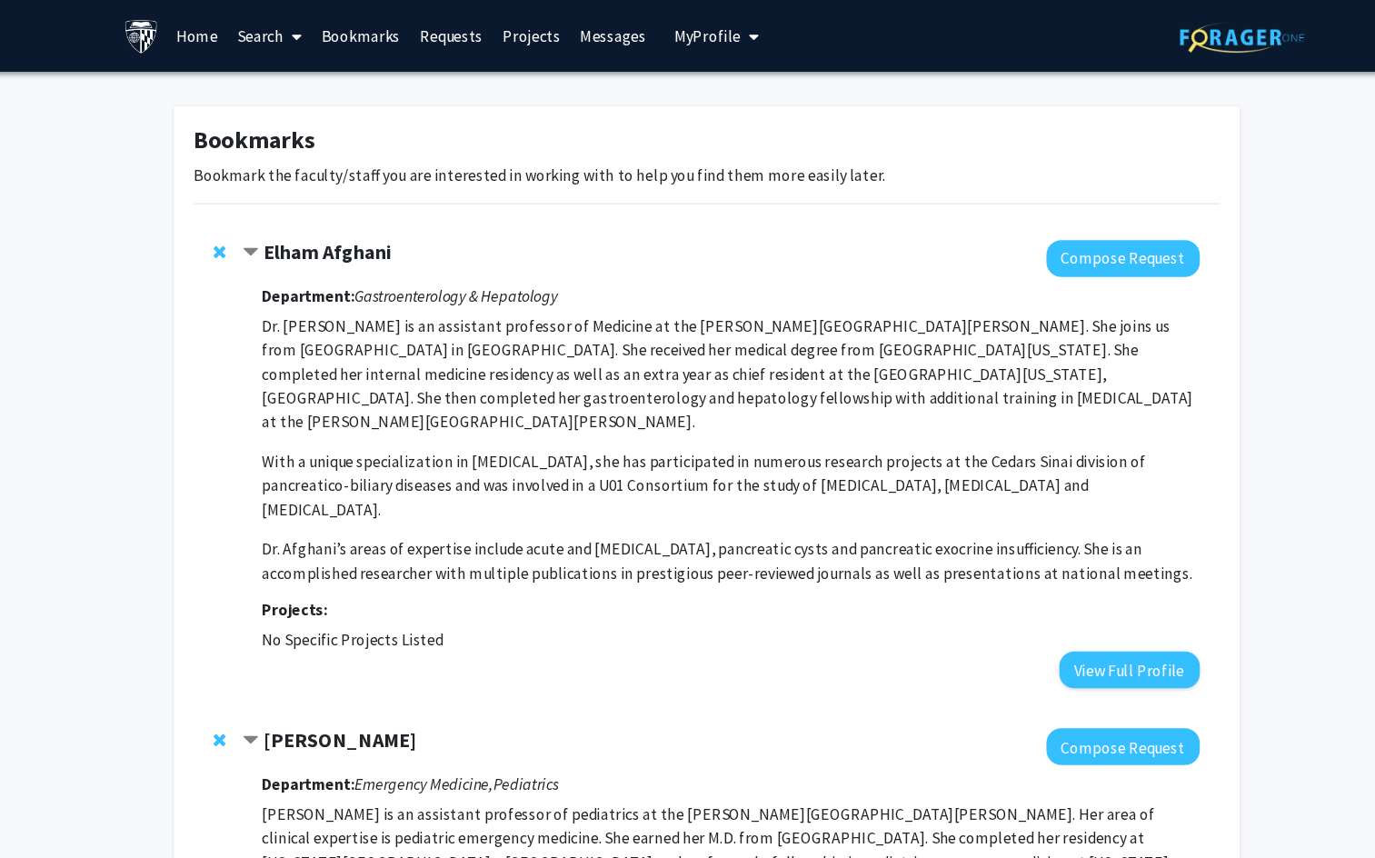
click at [264, 35] on link "Search" at bounding box center [289, 33] width 76 height 64
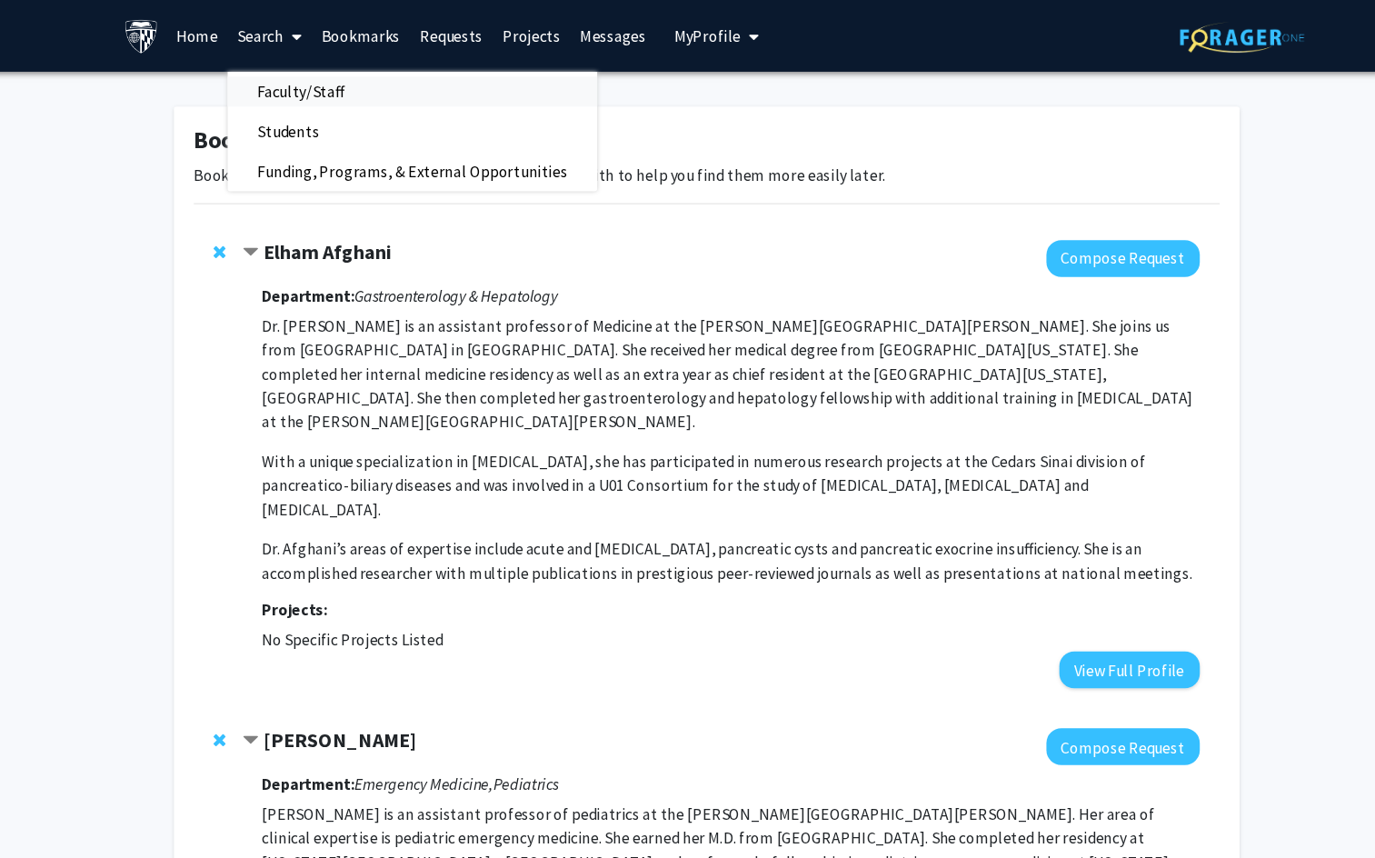
click at [298, 86] on span "Faculty/Staff" at bounding box center [318, 83] width 134 height 36
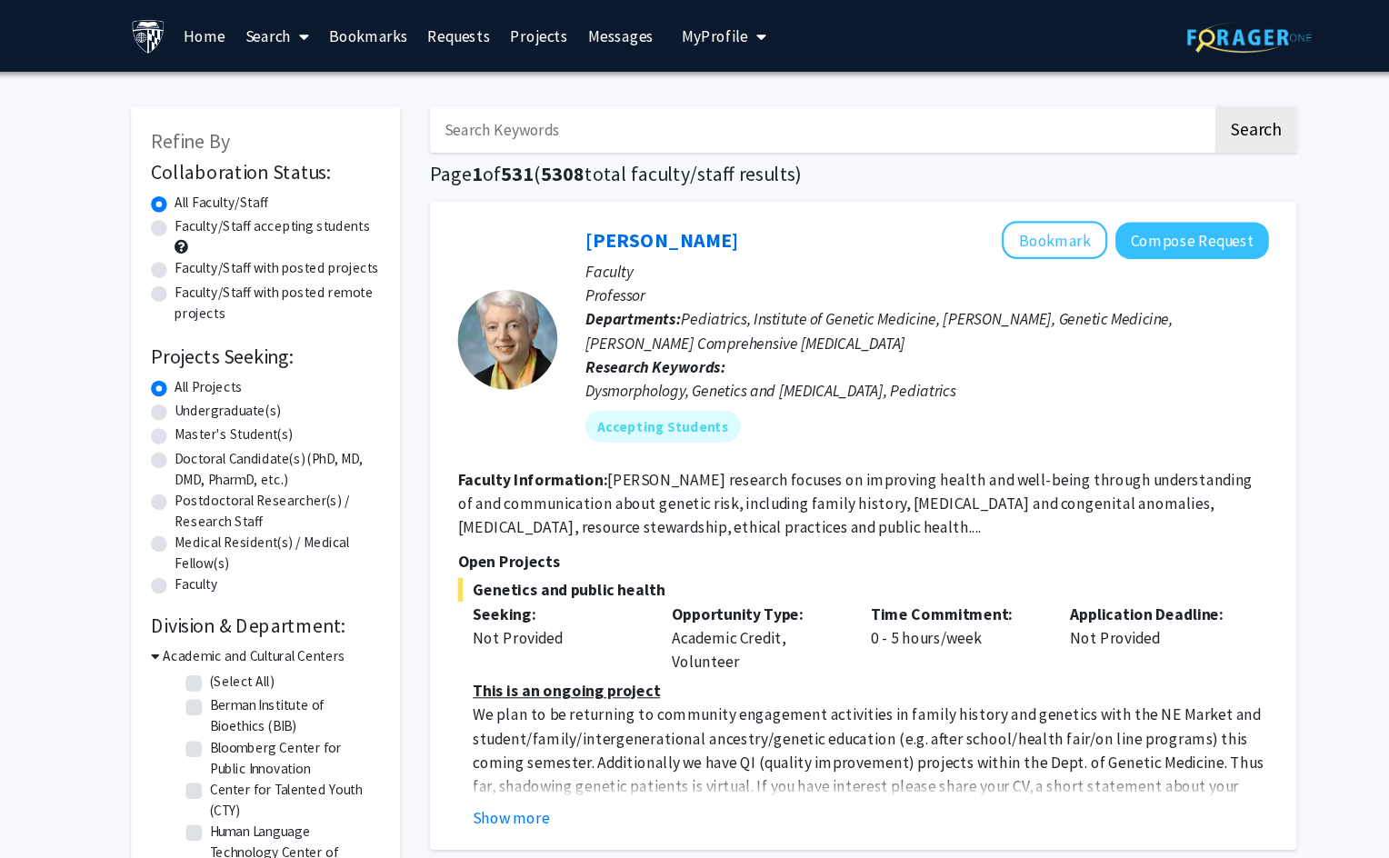
click at [486, 123] on input "Search Keywords" at bounding box center [791, 118] width 713 height 42
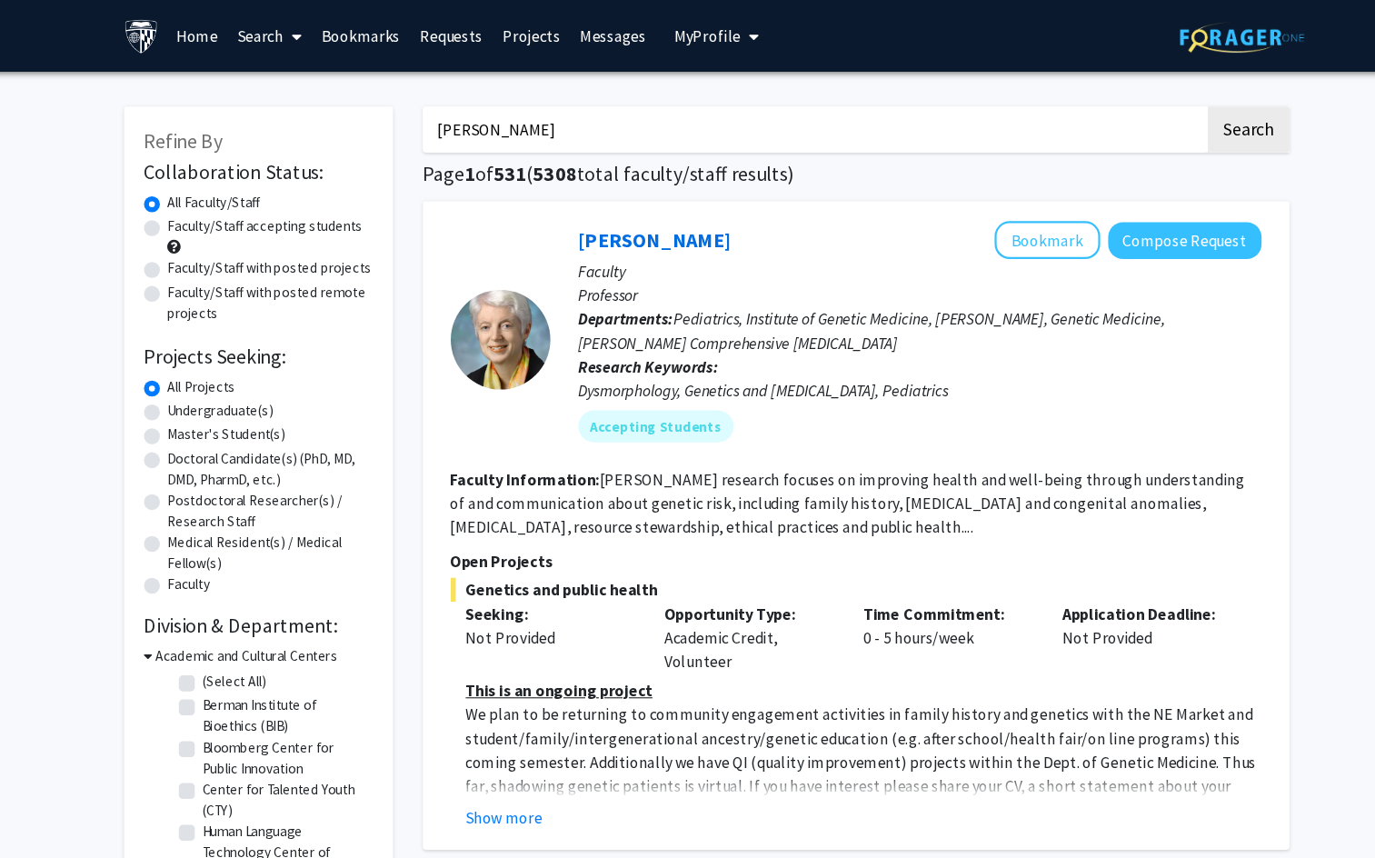
type input "[PERSON_NAME]"
click at [1145, 97] on button "Search" at bounding box center [1182, 118] width 75 height 42
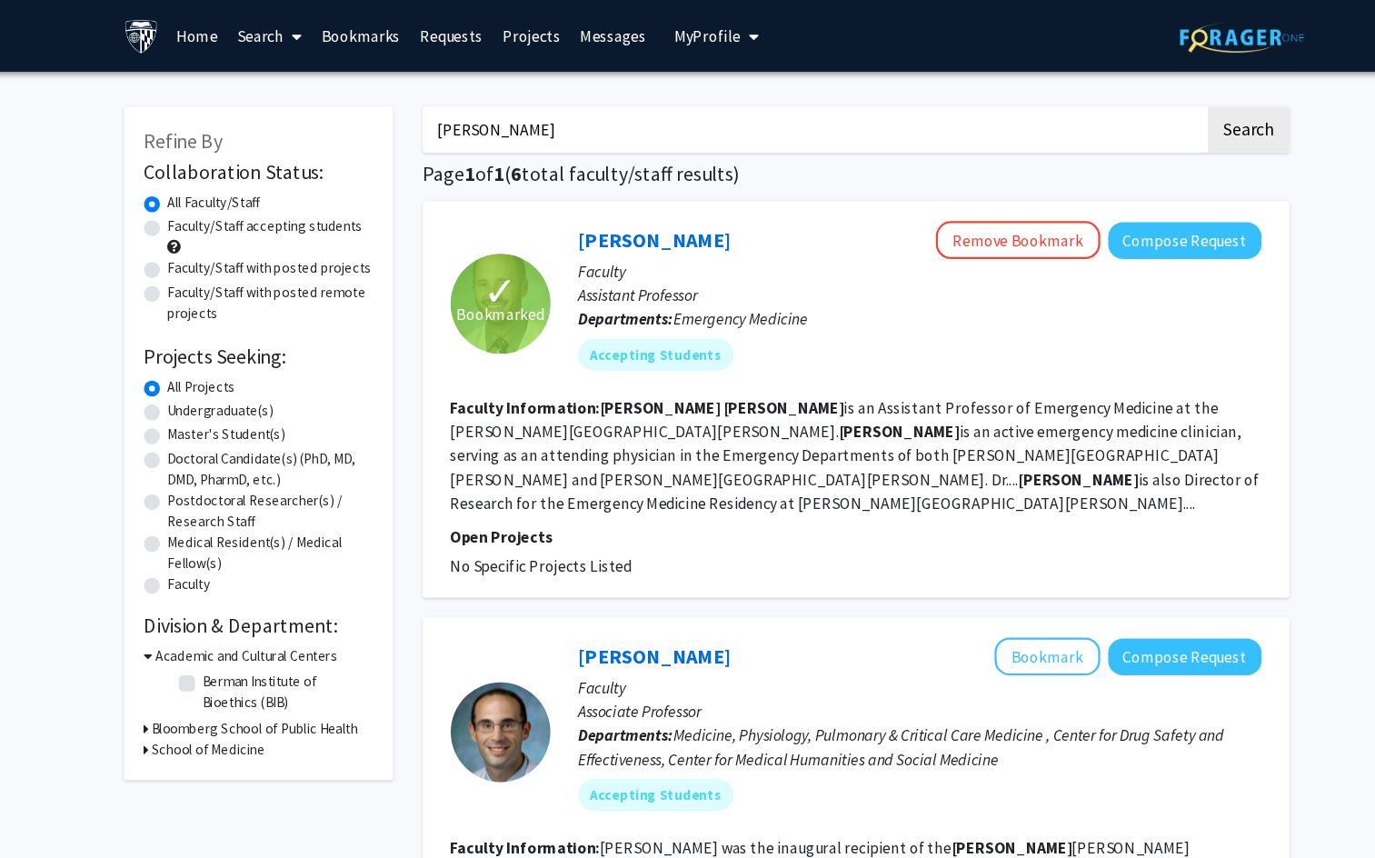
click at [472, 31] on link "Requests" at bounding box center [454, 33] width 75 height 64
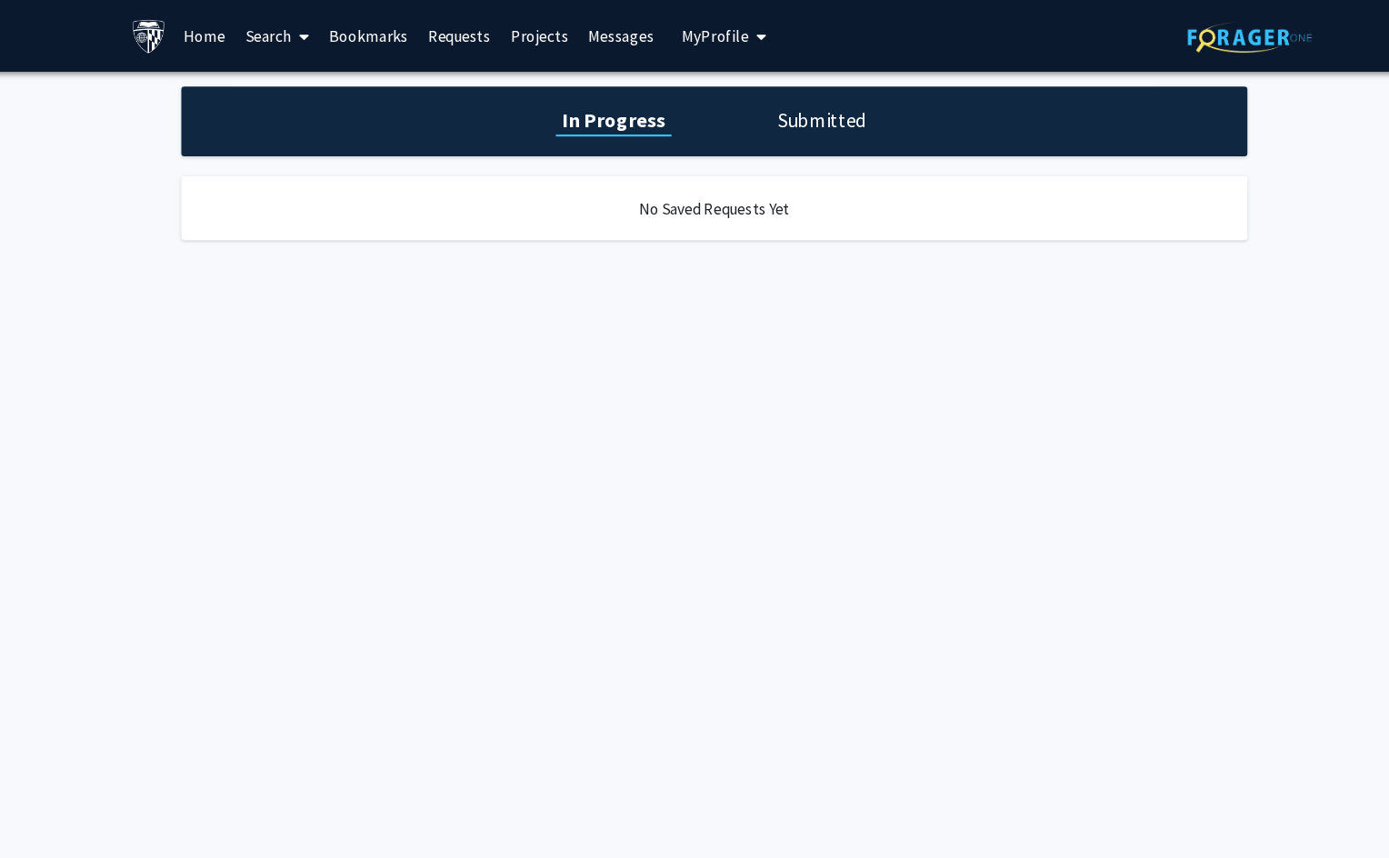
click at [782, 112] on h1 "Submitted" at bounding box center [792, 109] width 93 height 25
click at [623, 103] on h1 "In Progress" at bounding box center [600, 109] width 97 height 25
click at [591, 37] on link "Messages" at bounding box center [610, 33] width 78 height 64
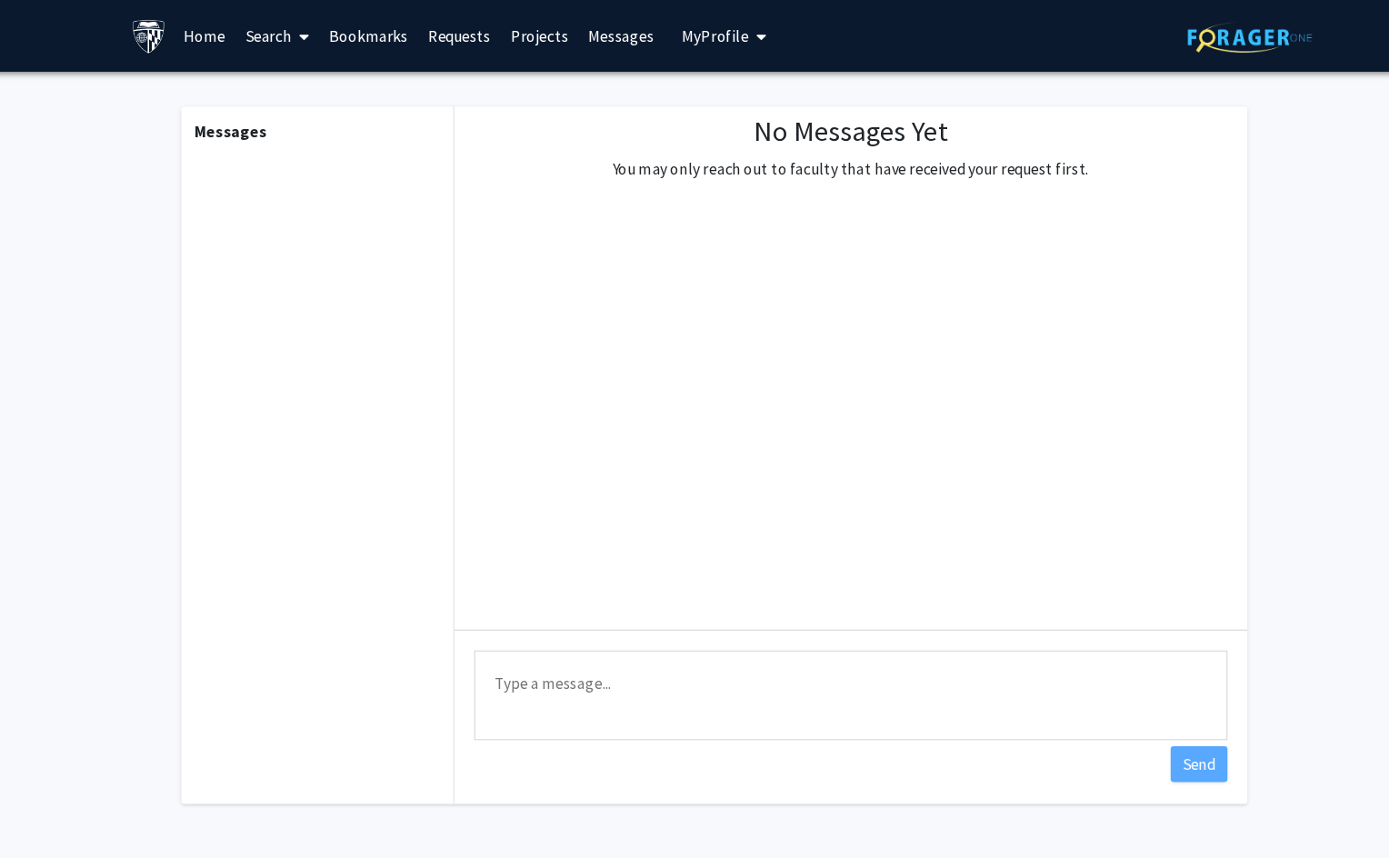
click at [521, 20] on link "Projects" at bounding box center [535, 33] width 71 height 64
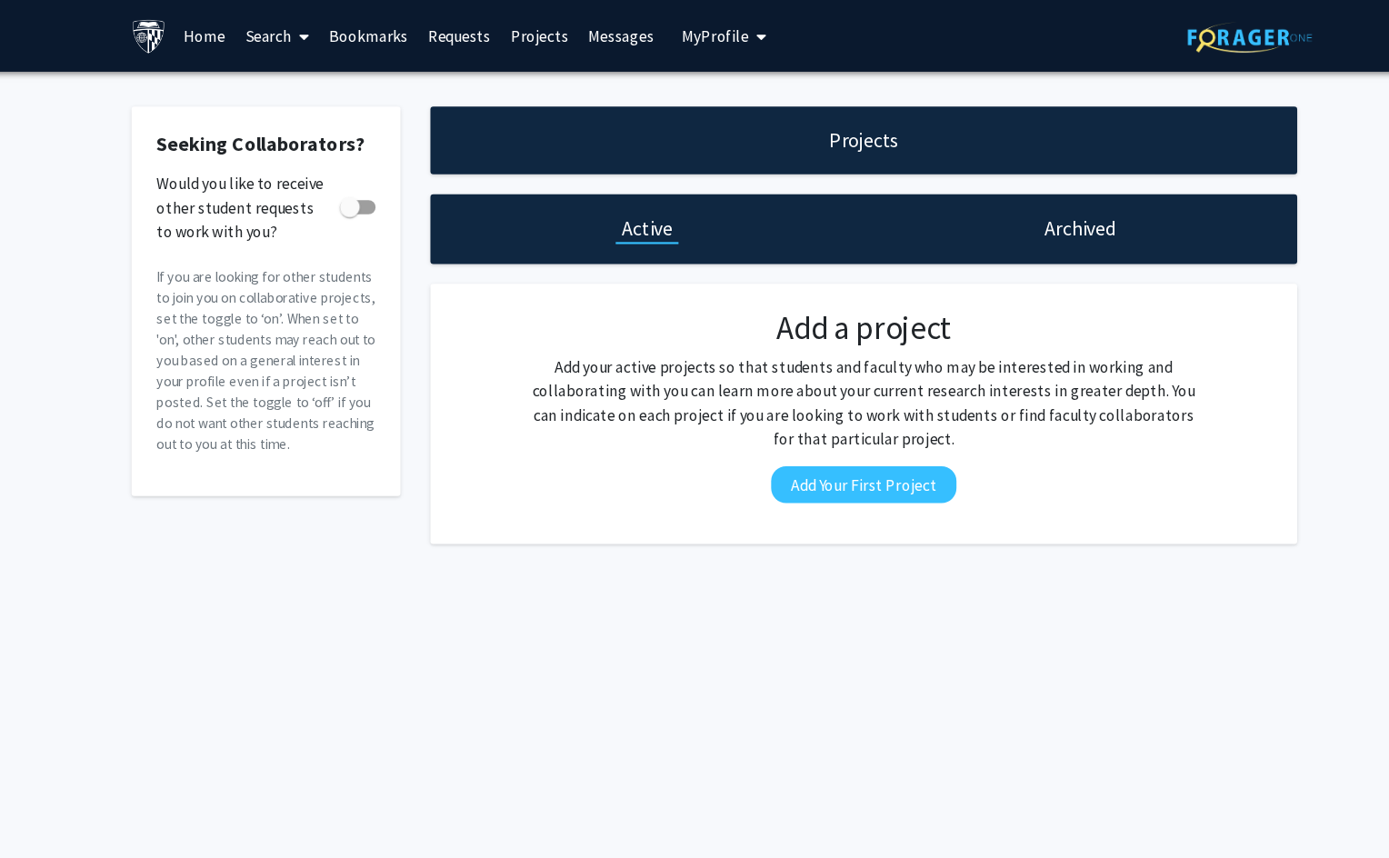
click at [707, 26] on span "My Profile" at bounding box center [695, 33] width 61 height 18
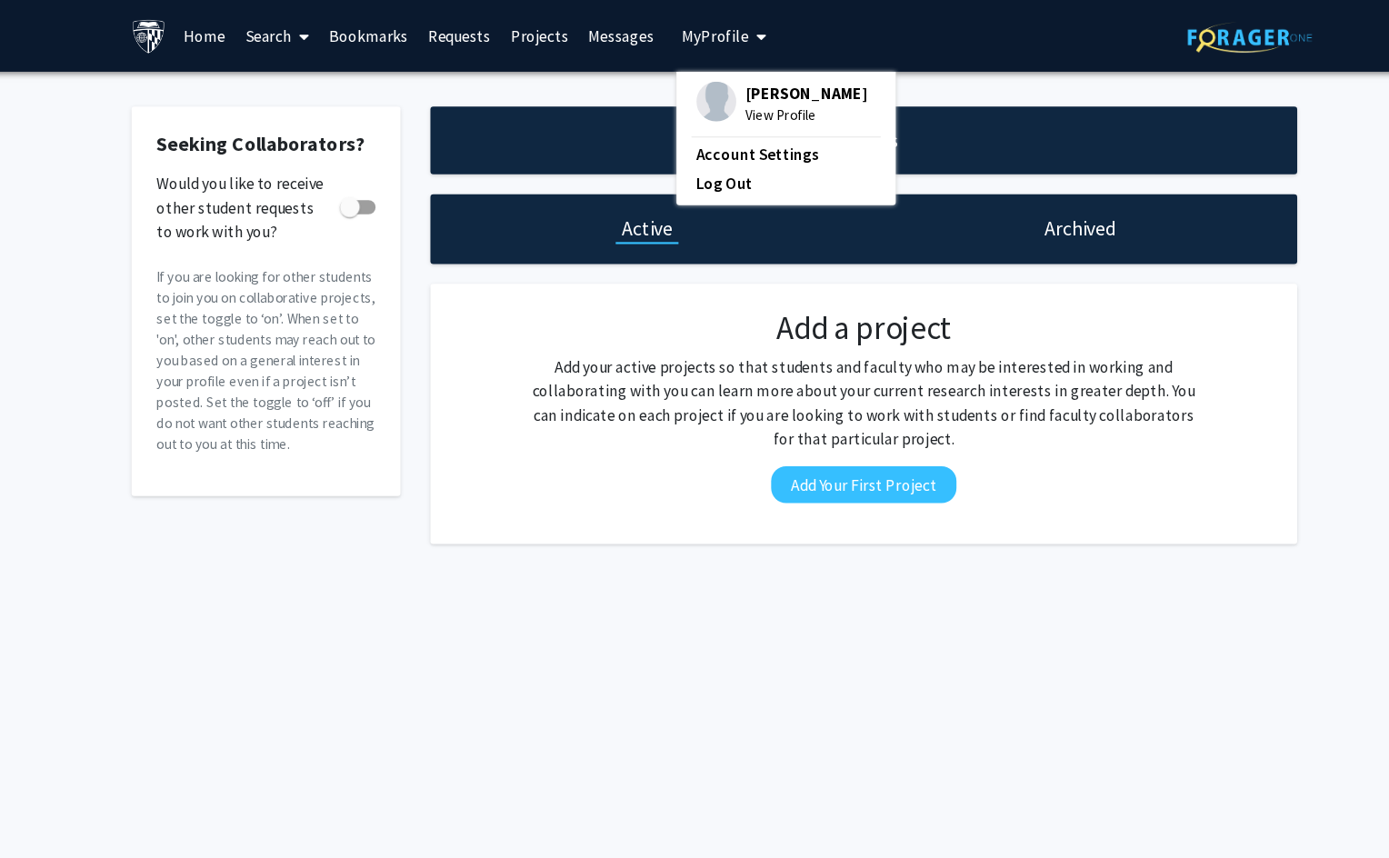
click at [723, 85] on span "[PERSON_NAME]" at bounding box center [778, 85] width 110 height 20
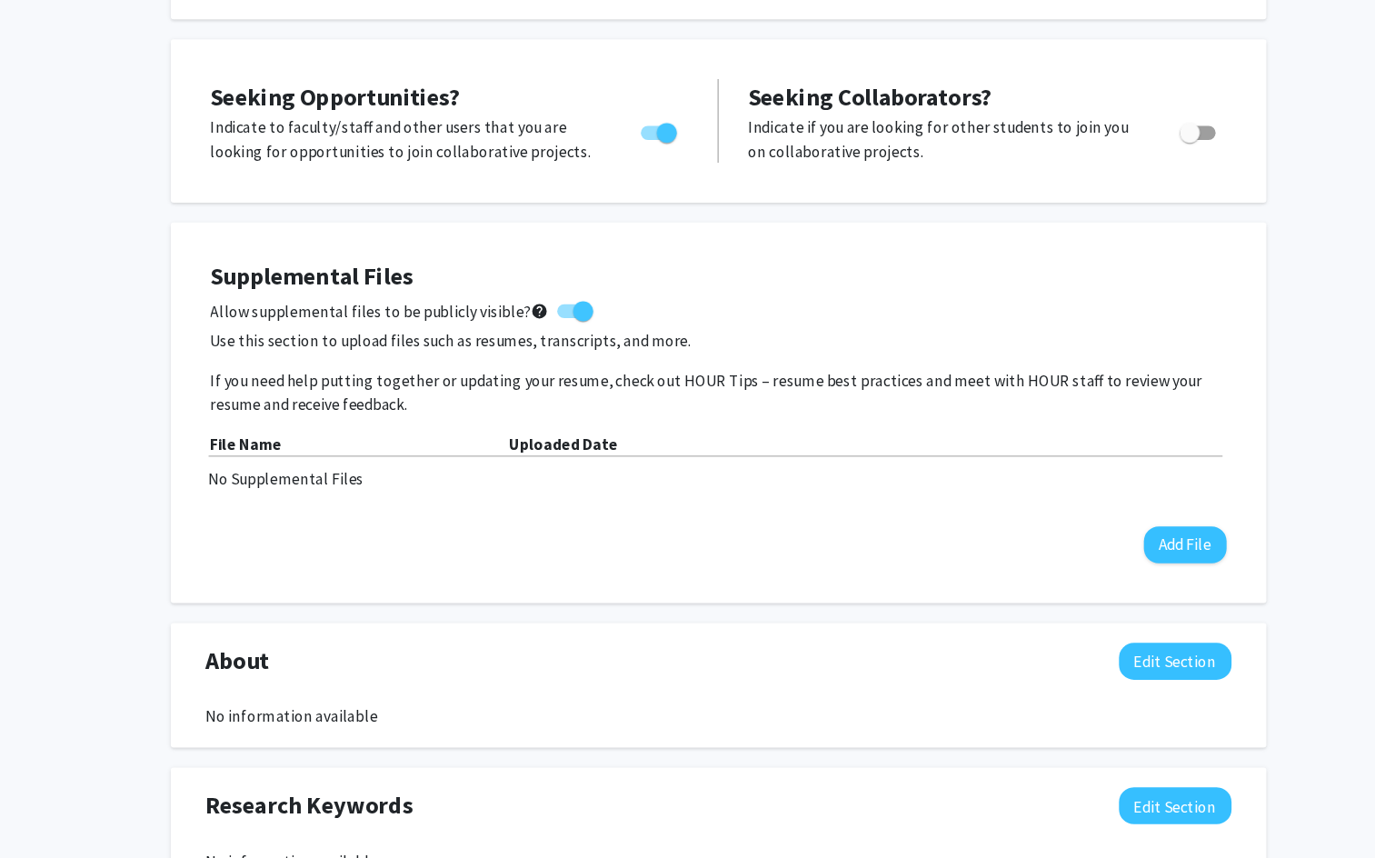
scroll to position [392, 0]
